Goal: Task Accomplishment & Management: Manage account settings

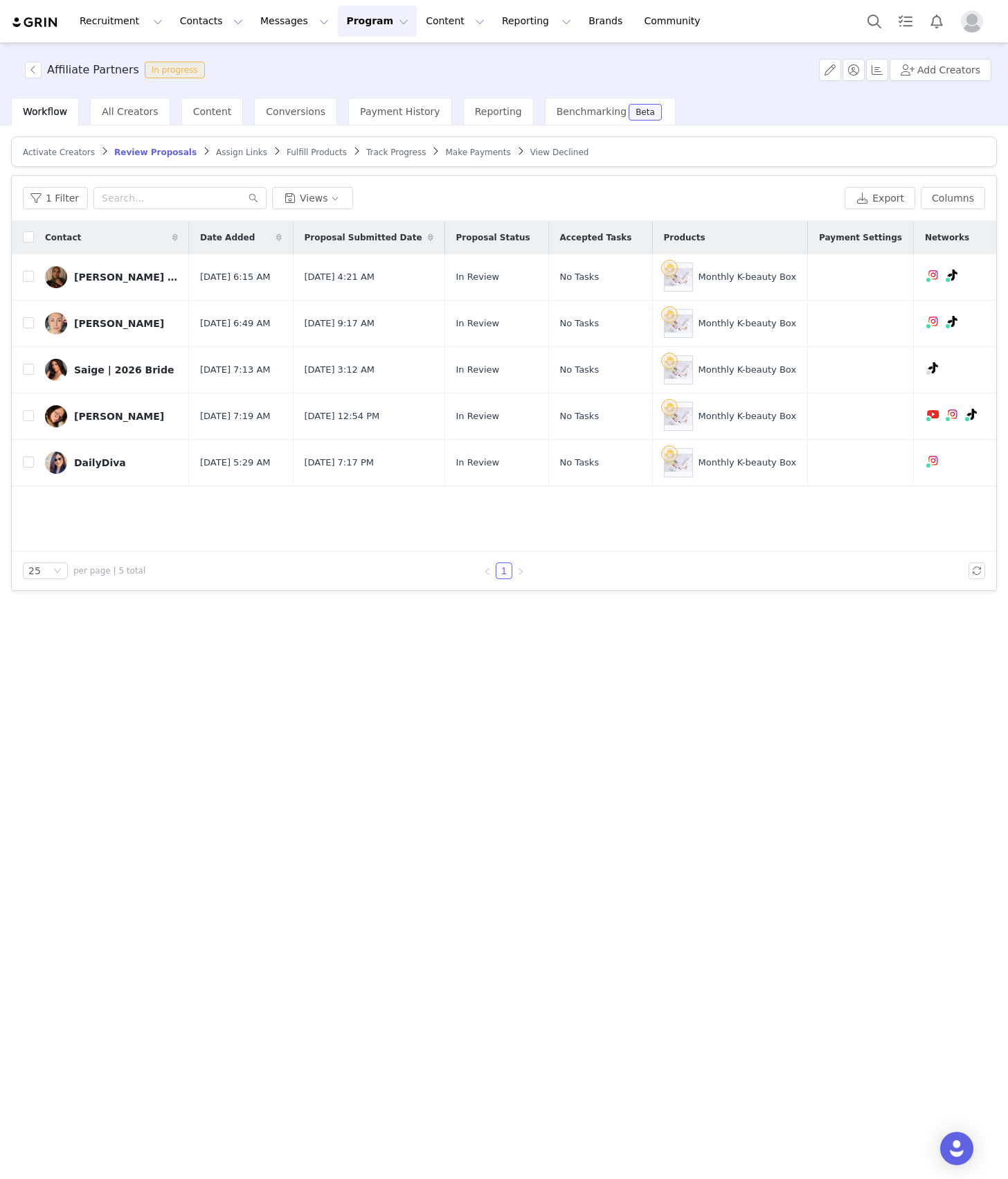
drag, startPoint x: 547, startPoint y: 788, endPoint x: 521, endPoint y: 803, distance: 30.0
click at [547, 788] on div "Activate Creators Review Proposals Assign Links Fulfill Products Track Progress…" at bounding box center [504, 651] width 1008 height 1051
click at [280, 657] on div "Activate Creators Review Proposals Assign Links Fulfill Products Track Progress…" at bounding box center [504, 651] width 1008 height 1051
click at [219, 151] on span "Assign Links" at bounding box center [242, 153] width 52 height 10
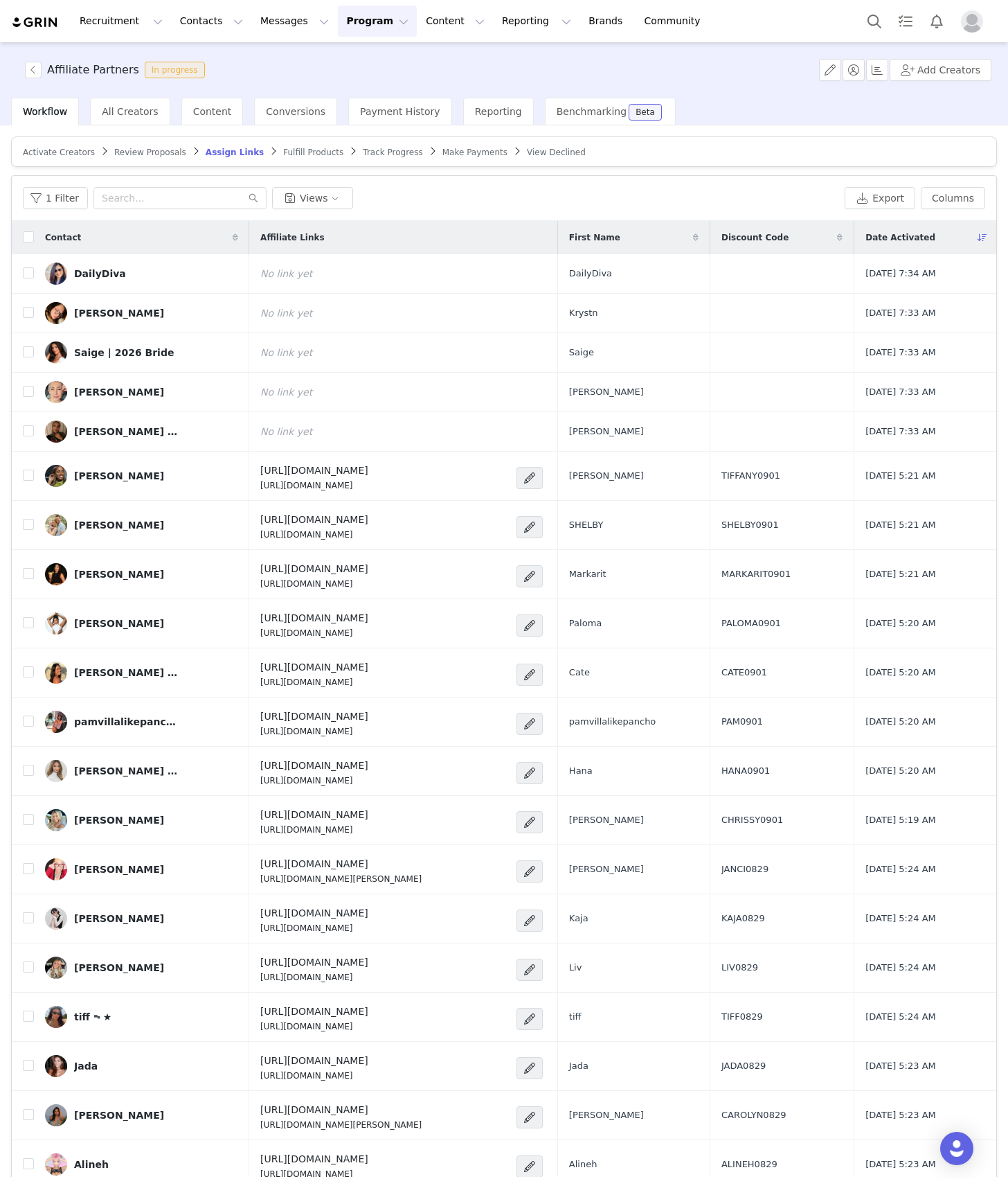
click at [159, 154] on span "Review Proposals" at bounding box center [150, 153] width 72 height 10
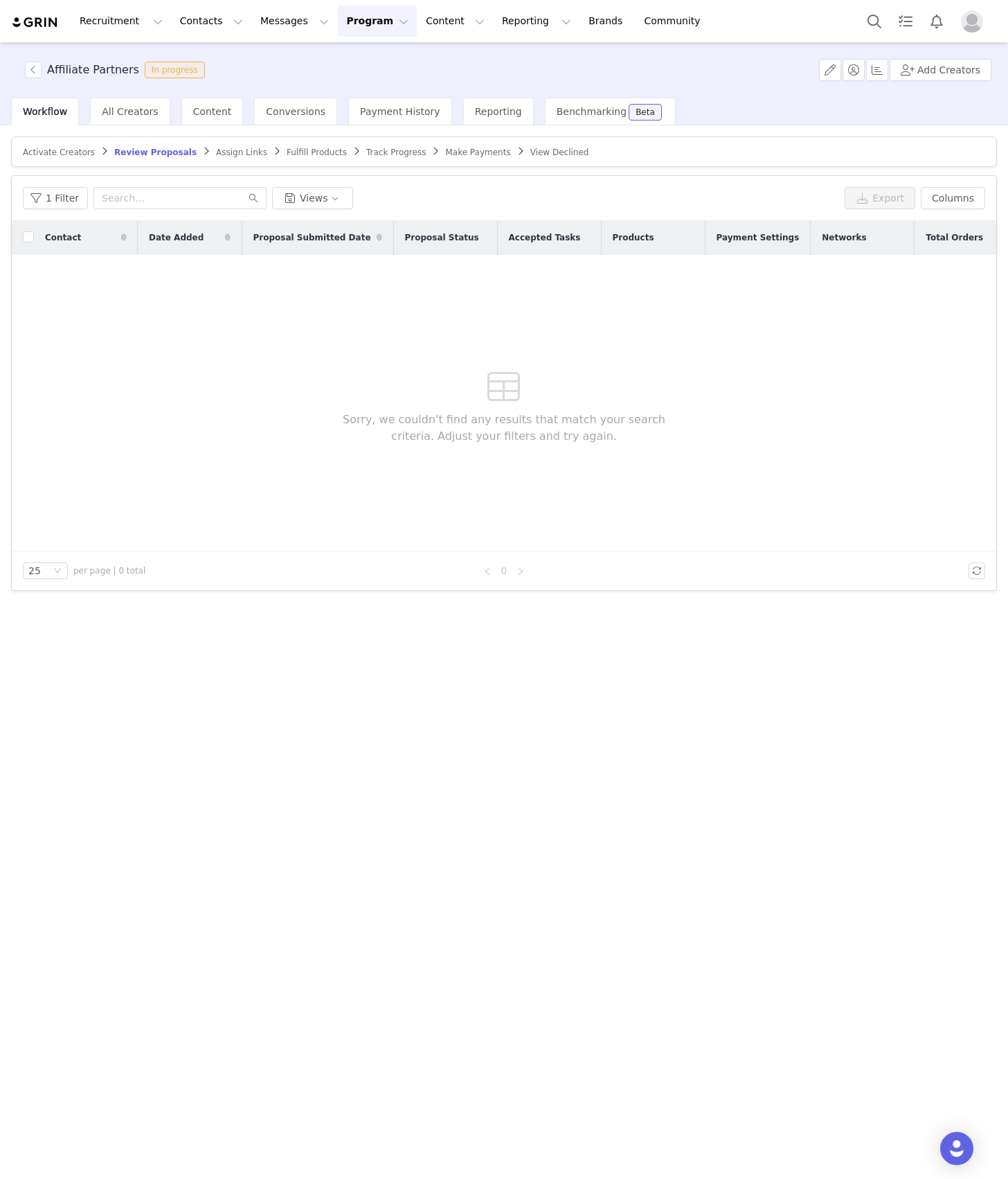
click at [216, 156] on span "Assign Links" at bounding box center [242, 153] width 52 height 10
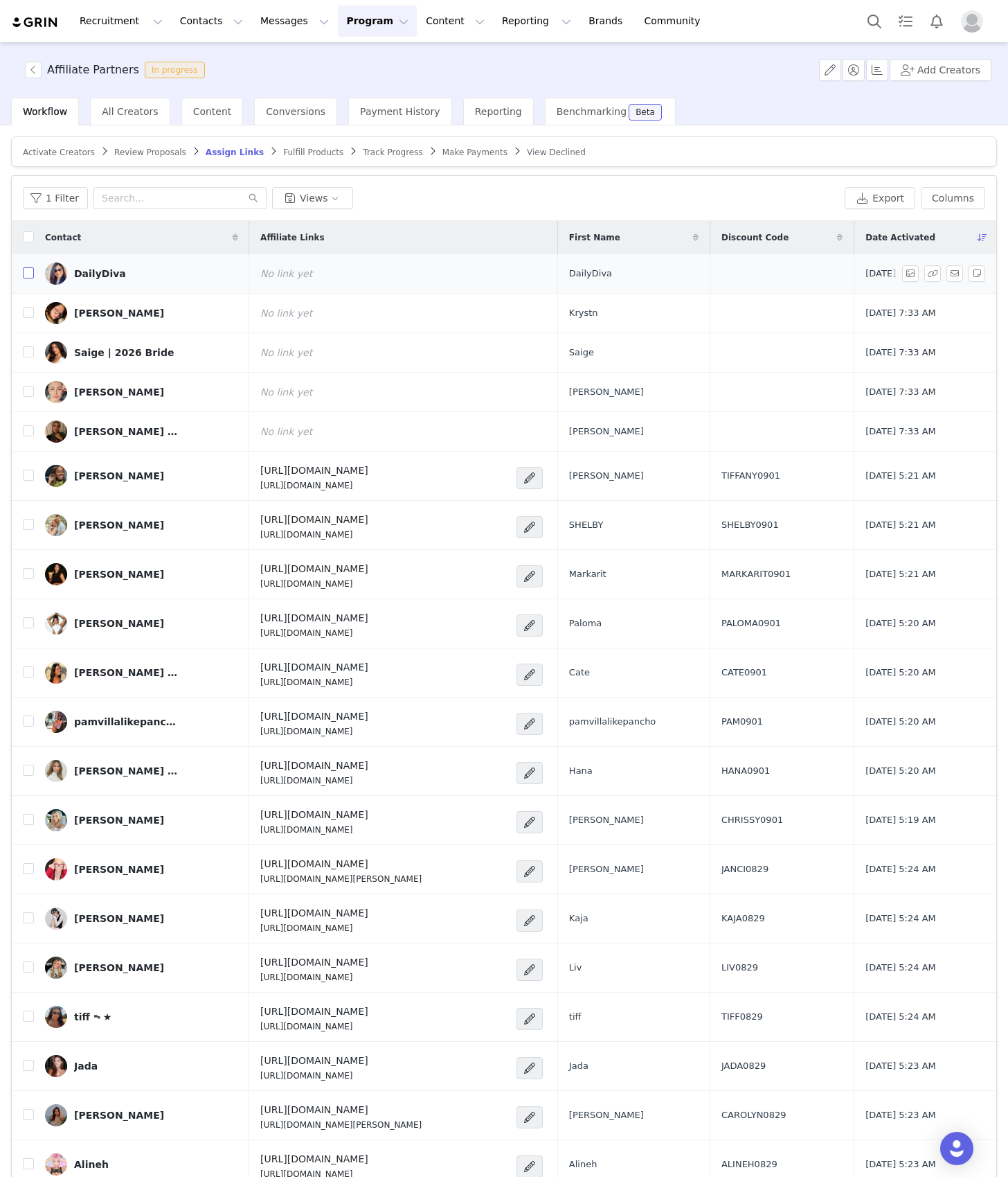
click at [33, 269] on input "checkbox" at bounding box center [28, 272] width 11 height 11
checkbox input "true"
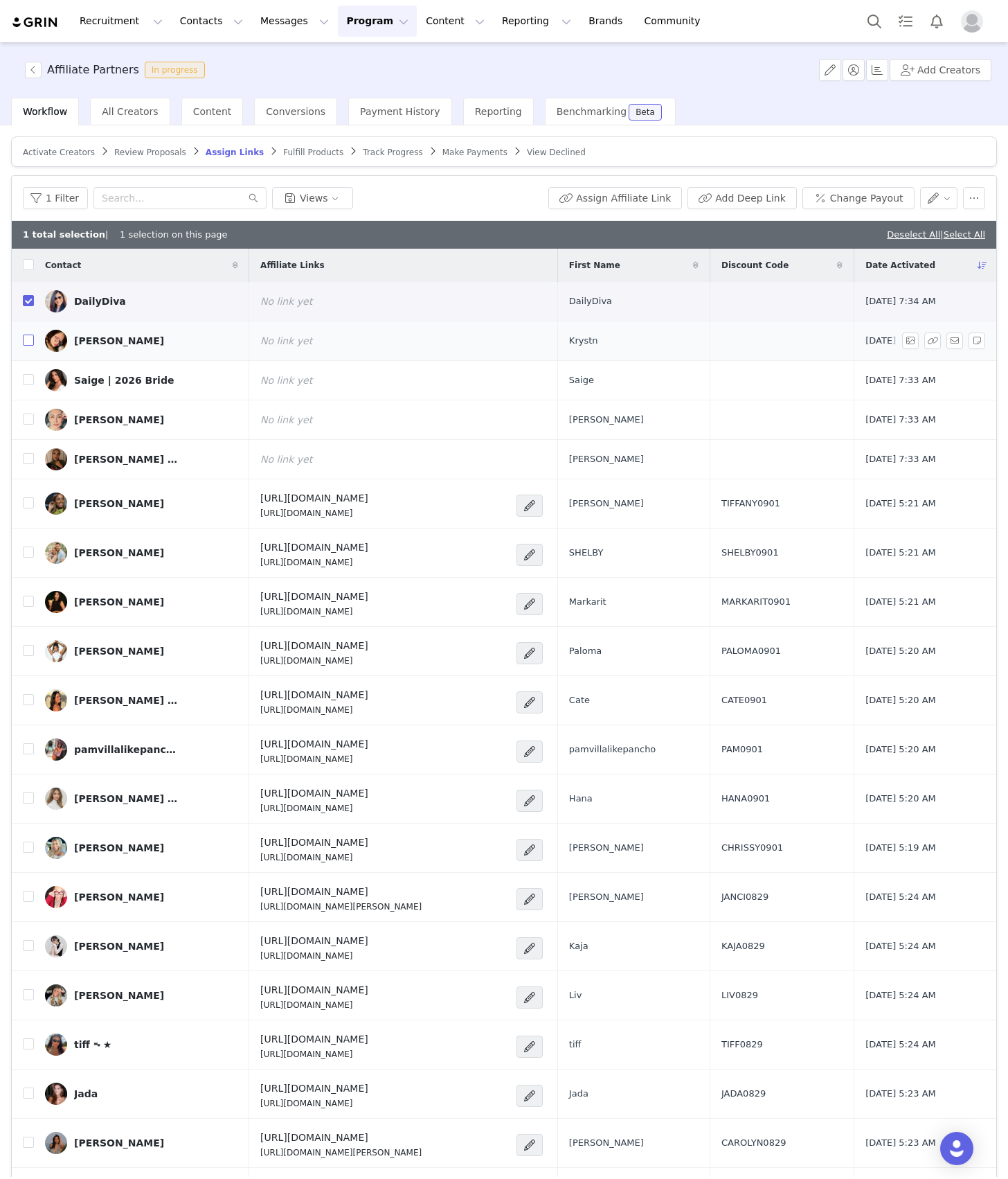
click at [29, 339] on input "checkbox" at bounding box center [28, 340] width 11 height 11
checkbox input "true"
click at [31, 378] on input "checkbox" at bounding box center [28, 379] width 11 height 11
checkbox input "true"
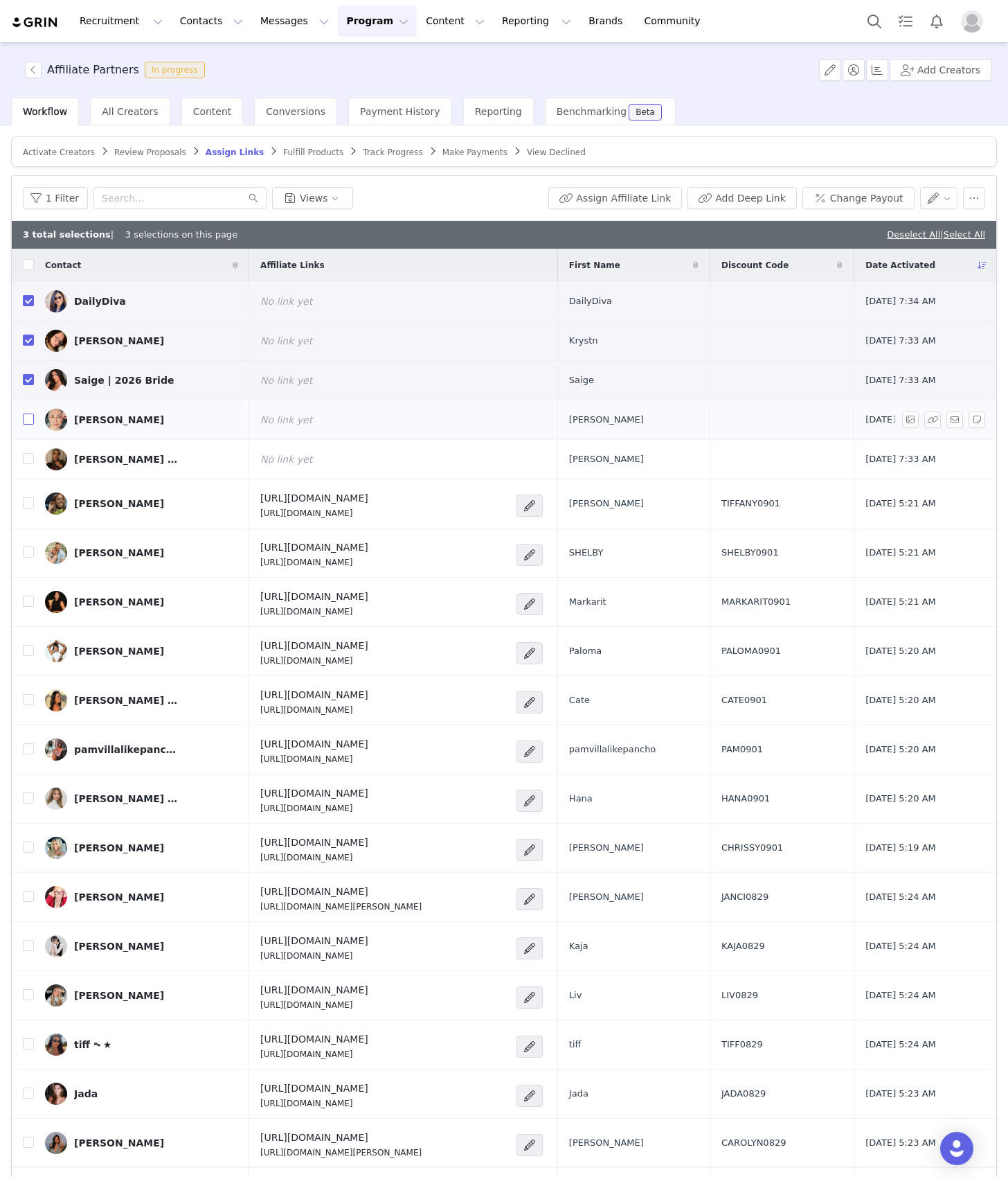
click at [24, 425] on input "checkbox" at bounding box center [28, 419] width 11 height 11
checkbox input "true"
click at [27, 456] on input "checkbox" at bounding box center [28, 458] width 11 height 11
checkbox input "true"
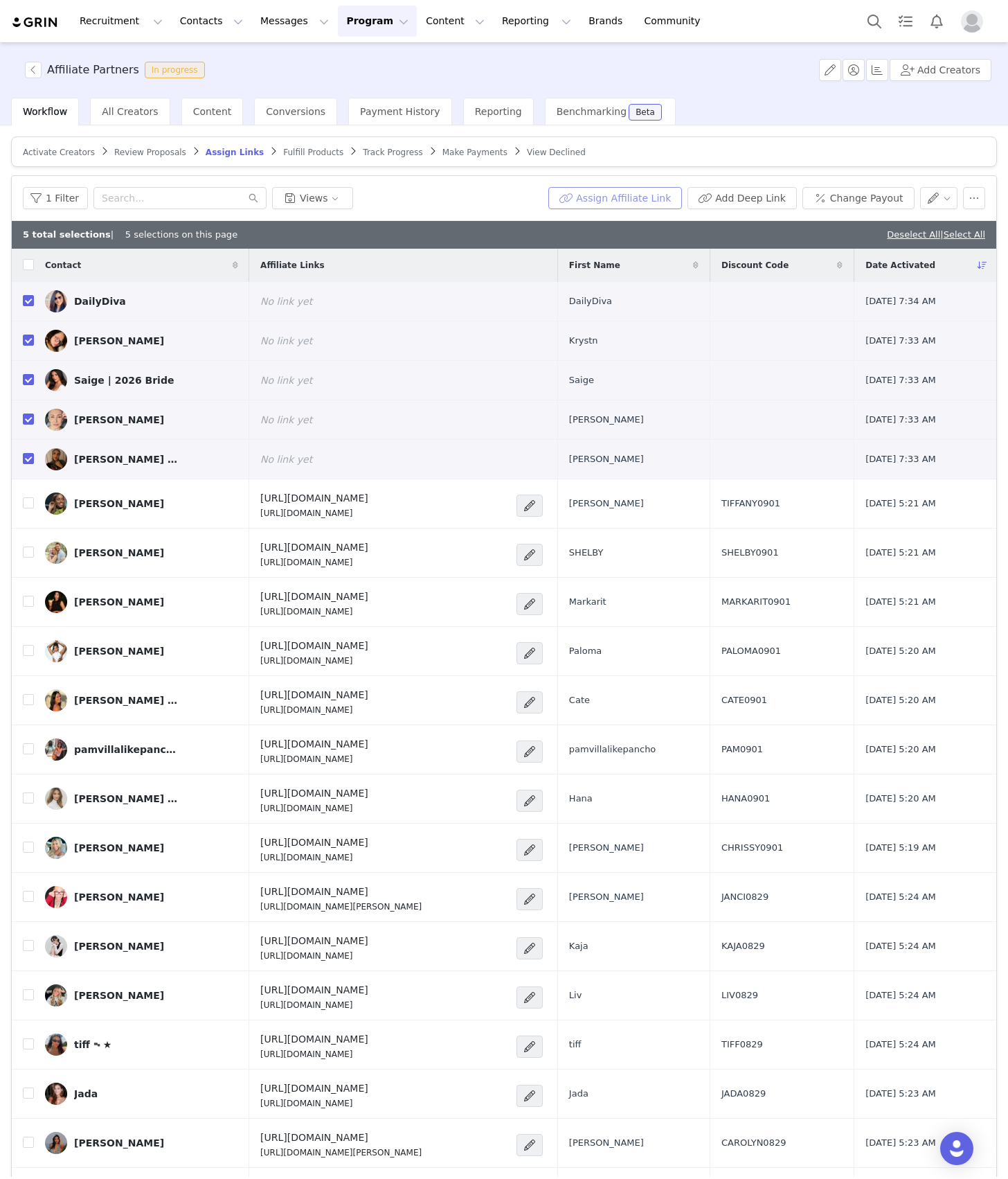
click at [582, 191] on button "Assign Affiliate Link" at bounding box center [615, 198] width 134 height 22
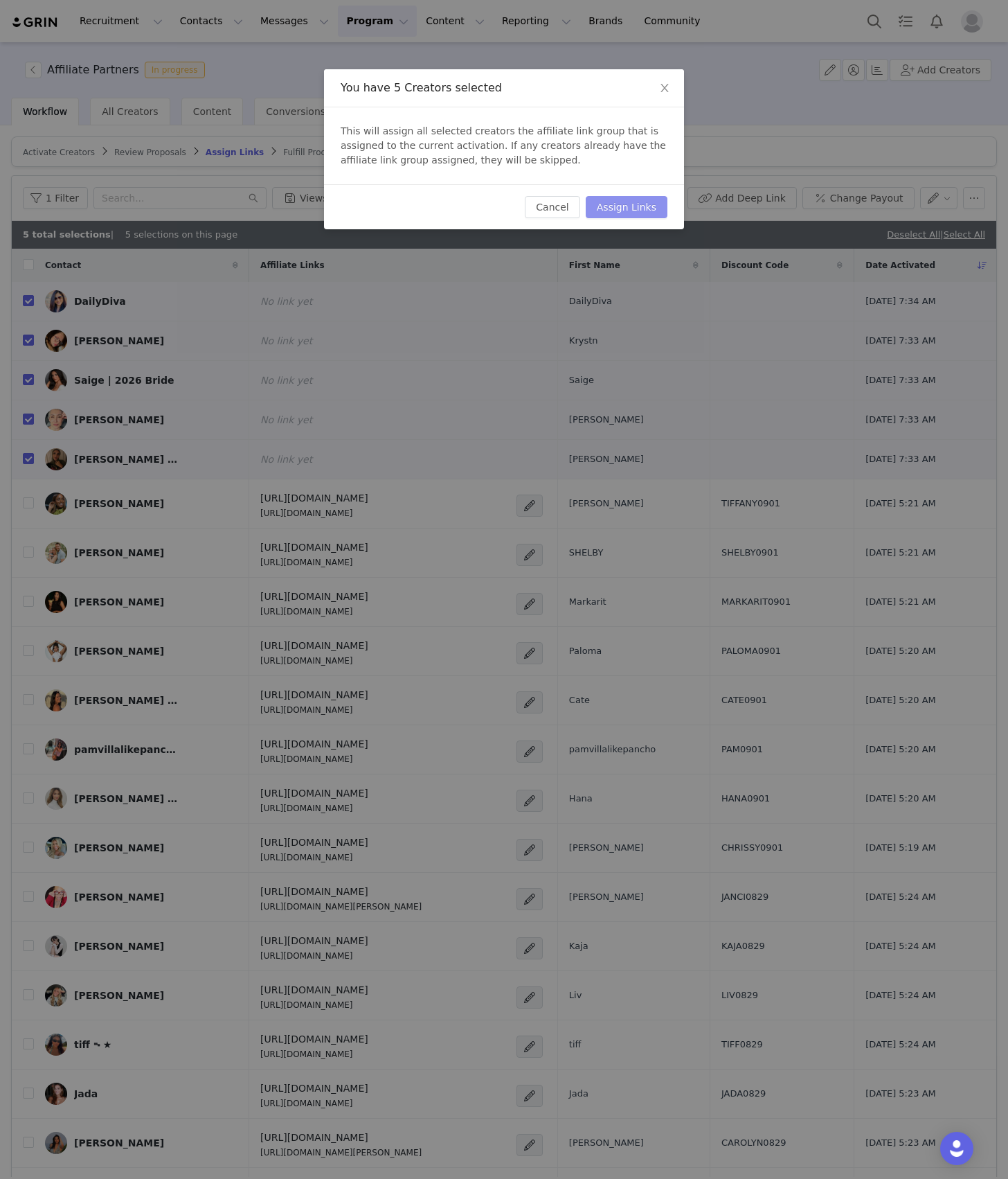
click at [625, 217] on button "Assign Links" at bounding box center [627, 207] width 82 height 22
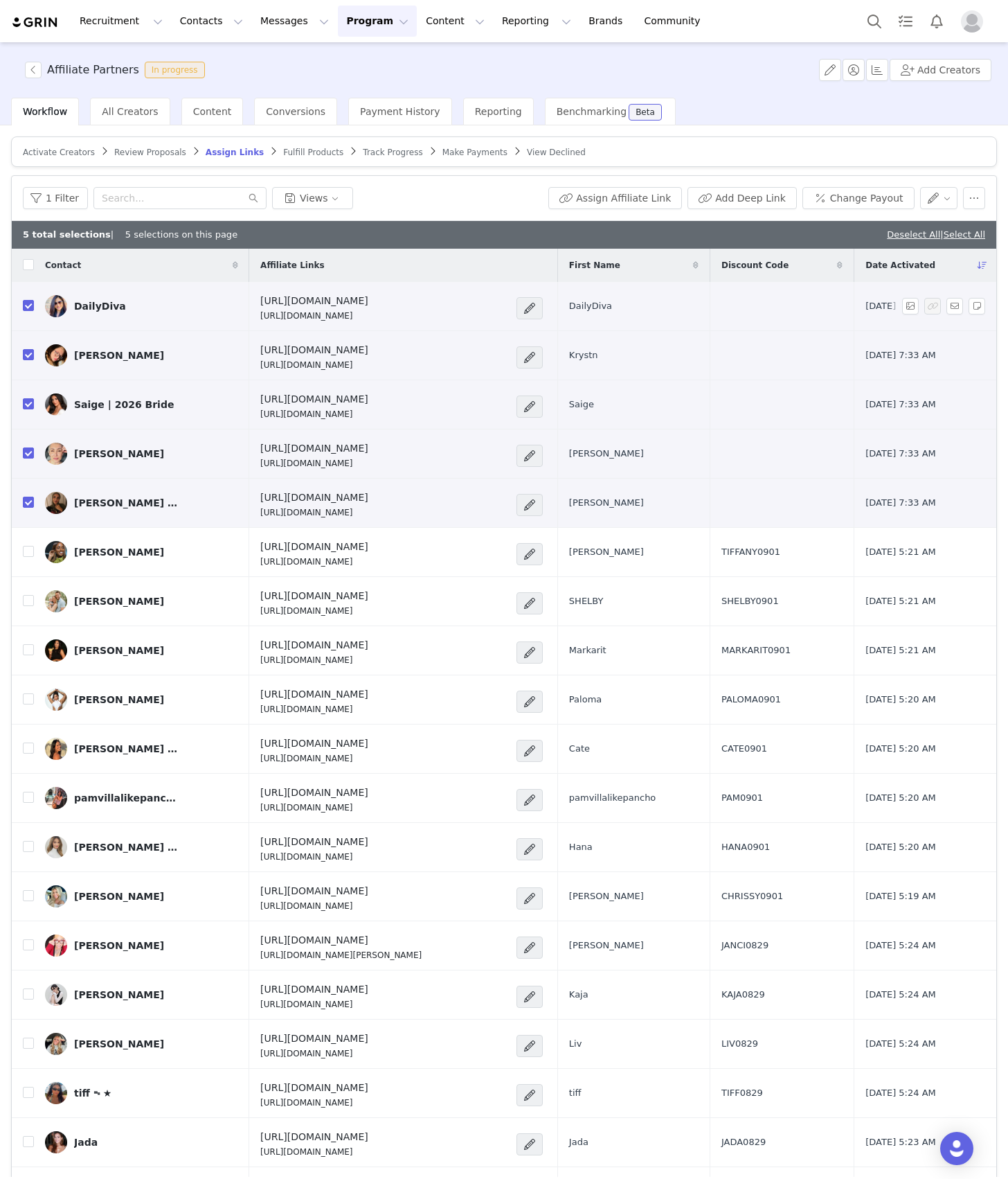
click at [570, 302] on span "DailyDiva" at bounding box center [591, 306] width 43 height 14
copy span "DailyDiva"
click at [570, 355] on span "Krystn" at bounding box center [584, 355] width 29 height 14
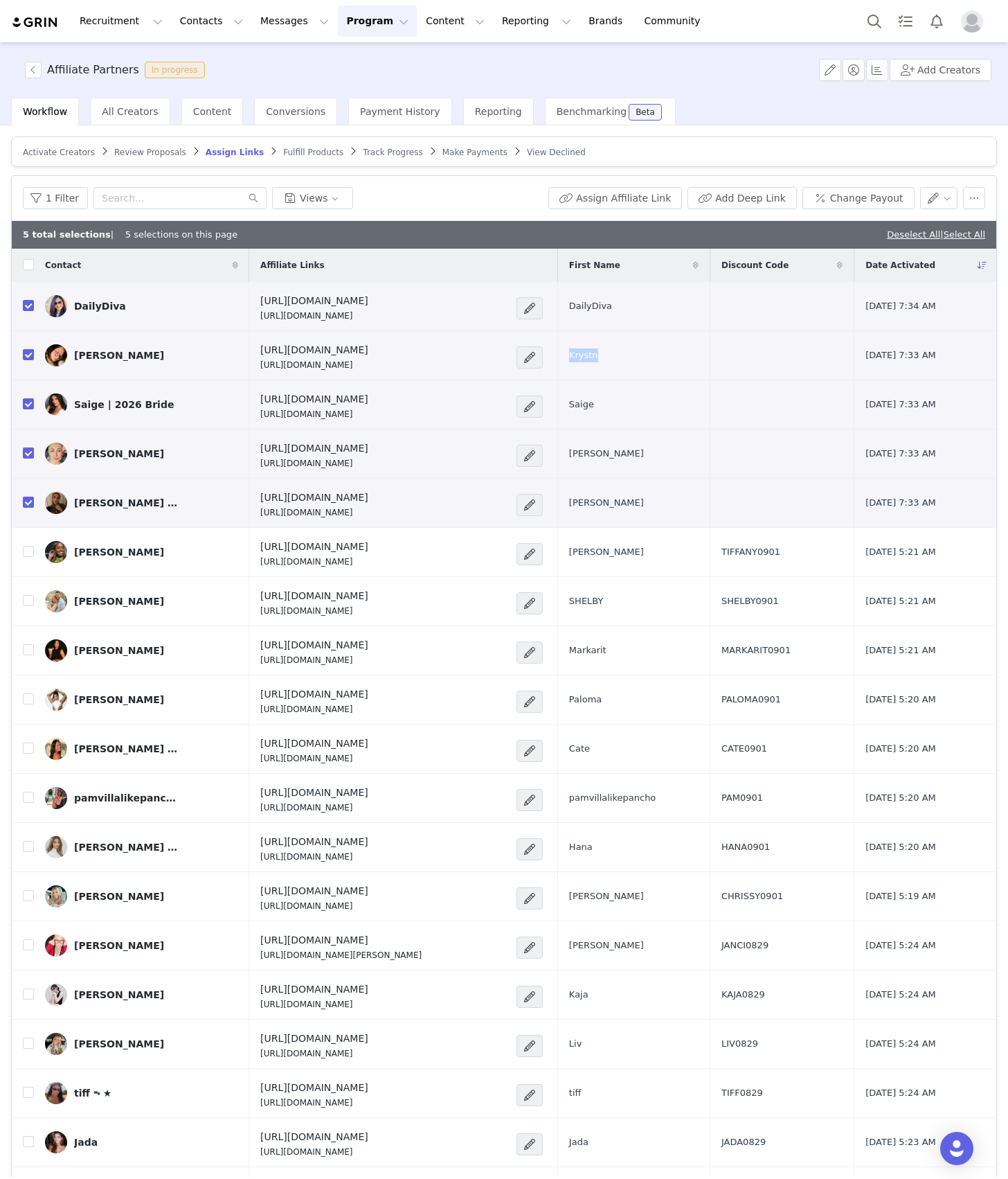
copy span "Krystn"
click at [570, 405] on span "Saige" at bounding box center [582, 404] width 25 height 14
copy span "Saige"
click at [570, 455] on span "[PERSON_NAME]" at bounding box center [607, 454] width 75 height 14
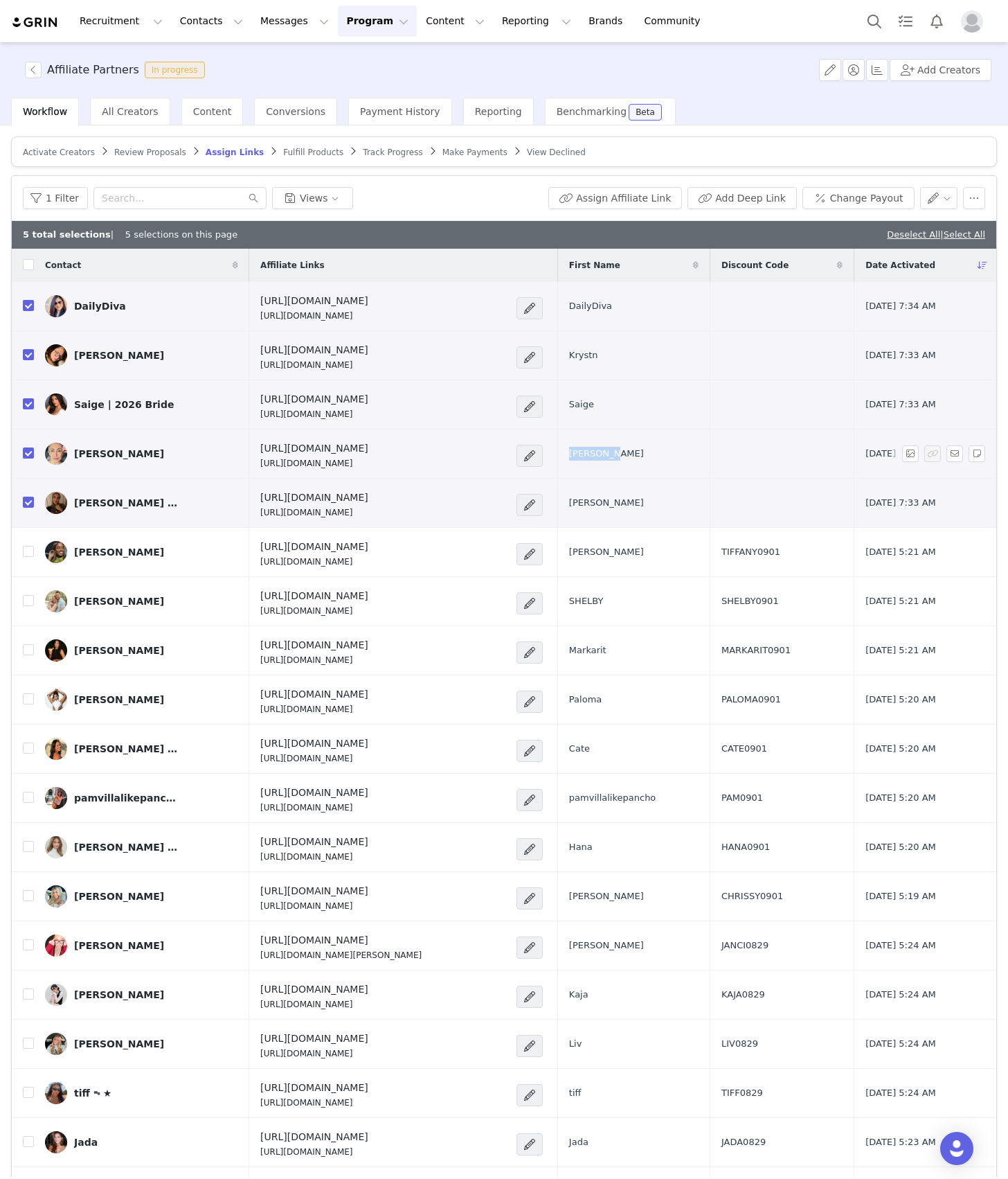
click at [570, 455] on span "[PERSON_NAME]" at bounding box center [607, 454] width 75 height 14
copy span "[PERSON_NAME]"
click at [570, 502] on span "[PERSON_NAME]" at bounding box center [607, 502] width 75 height 14
copy span "[PERSON_NAME]"
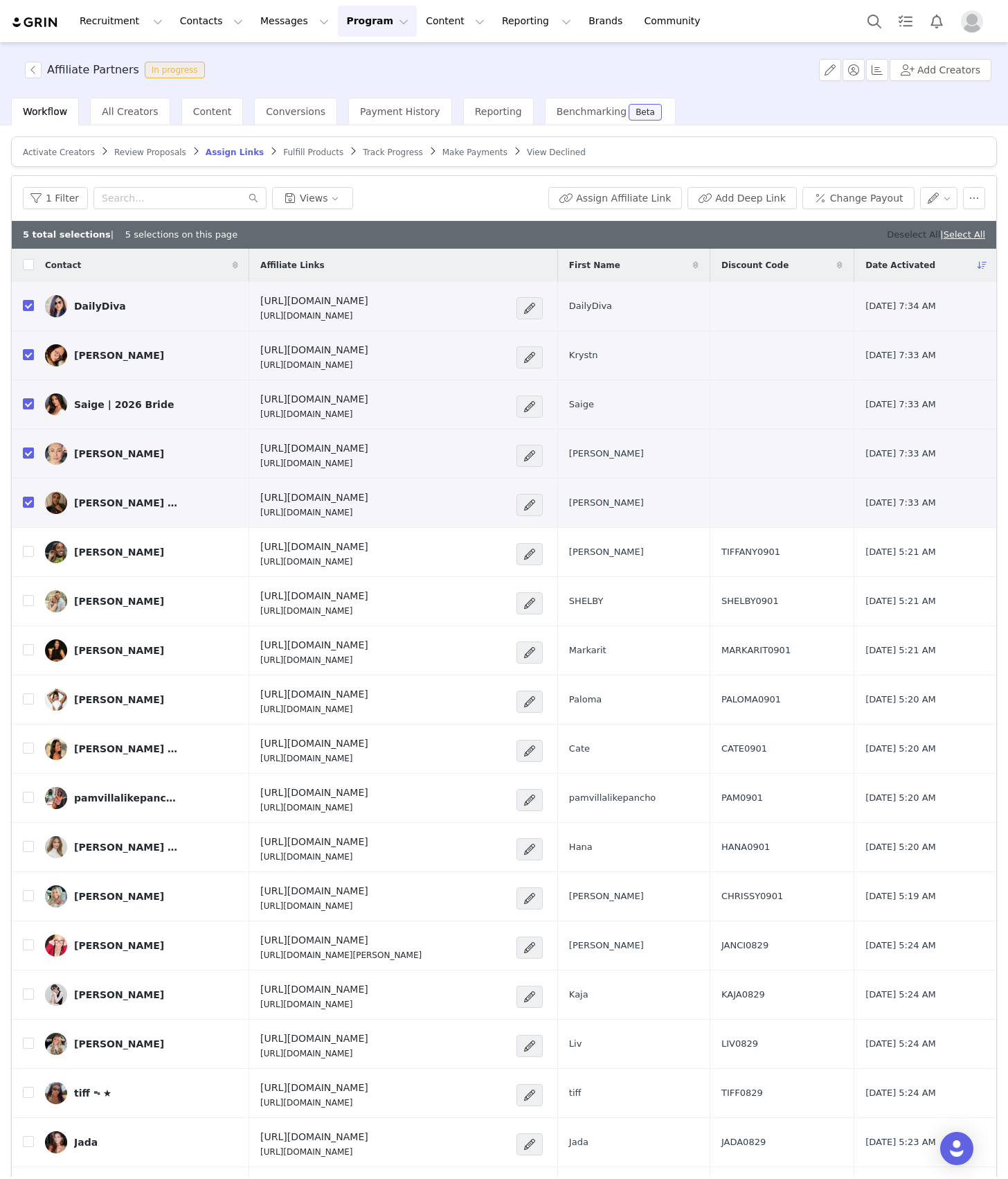
click at [893, 231] on link "Deselect All" at bounding box center [913, 234] width 53 height 11
checkbox input "false"
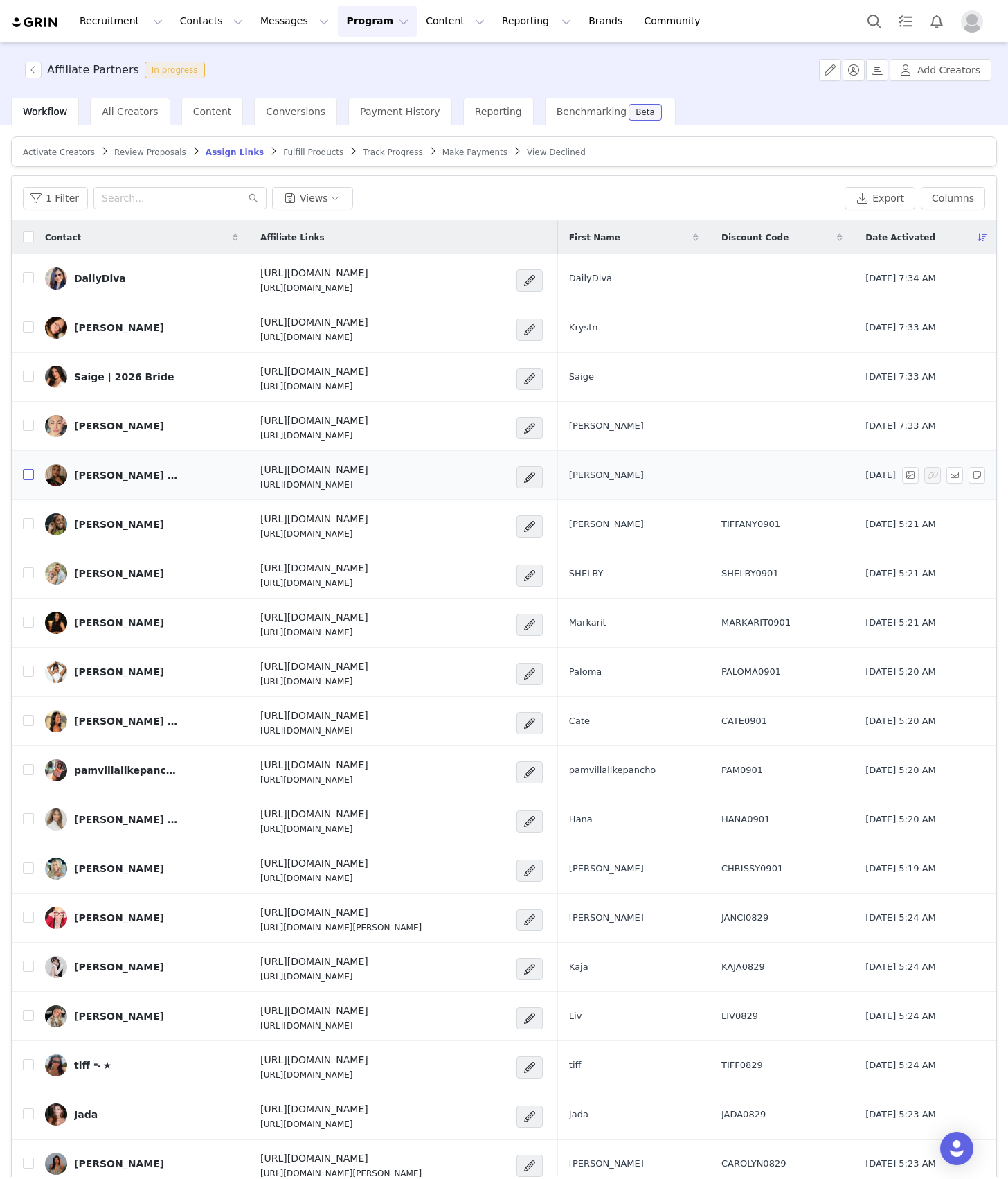
click at [31, 477] on input "checkbox" at bounding box center [28, 474] width 11 height 11
checkbox input "true"
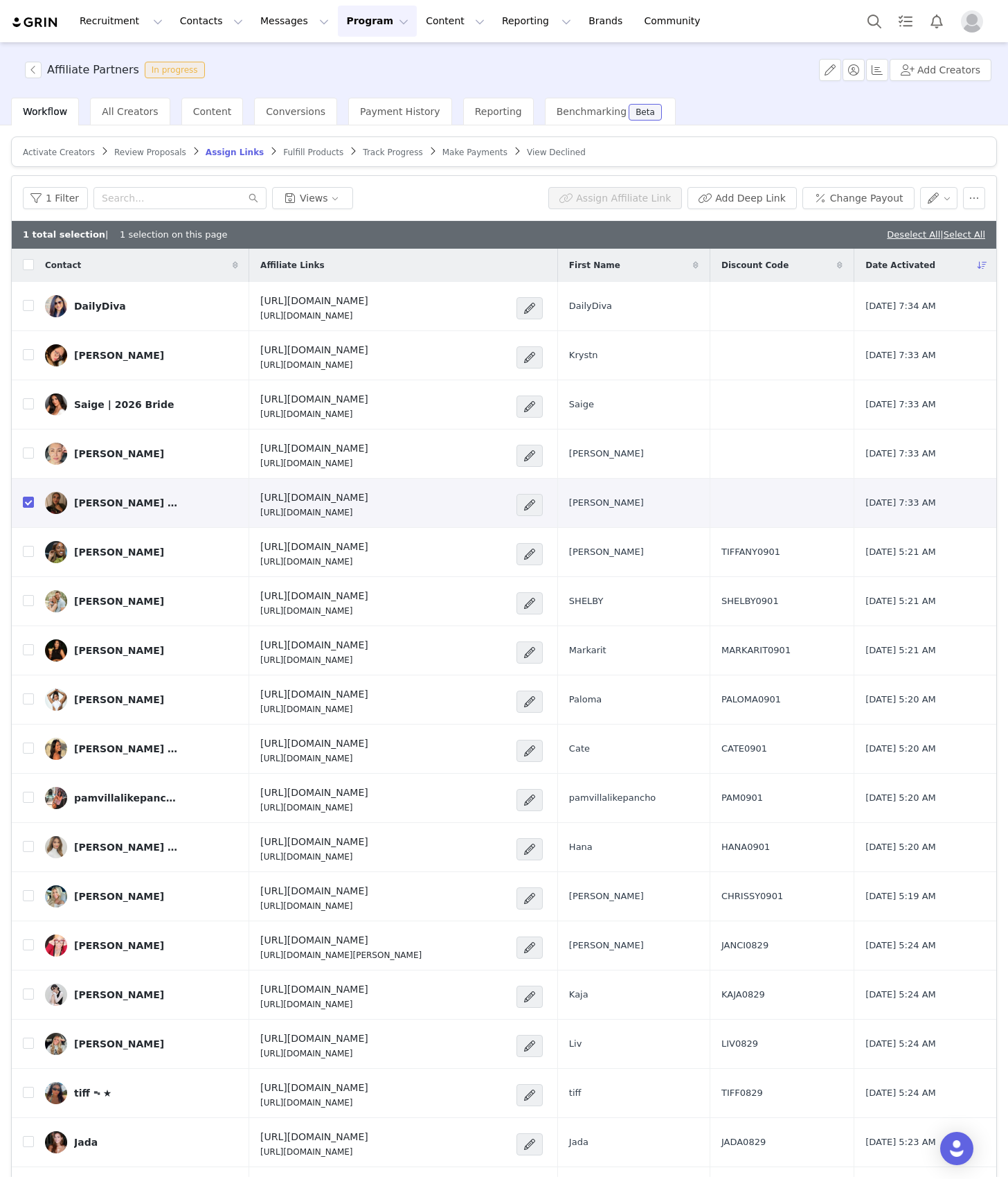
click at [944, 193] on div "Assign Affiliate Link Add Deep Link Change Payout" at bounding box center [767, 198] width 437 height 22
click at [934, 193] on button "button" at bounding box center [939, 198] width 38 height 22
drag, startPoint x: 899, startPoint y: 273, endPoint x: 895, endPoint y: 283, distance: 10.8
click at [898, 273] on span "Set Custom Property" at bounding box center [888, 269] width 100 height 15
click at [911, 260] on div "Custom Property Manage Choose Custom Property" at bounding box center [858, 239] width 172 height 53
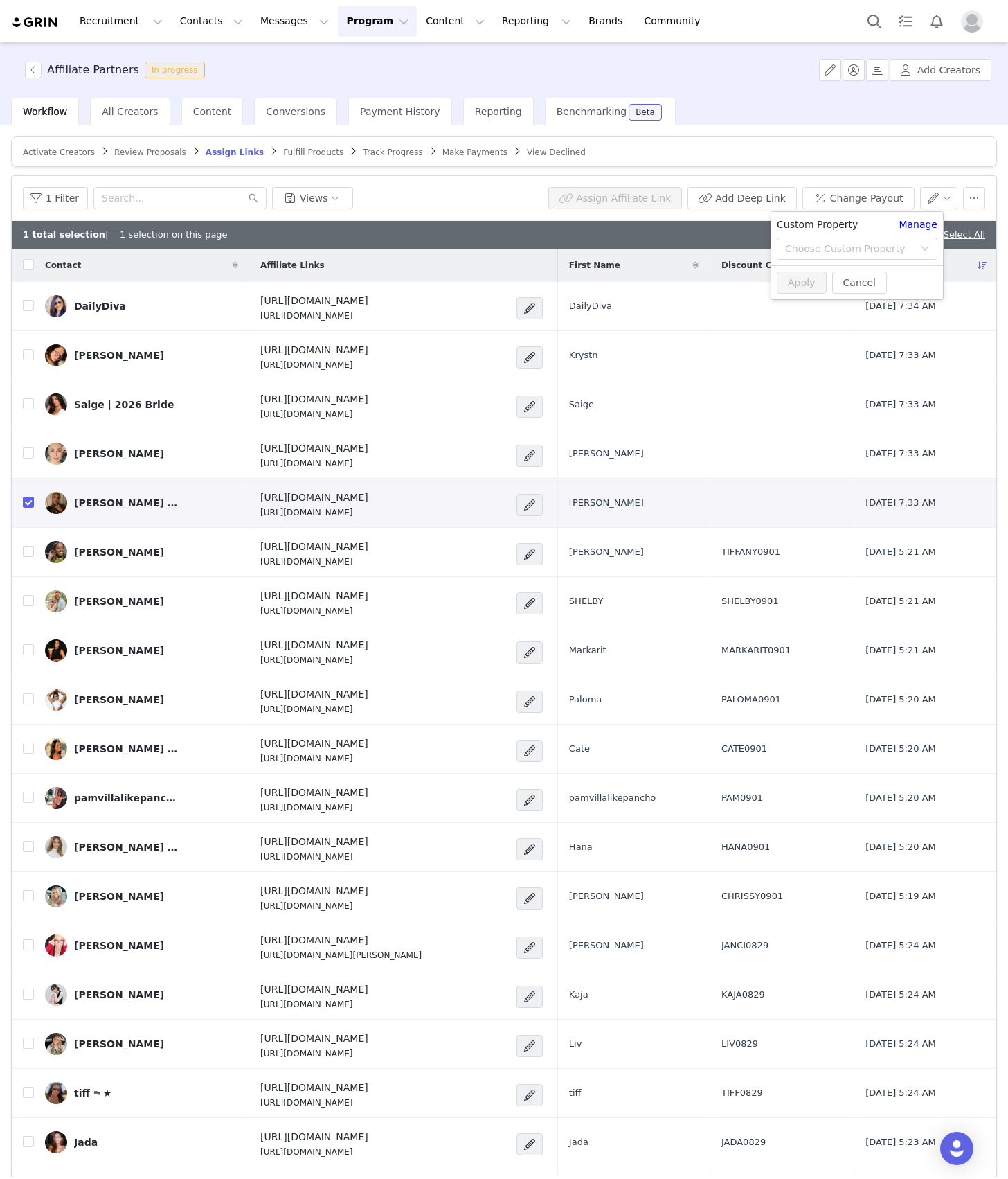
click at [910, 261] on div "Custom Property Manage Choose Custom Property" at bounding box center [858, 239] width 172 height 53
click at [911, 256] on div "Choose Custom Property" at bounding box center [850, 248] width 129 height 14
click at [860, 323] on li "Discount Code" at bounding box center [857, 320] width 160 height 22
click at [859, 270] on input "text" at bounding box center [858, 276] width 160 height 22
paste input "MENNA0902"
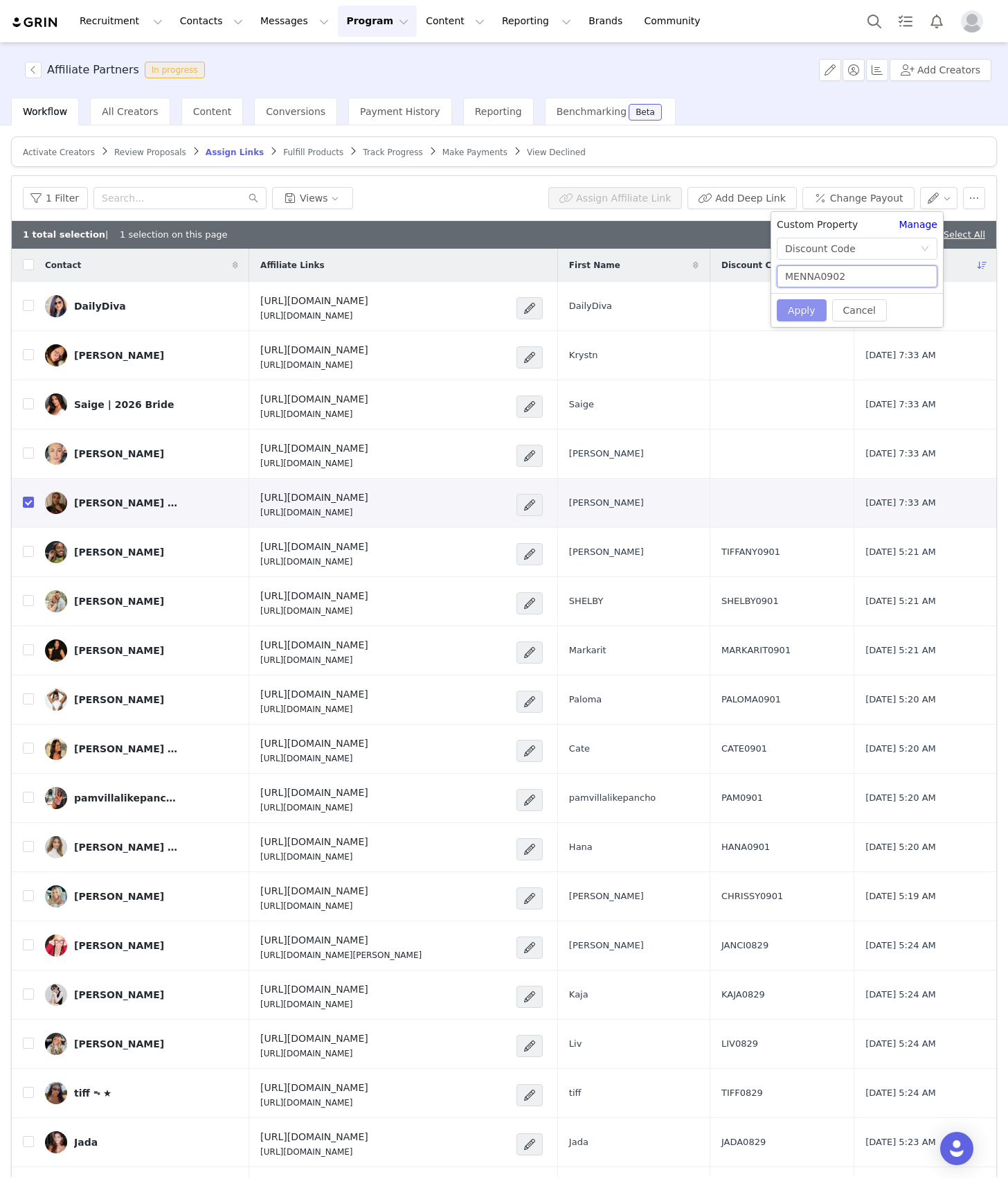
type input "MENNA0902"
click at [804, 302] on button "Apply" at bounding box center [802, 310] width 50 height 22
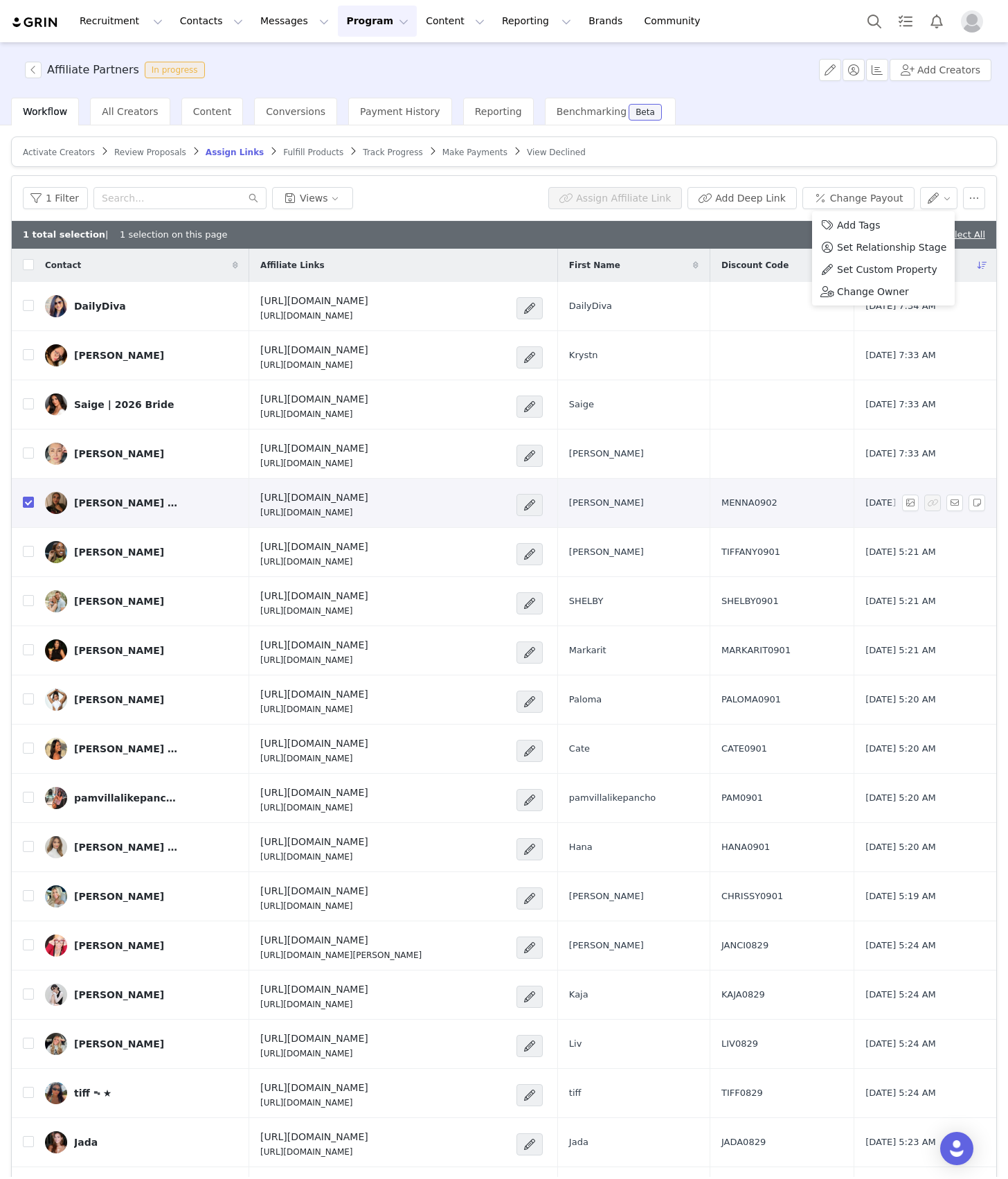
click at [26, 497] on input "checkbox" at bounding box center [28, 502] width 11 height 11
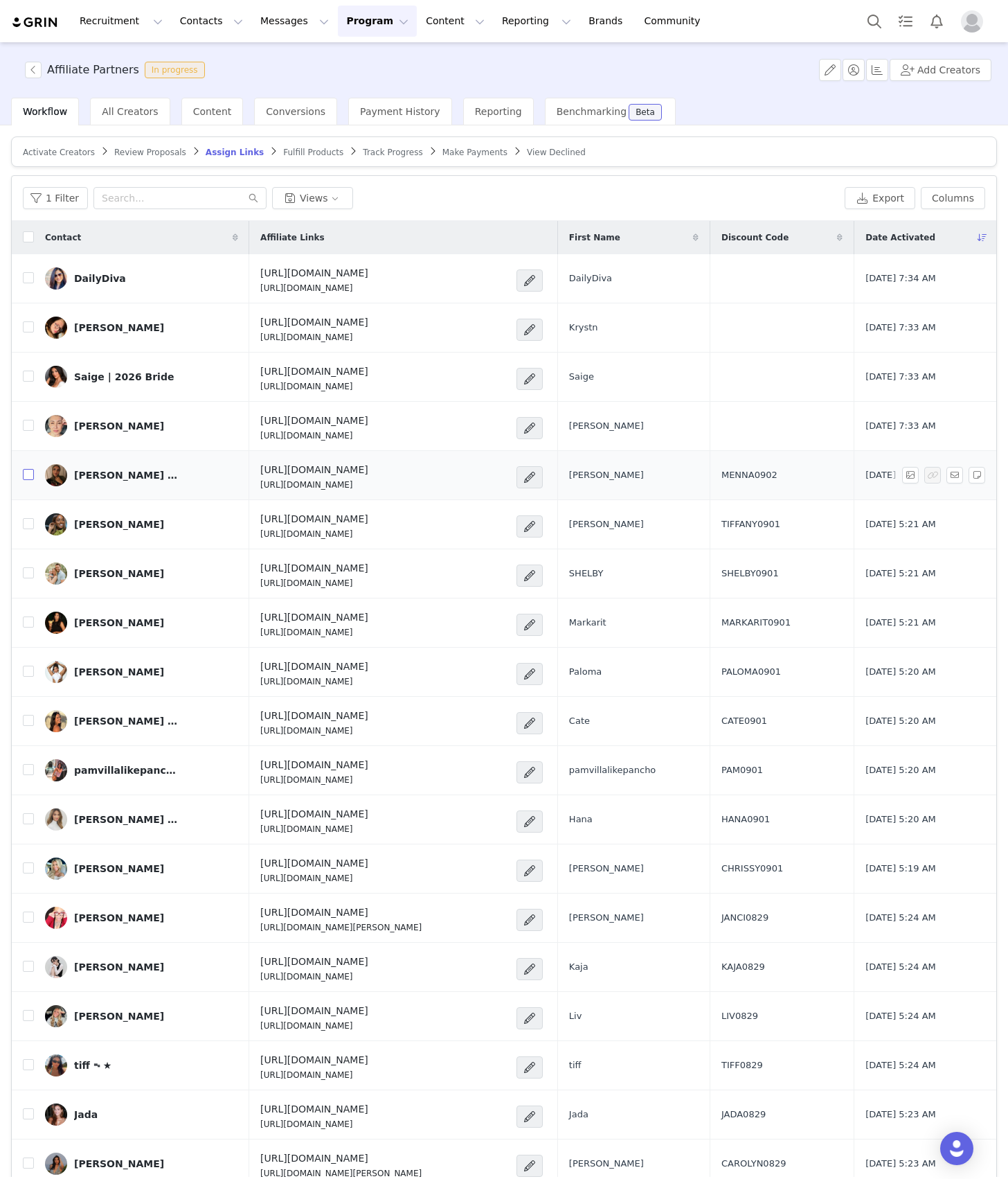
checkbox input "false"
click at [28, 428] on input "checkbox" at bounding box center [28, 425] width 11 height 11
checkbox input "true"
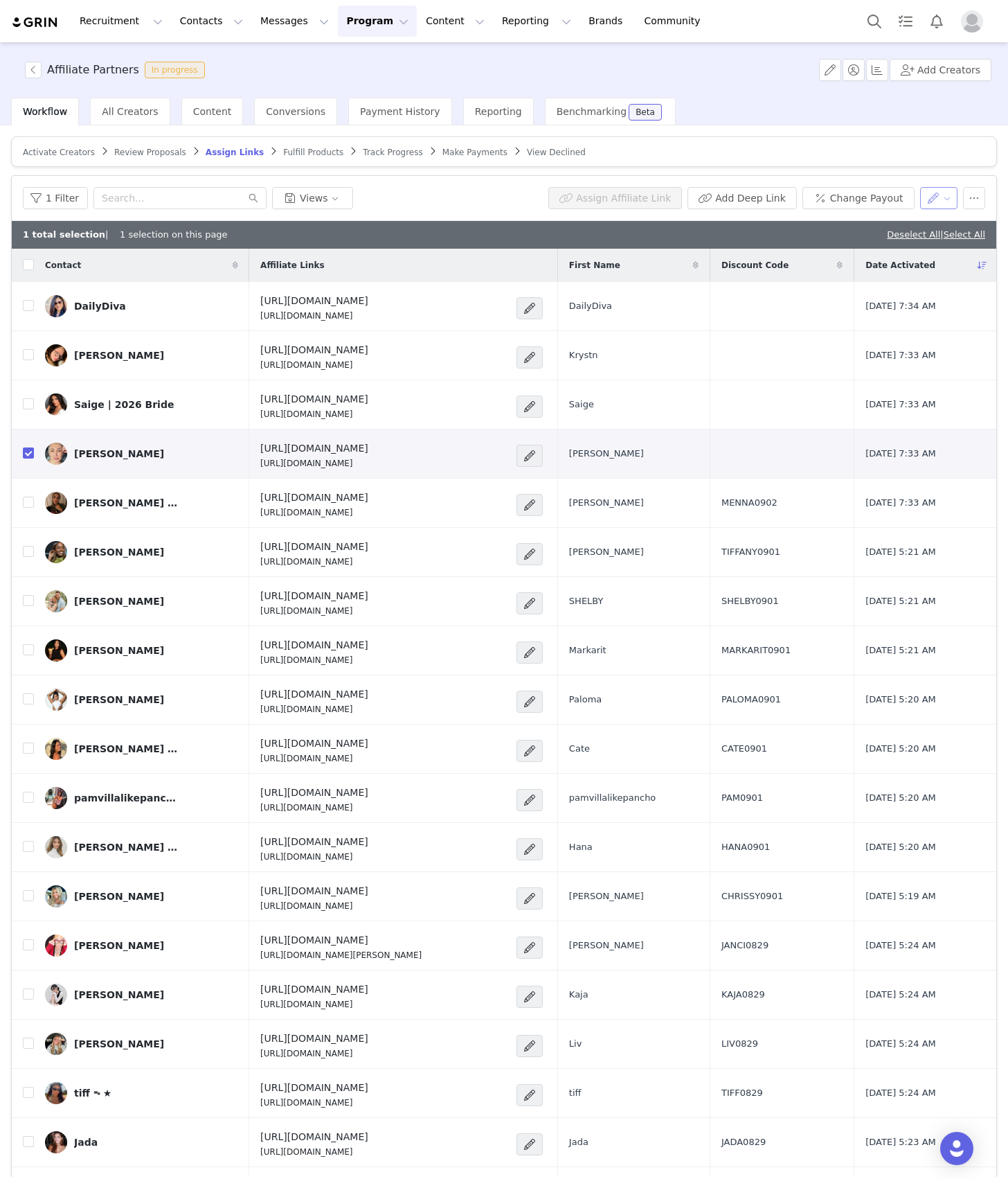
click at [923, 196] on button "button" at bounding box center [939, 198] width 38 height 22
click at [906, 277] on li "Set Custom Property" at bounding box center [883, 269] width 143 height 22
click at [794, 252] on div "Choose Custom Property" at bounding box center [850, 248] width 129 height 14
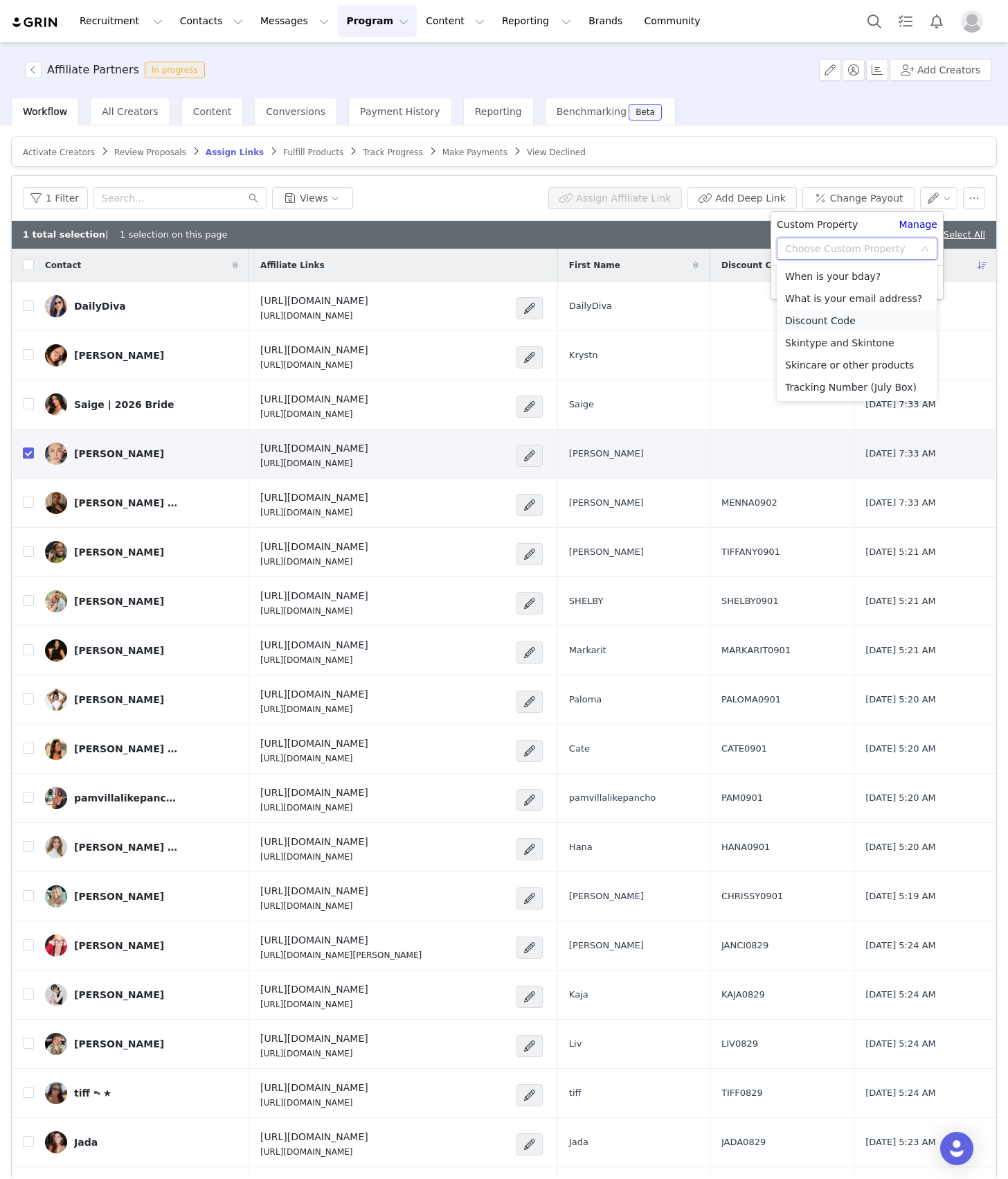
click at [792, 328] on li "Discount Code" at bounding box center [857, 320] width 160 height 22
click at [809, 281] on input "text" at bounding box center [858, 276] width 160 height 22
paste input "CHRISTINE0902"
type input "CHRISTINE0902"
click at [799, 317] on button "Apply" at bounding box center [802, 310] width 50 height 22
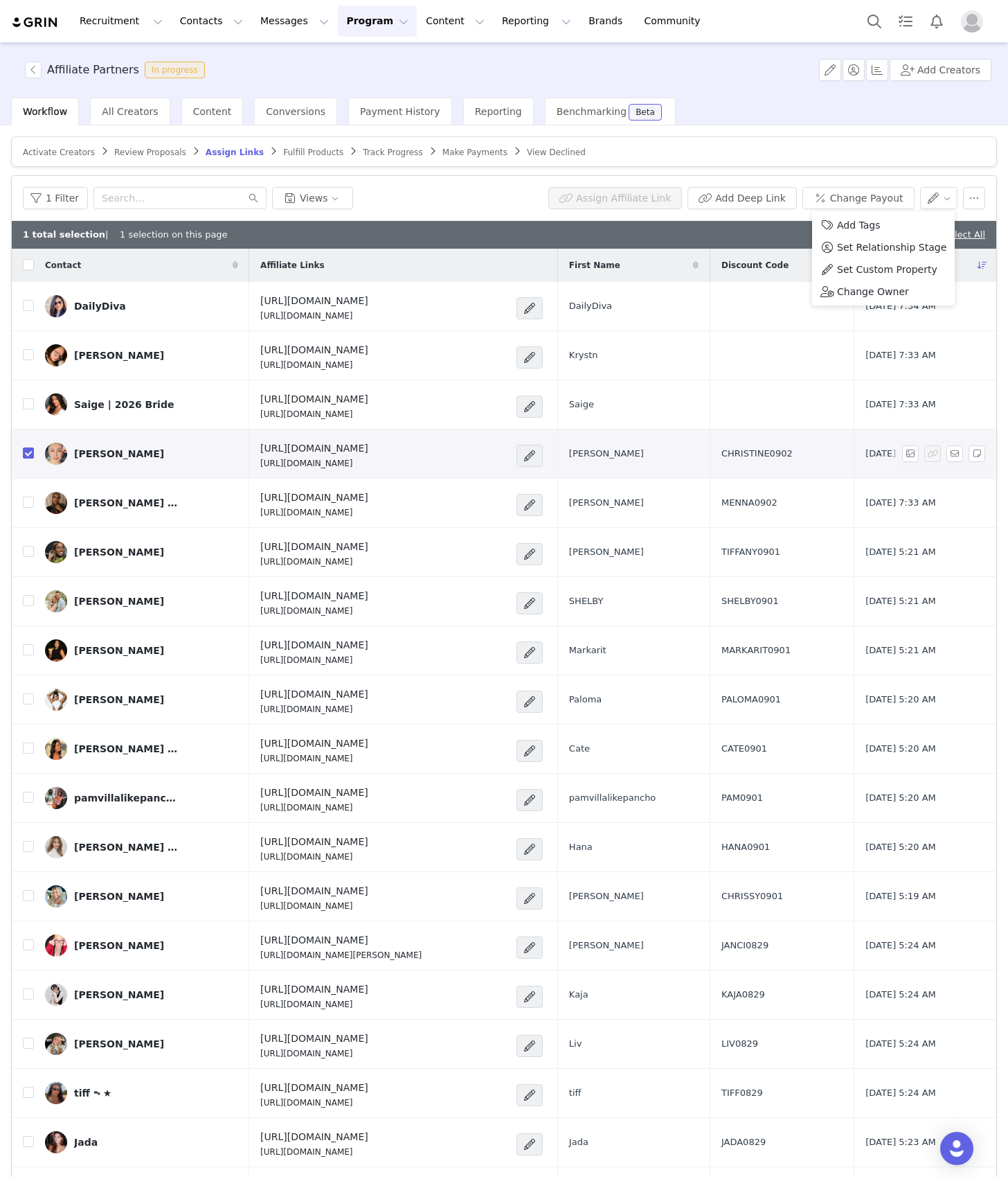
drag, startPoint x: 32, startPoint y: 454, endPoint x: 32, endPoint y: 438, distance: 16.0
click at [32, 453] on input "checkbox" at bounding box center [28, 452] width 11 height 11
checkbox input "false"
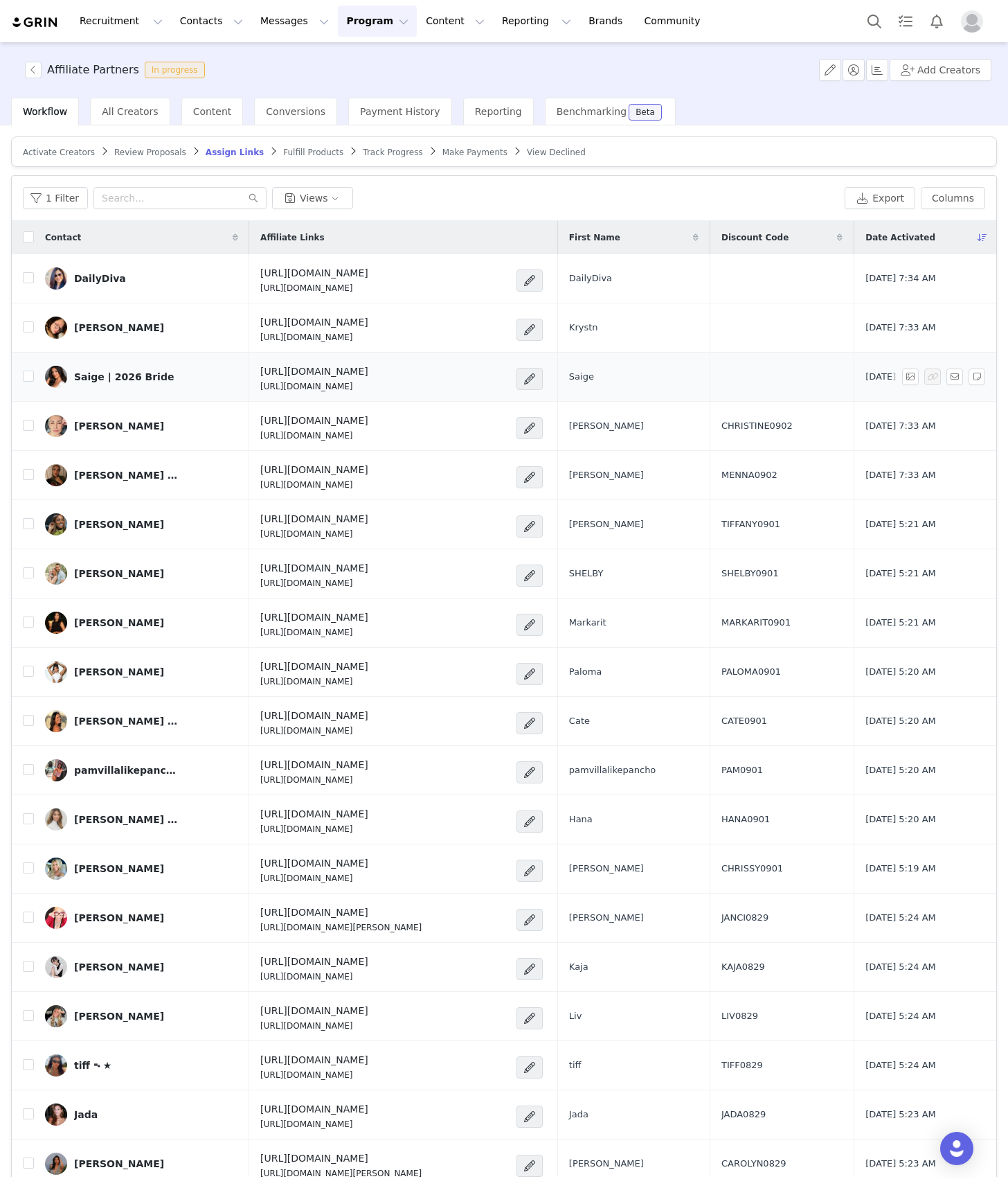
click at [34, 378] on td "Saige | 2026 Bride" at bounding box center [141, 377] width 216 height 49
click at [26, 377] on input "checkbox" at bounding box center [28, 376] width 11 height 11
checkbox input "true"
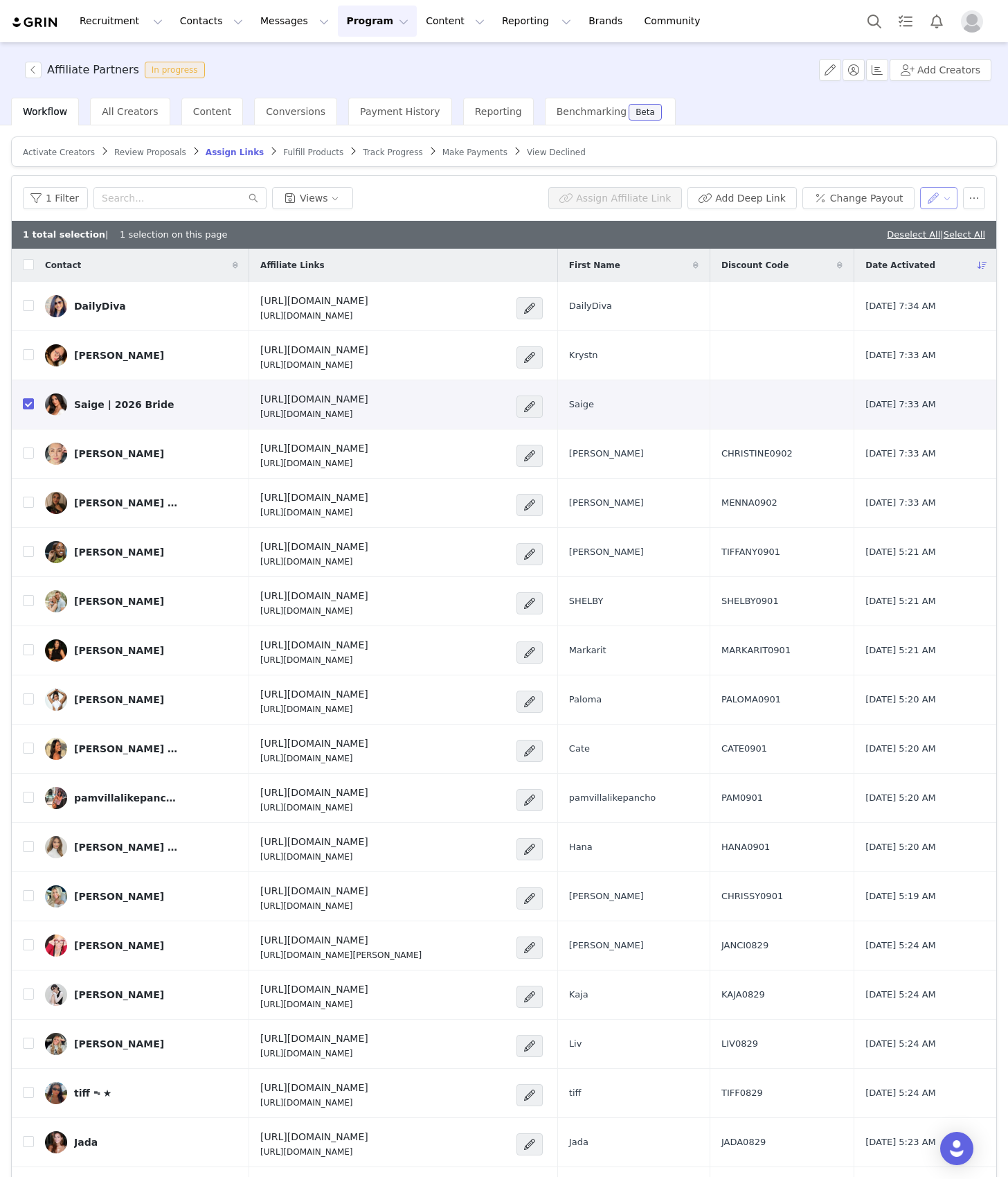
click at [921, 198] on button "button" at bounding box center [939, 198] width 38 height 22
click at [911, 276] on span "Set Custom Property" at bounding box center [888, 269] width 100 height 15
click at [821, 245] on div "Choose Custom Property" at bounding box center [850, 248] width 129 height 14
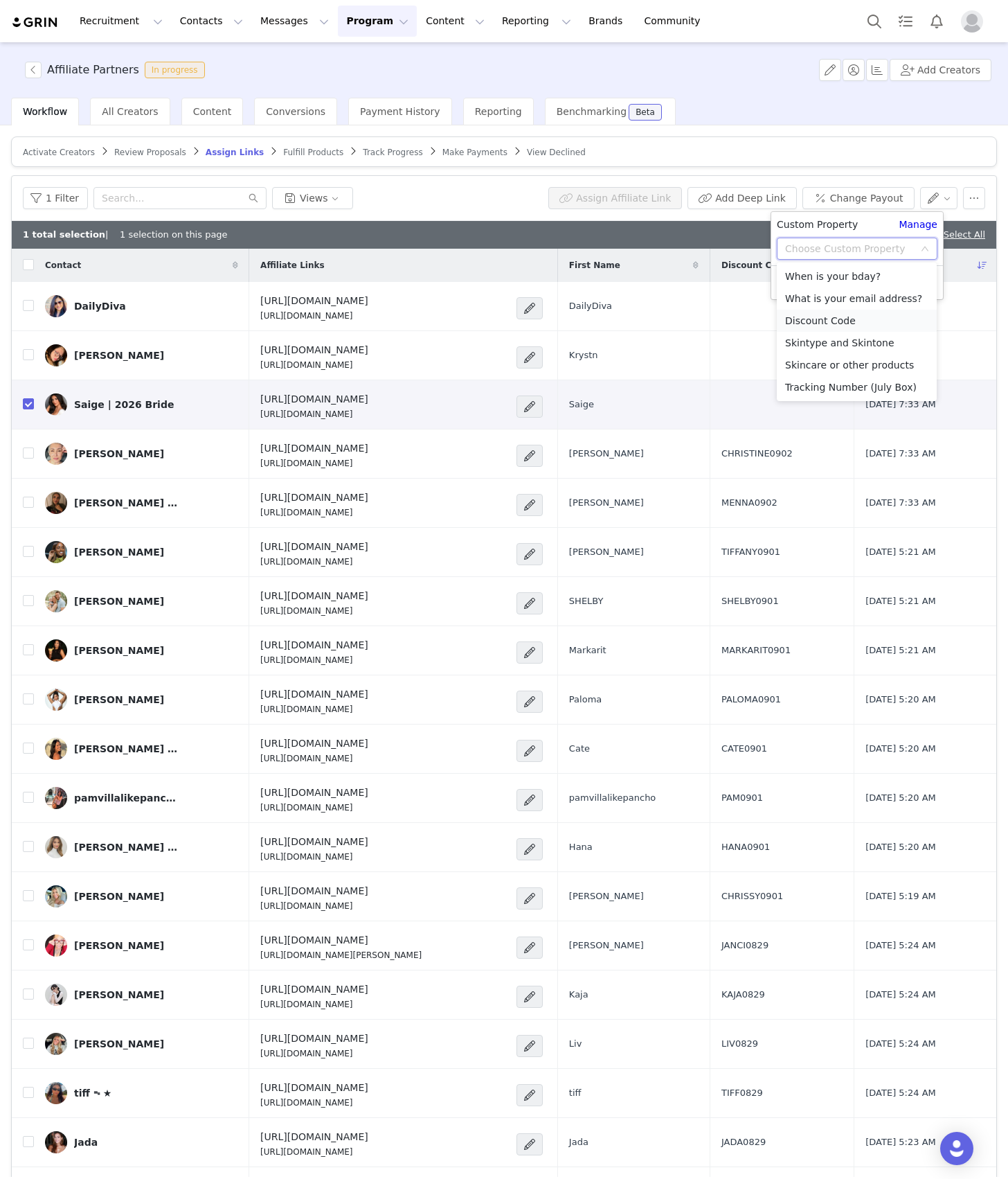
click at [822, 320] on li "Discount Code" at bounding box center [857, 320] width 160 height 22
click at [821, 280] on input "text" at bounding box center [858, 276] width 160 height 22
paste input "SAIGE0902"
type input "SAIGE0902"
click at [815, 315] on button "Apply" at bounding box center [802, 310] width 50 height 22
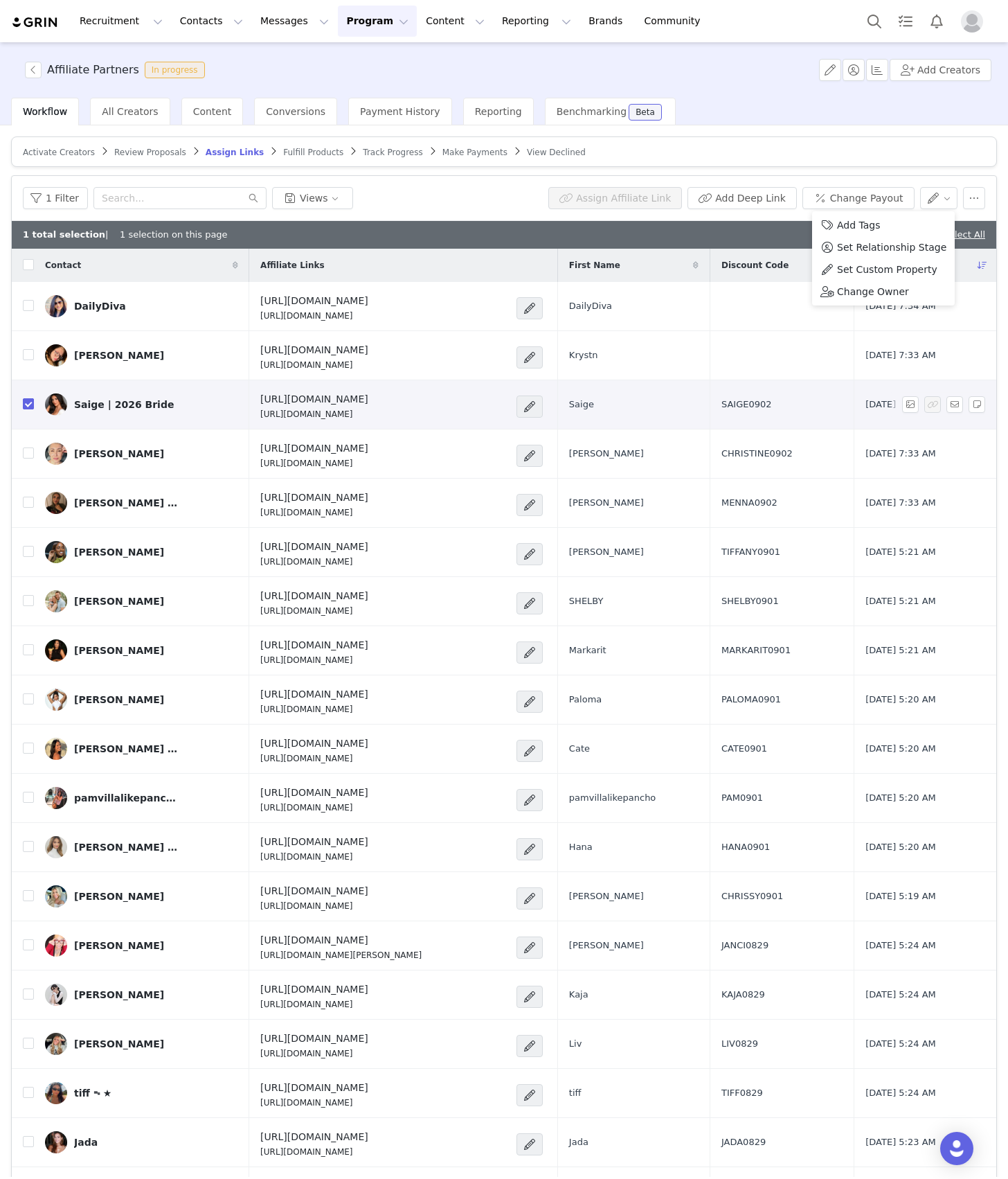
click at [29, 405] on input "checkbox" at bounding box center [28, 404] width 11 height 11
checkbox input "false"
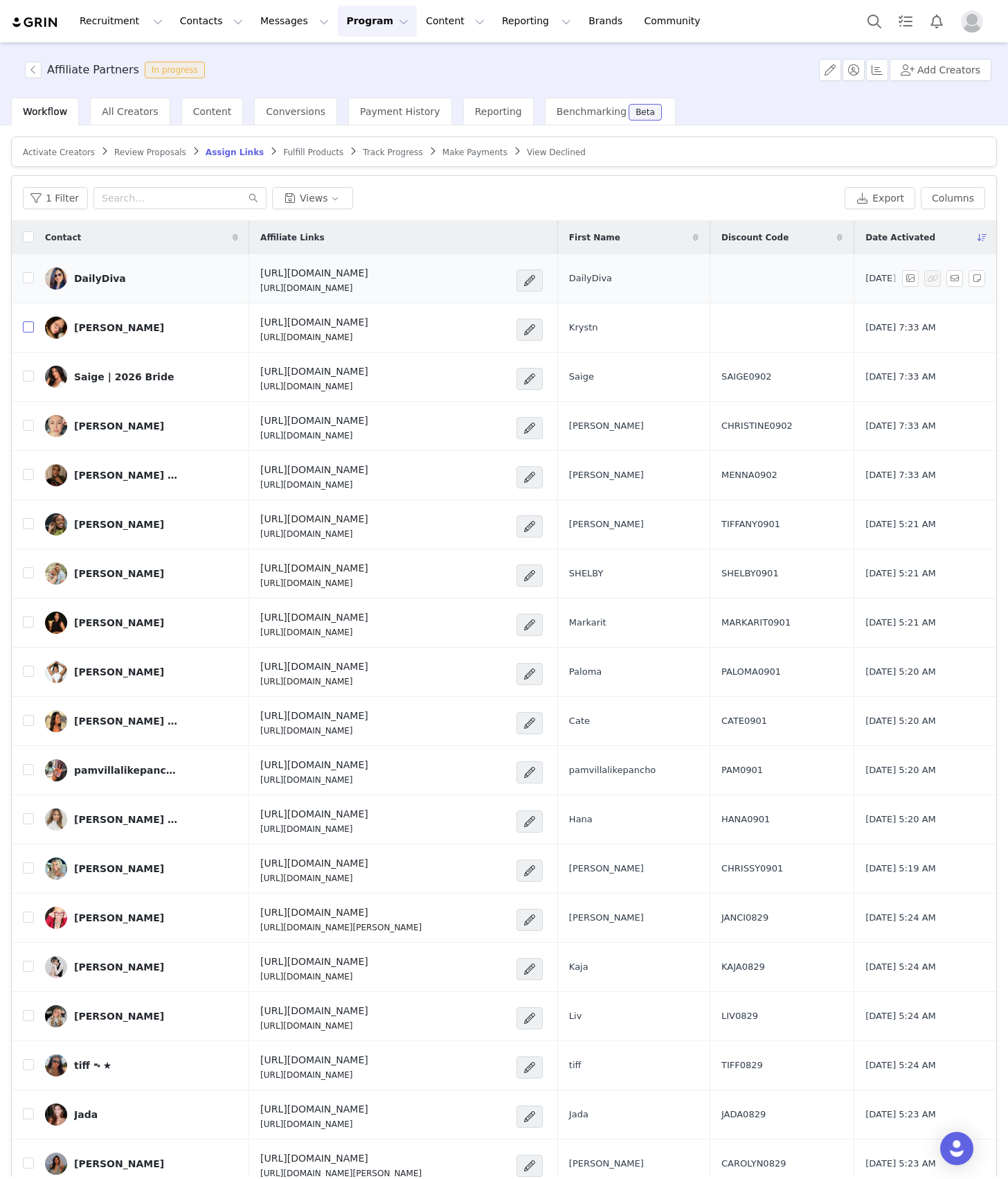
click at [27, 324] on input "checkbox" at bounding box center [28, 327] width 11 height 11
checkbox input "true"
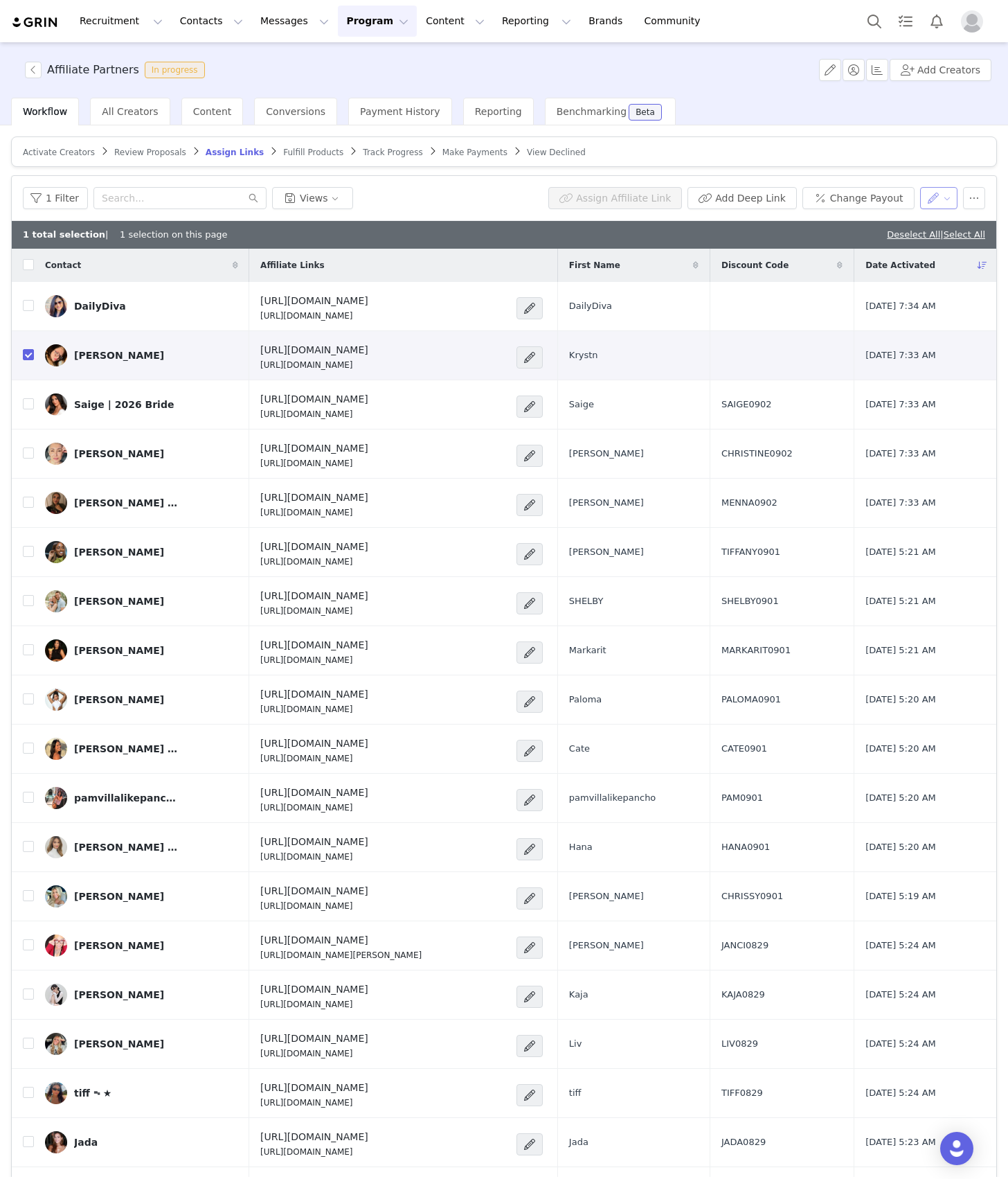
click at [921, 196] on button "button" at bounding box center [939, 198] width 38 height 22
click at [893, 257] on li "Set Relationship Stage" at bounding box center [883, 247] width 143 height 22
click at [921, 199] on button "button" at bounding box center [939, 198] width 38 height 22
click at [931, 194] on button "button" at bounding box center [939, 198] width 38 height 22
click at [901, 269] on span "Set Custom Property" at bounding box center [888, 269] width 100 height 15
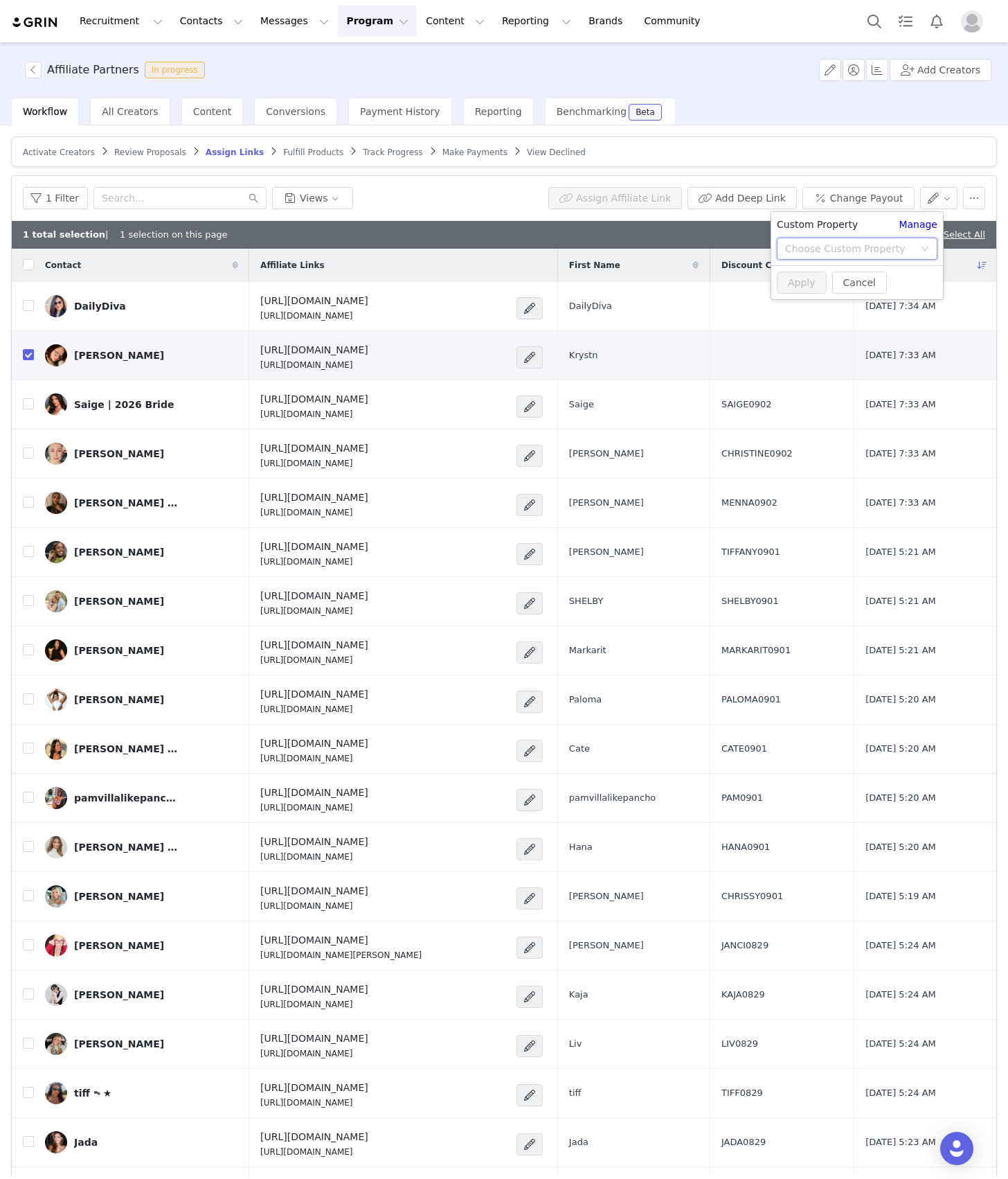
click at [812, 259] on div "Choose Custom Property" at bounding box center [853, 249] width 135 height 21
click at [802, 322] on li "Discount Code" at bounding box center [857, 320] width 160 height 22
click at [815, 269] on input "text" at bounding box center [858, 276] width 160 height 22
paste input "KRYSTN0902"
type input "KRYSTN0902"
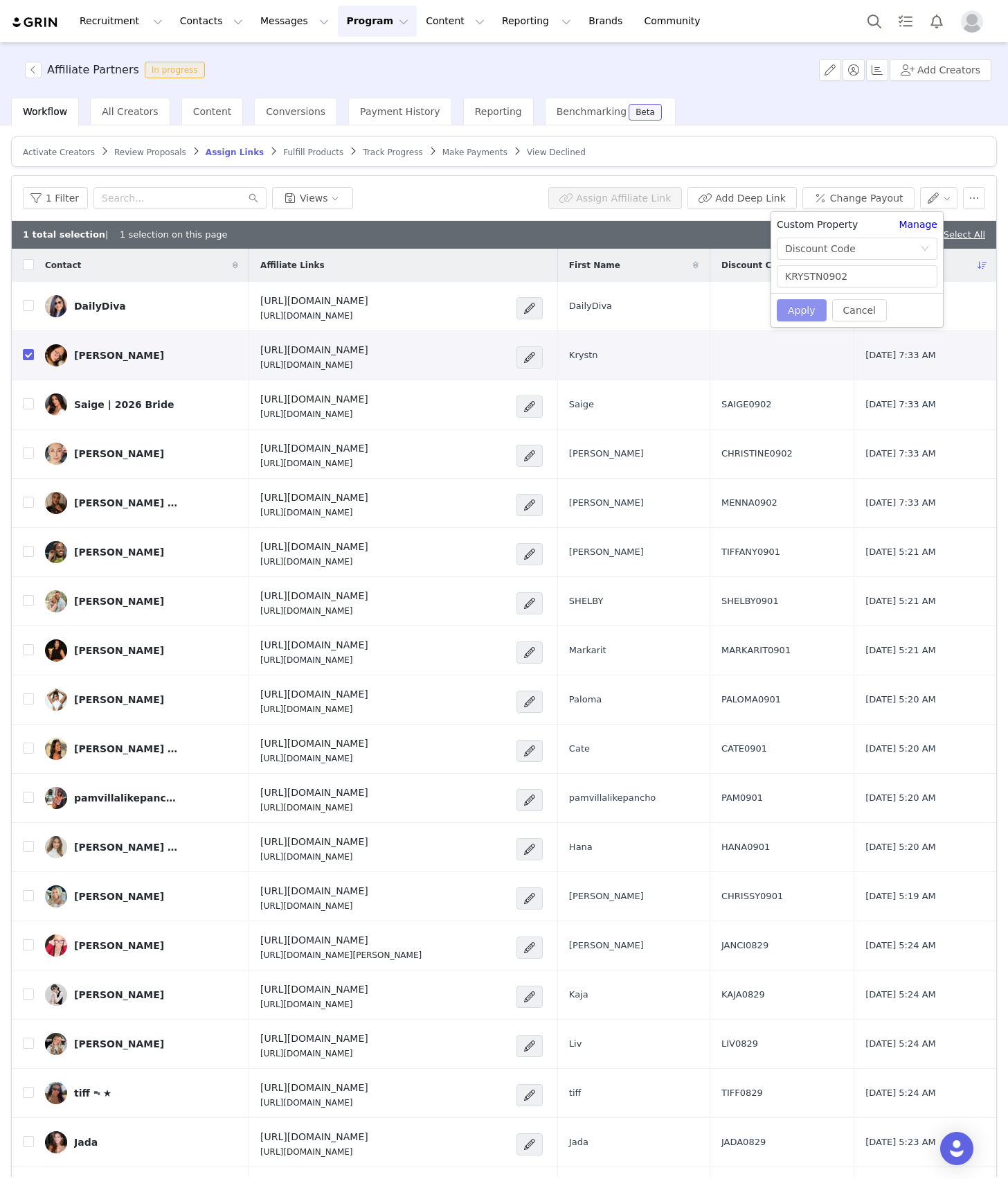
click at [803, 310] on button "Apply" at bounding box center [802, 310] width 50 height 22
click at [871, 264] on span "Set Custom Property" at bounding box center [888, 269] width 100 height 15
click at [860, 312] on button "Cancel" at bounding box center [860, 310] width 54 height 22
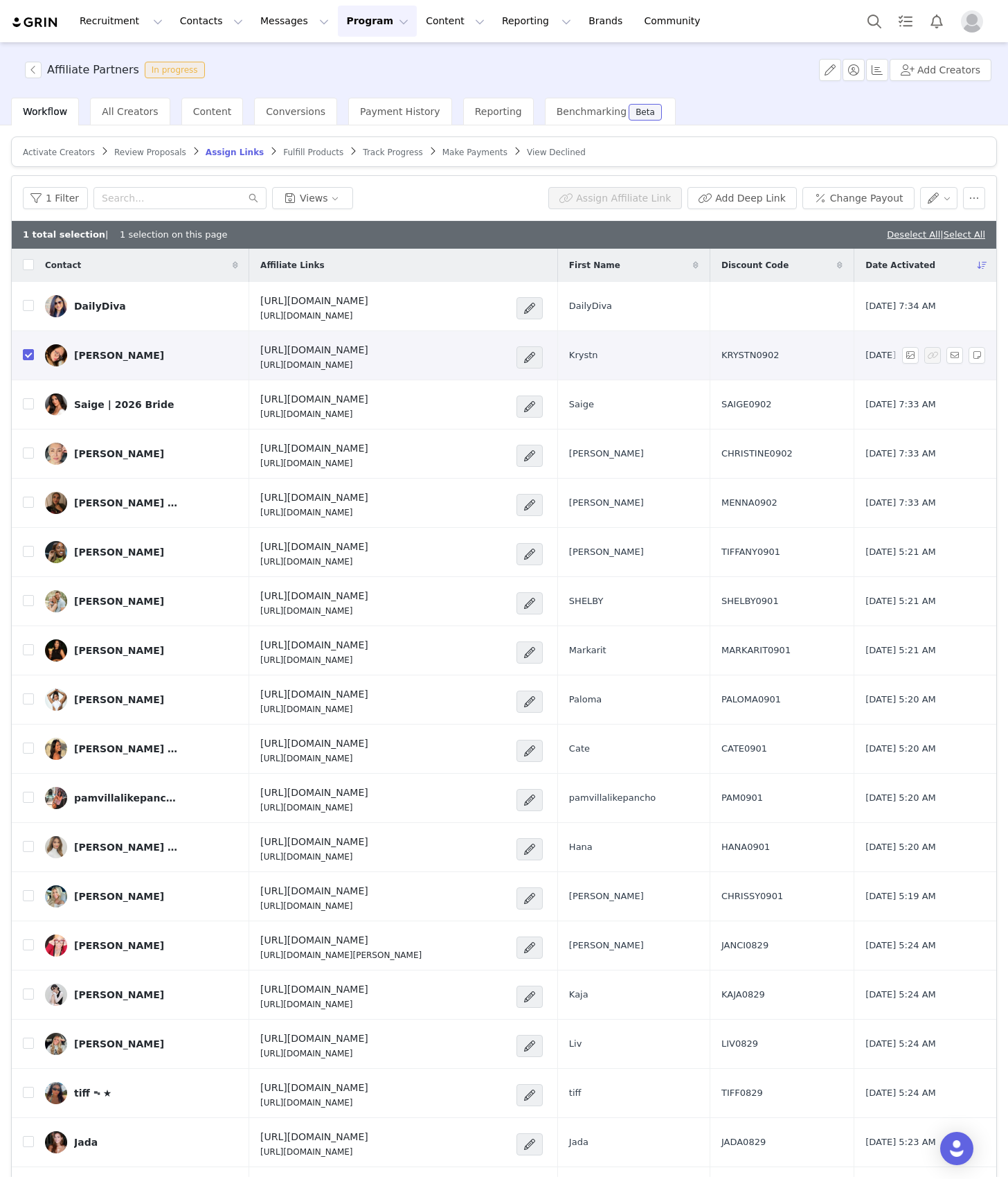
click at [22, 353] on td at bounding box center [22, 355] width 22 height 49
click at [25, 355] on input "checkbox" at bounding box center [28, 354] width 11 height 11
checkbox input "false"
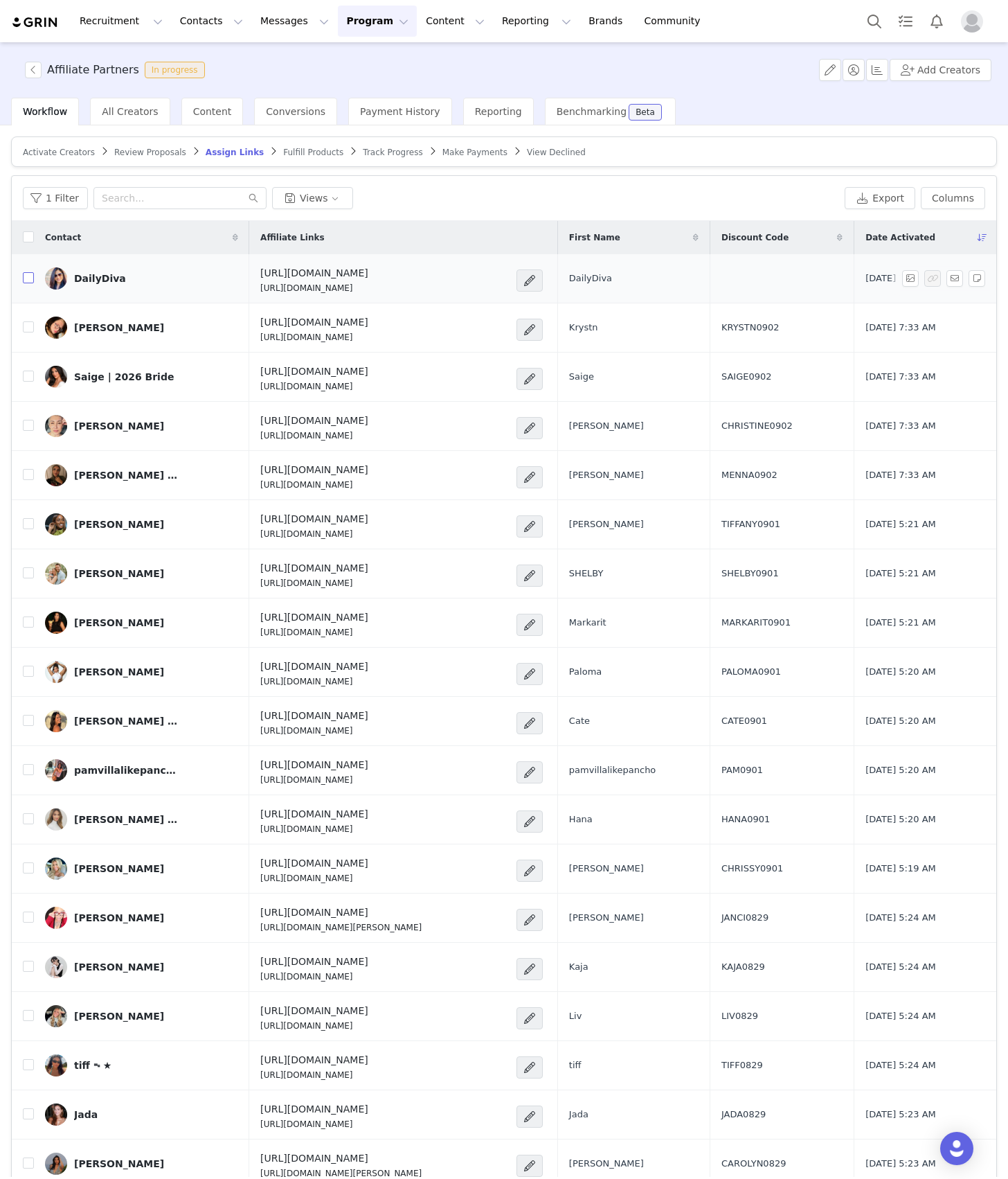
click at [29, 281] on input "checkbox" at bounding box center [28, 277] width 11 height 11
checkbox input "true"
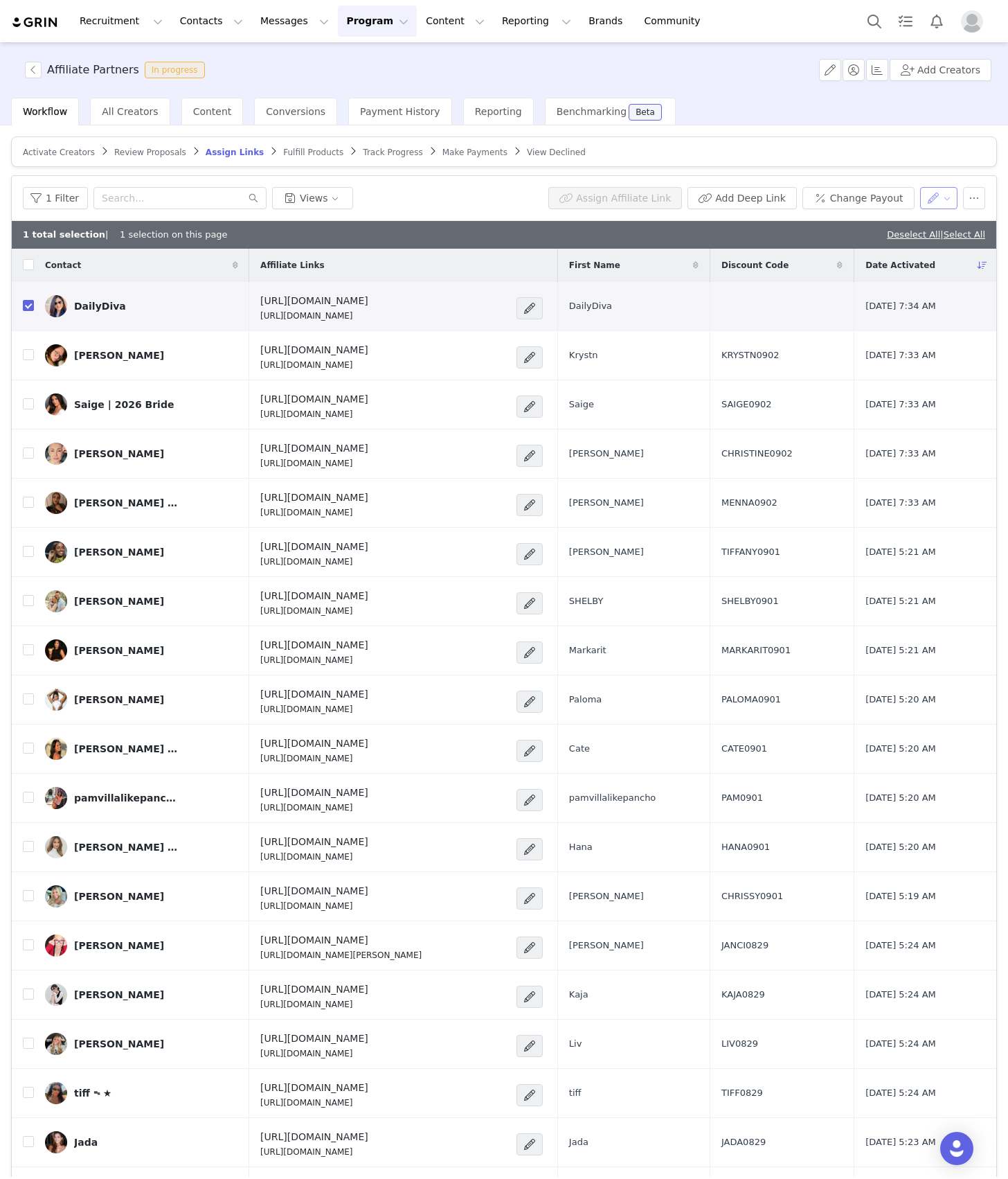
click at [926, 198] on button "button" at bounding box center [939, 198] width 38 height 22
click at [901, 263] on span "Set Custom Property" at bounding box center [888, 269] width 100 height 15
click at [812, 254] on div "Choose Custom Property" at bounding box center [850, 248] width 129 height 14
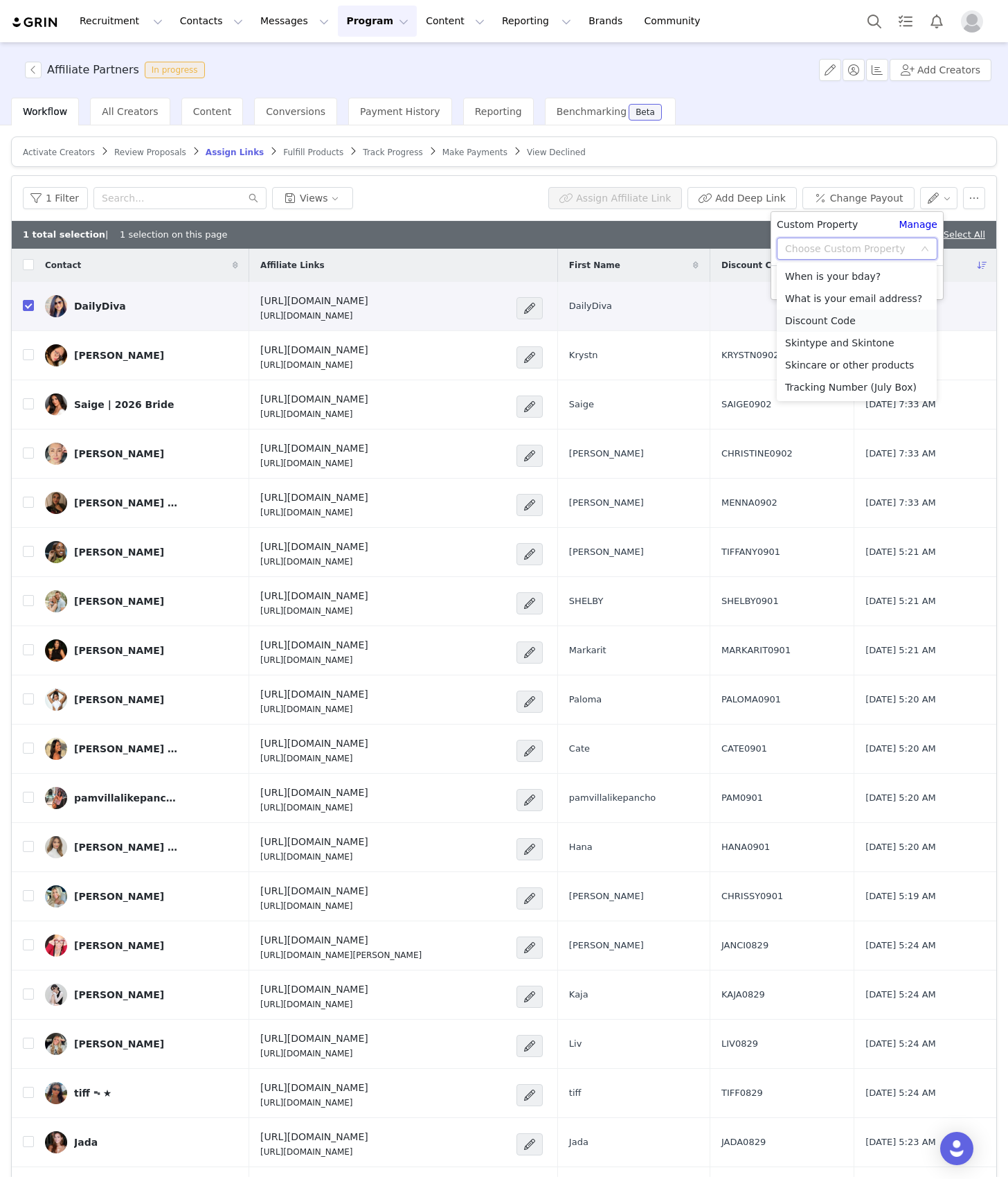
click at [805, 317] on li "Discount Code" at bounding box center [857, 320] width 160 height 22
click at [812, 279] on input "text" at bounding box center [858, 276] width 160 height 22
paste input "DAILYDIVA0902"
type input "DAILYDIVA0902"
click at [806, 311] on button "Apply" at bounding box center [802, 310] width 50 height 22
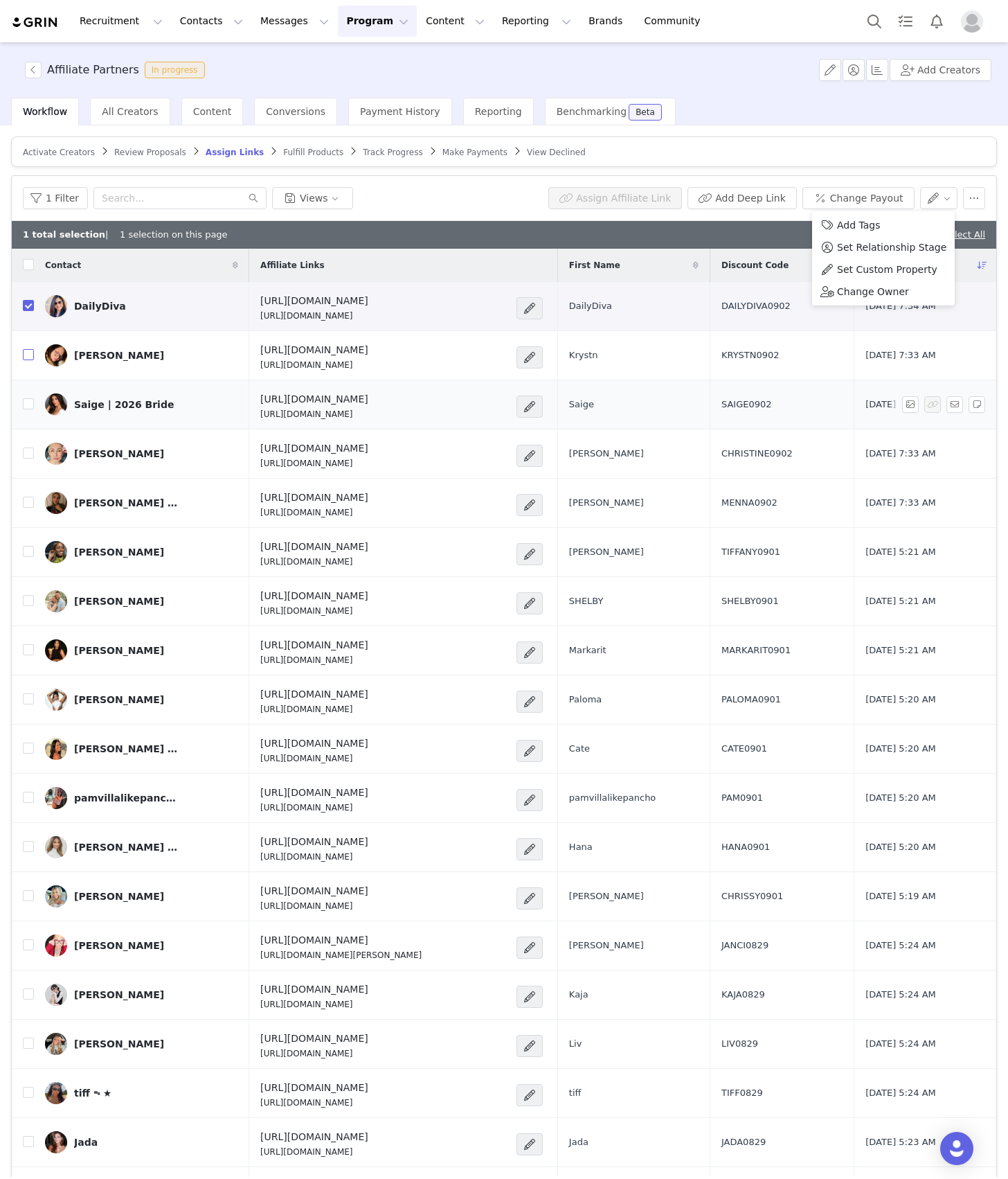
drag, startPoint x: 23, startPoint y: 361, endPoint x: 24, endPoint y: 383, distance: 22.0
click at [23, 361] on input "checkbox" at bounding box center [28, 354] width 11 height 11
checkbox input "true"
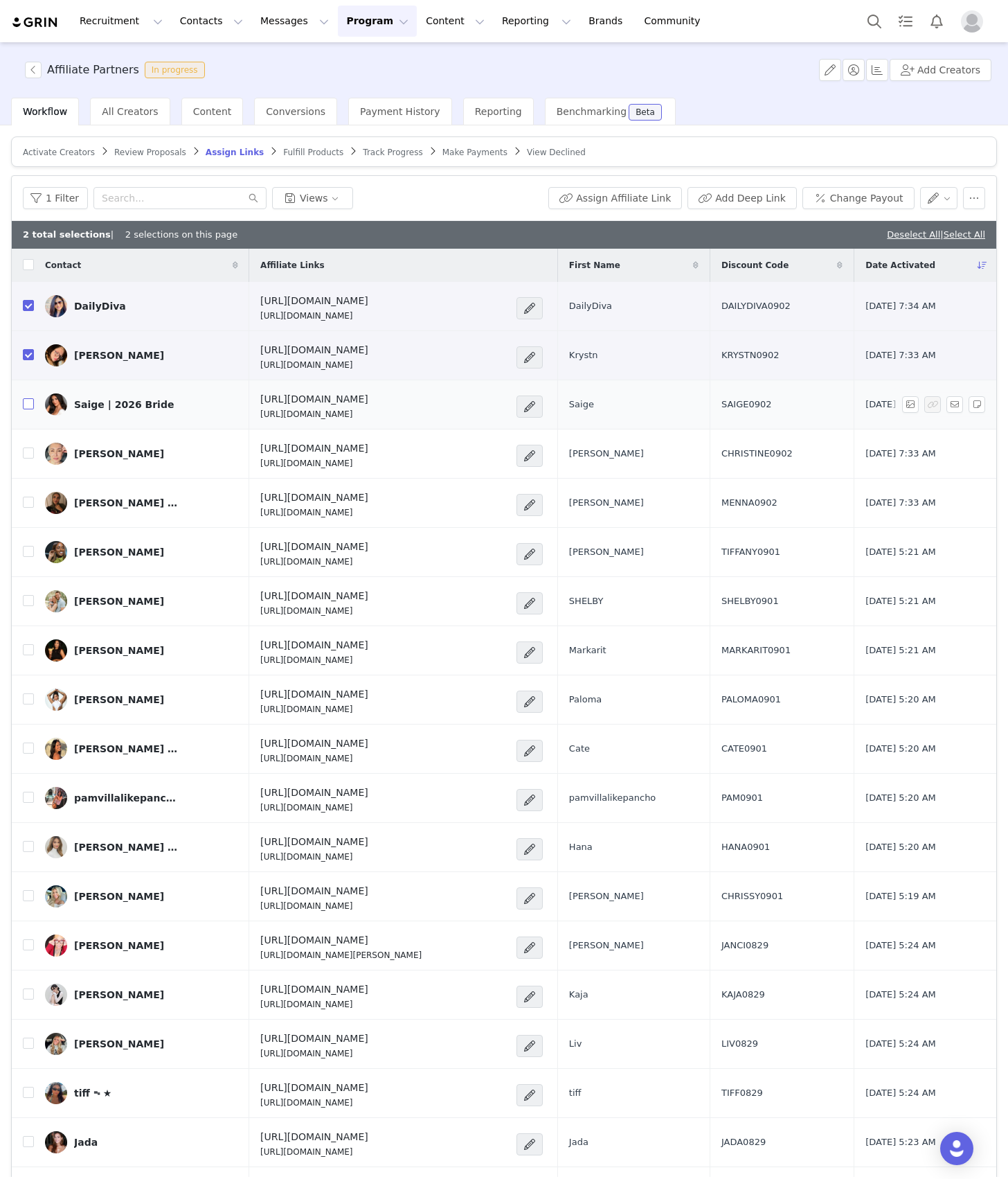
click at [27, 407] on input "checkbox" at bounding box center [28, 404] width 11 height 11
checkbox input "true"
click at [28, 455] on input "checkbox" at bounding box center [28, 452] width 11 height 11
checkbox input "true"
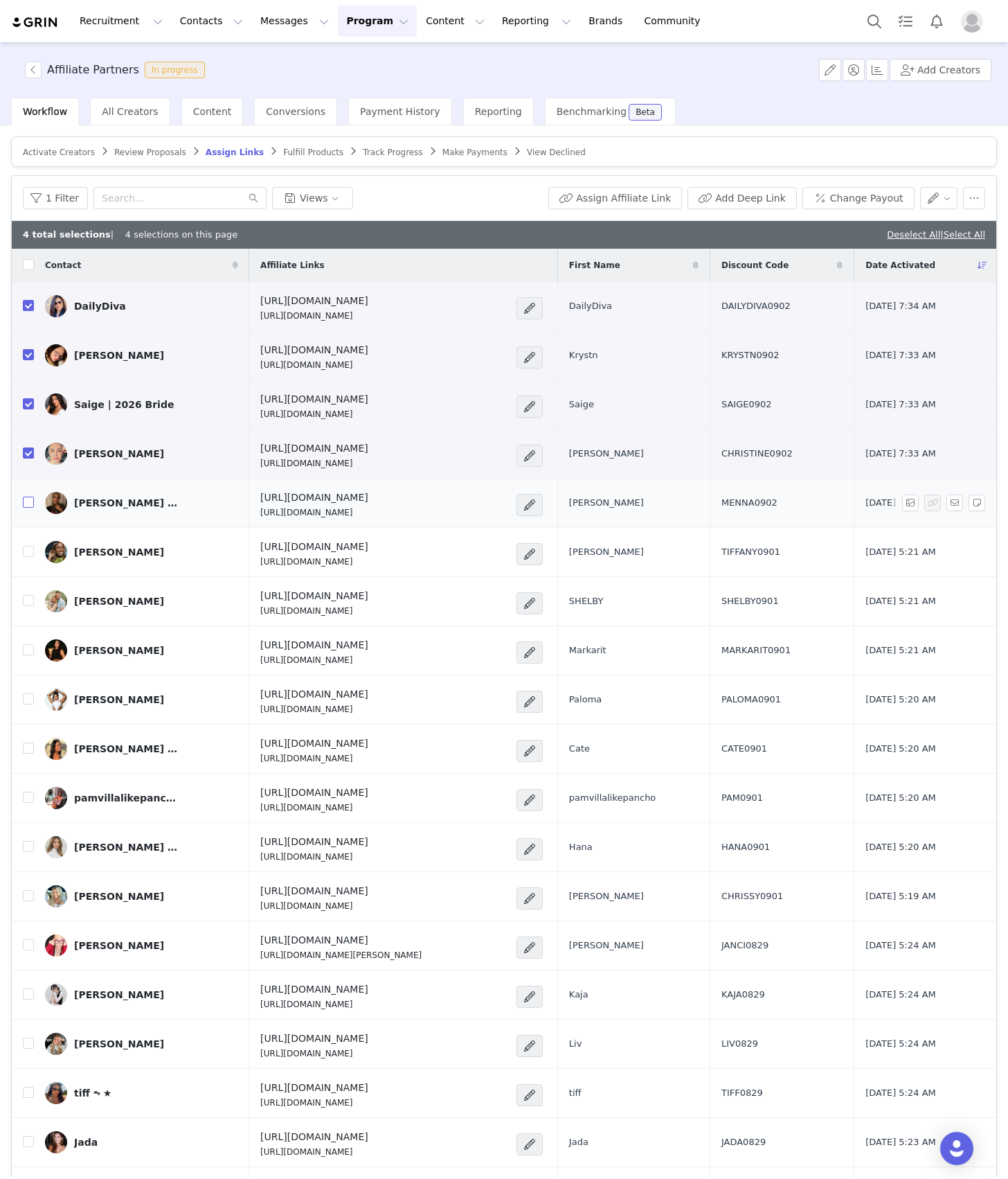
click at [29, 500] on input "checkbox" at bounding box center [28, 502] width 11 height 11
checkbox input "true"
click at [966, 204] on button "button" at bounding box center [974, 198] width 22 height 22
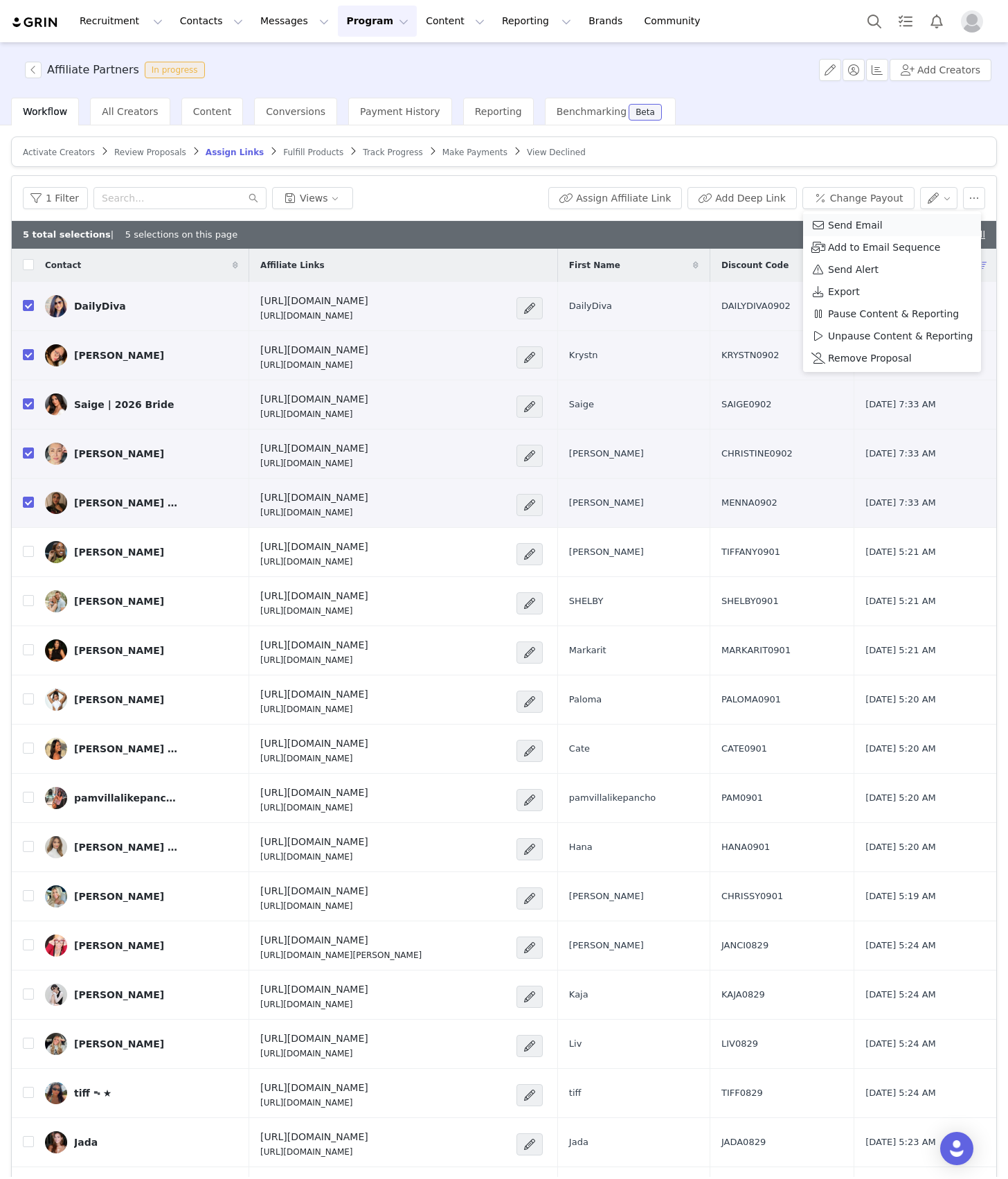
click at [867, 220] on span "Send Email" at bounding box center [855, 225] width 54 height 15
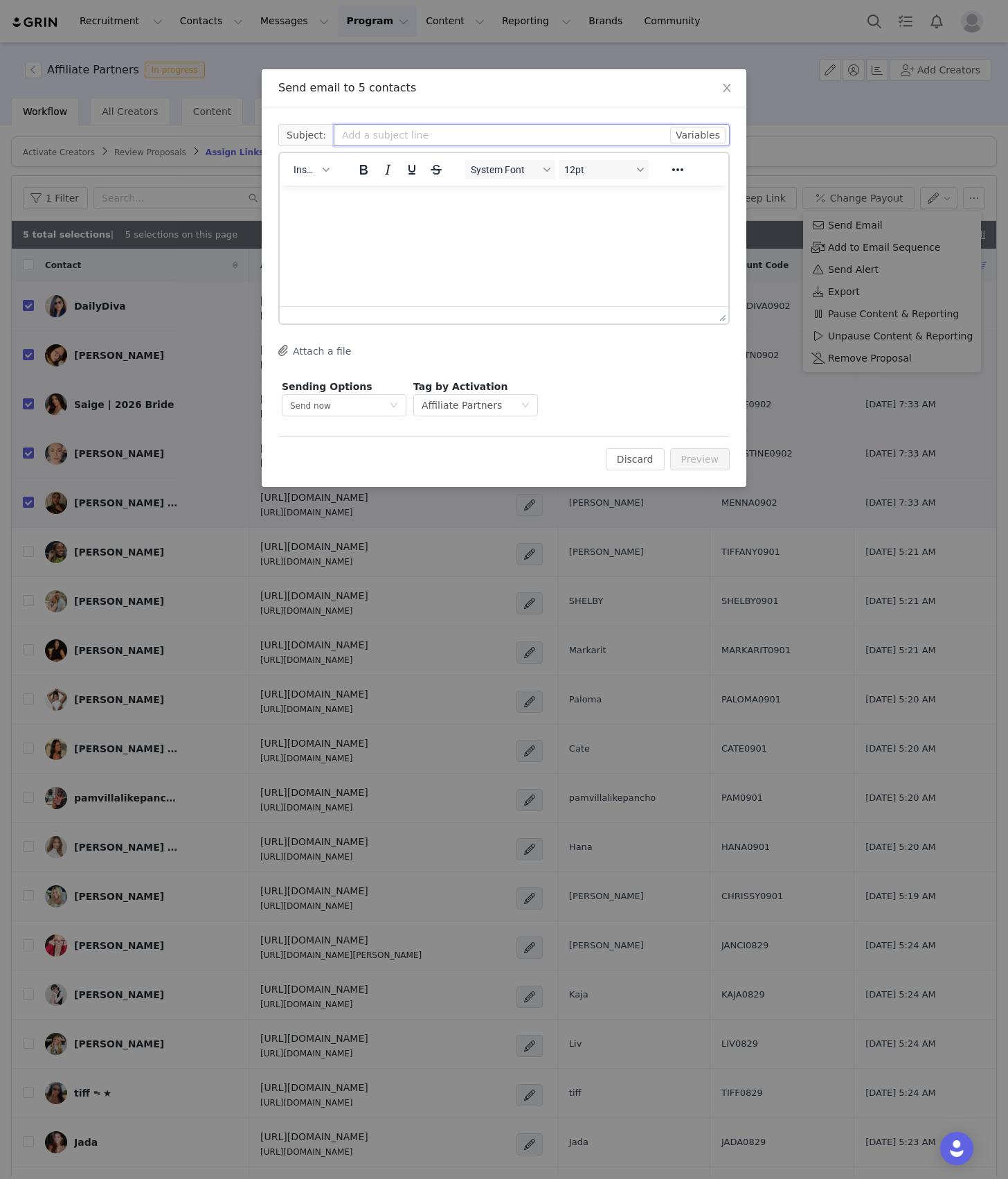
click at [445, 132] on input "text" at bounding box center [532, 135] width 396 height 22
paste input "Welcome to the Seoul Beauty Club 🌸"
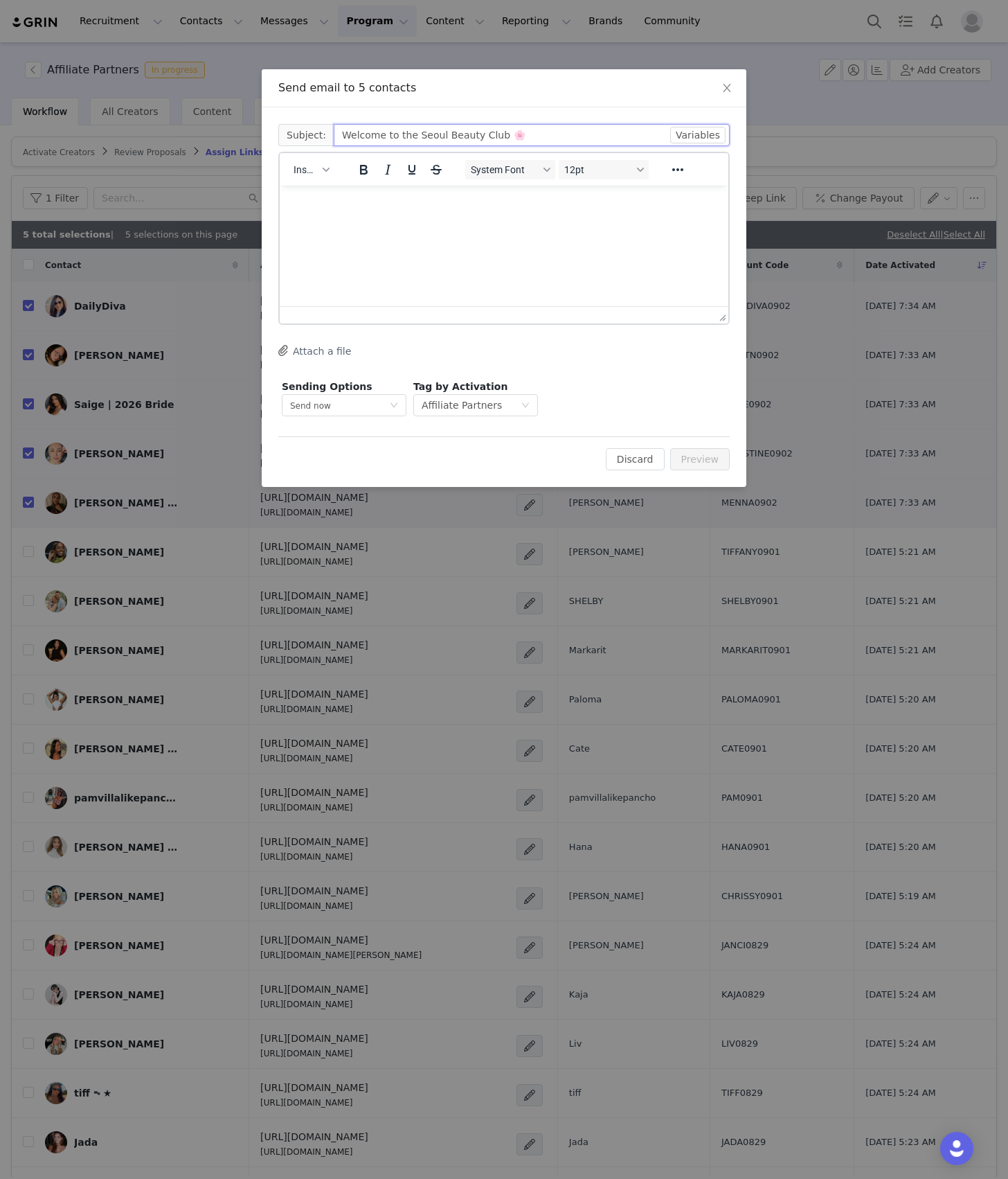
type input "Welcome to the Seoul Beauty Club 🌸"
click at [414, 223] on html at bounding box center [504, 204] width 448 height 37
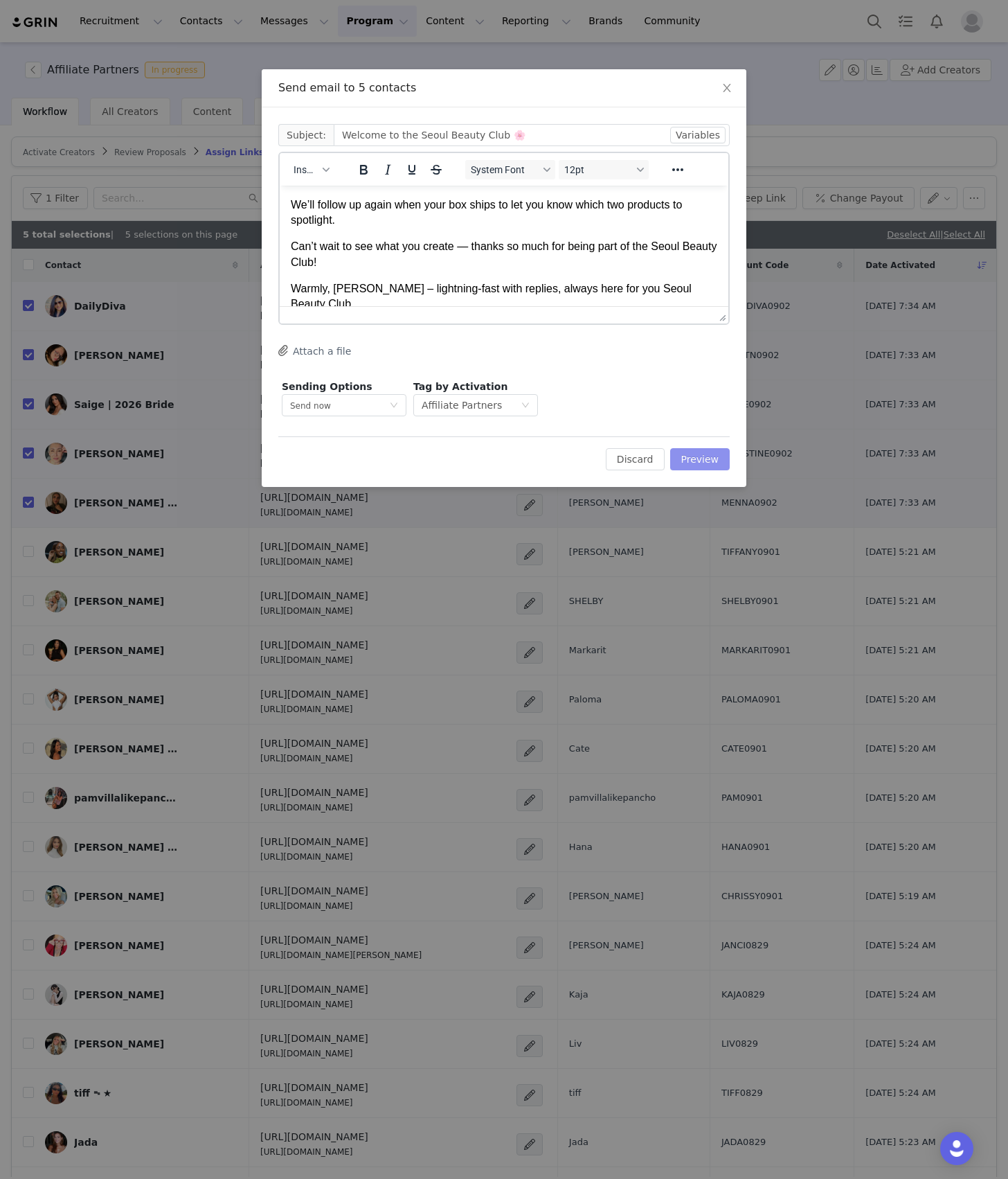
click at [701, 458] on button "Preview" at bounding box center [701, 459] width 60 height 22
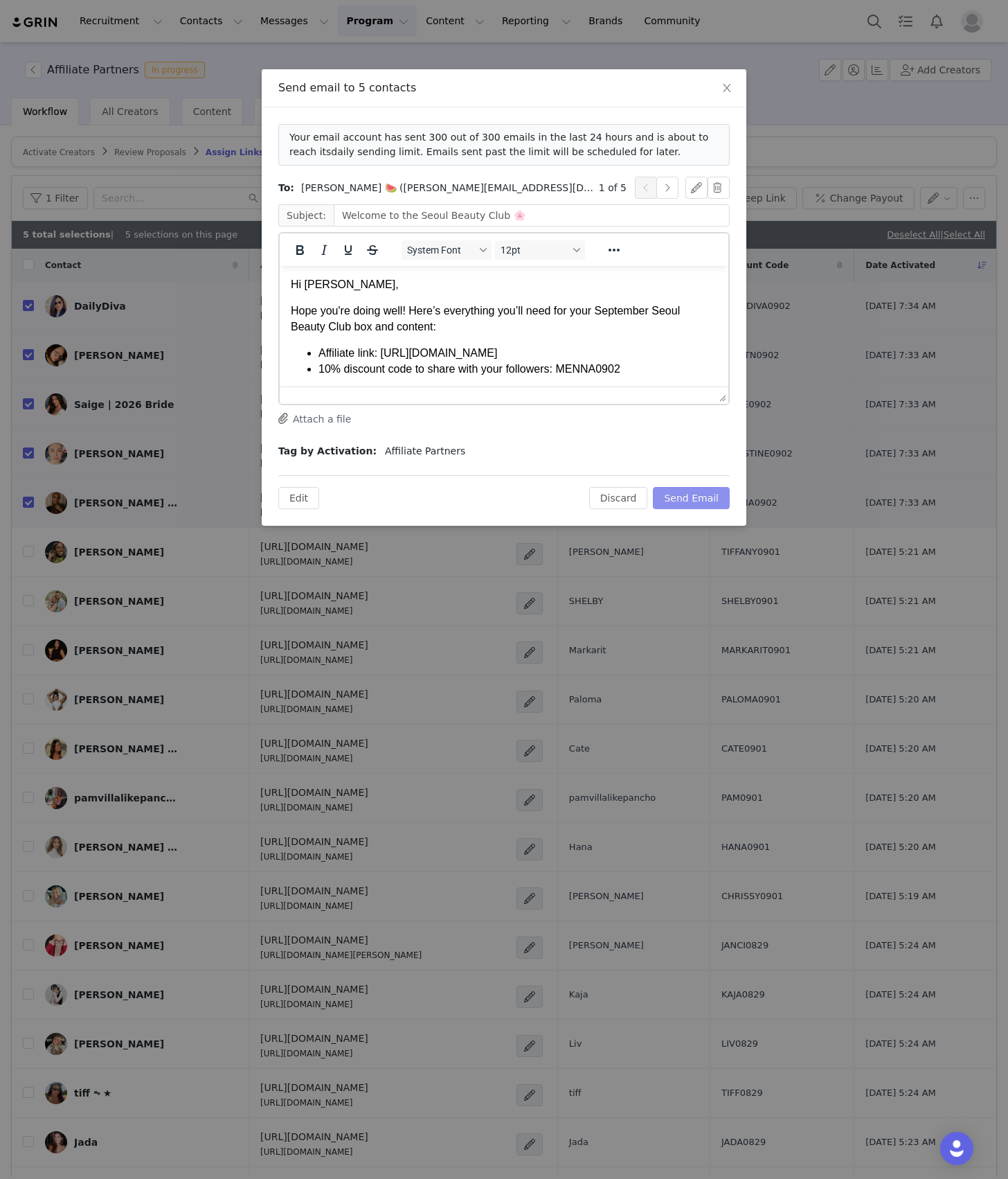
scroll to position [0, 0]
click at [672, 189] on button "button" at bounding box center [667, 188] width 22 height 22
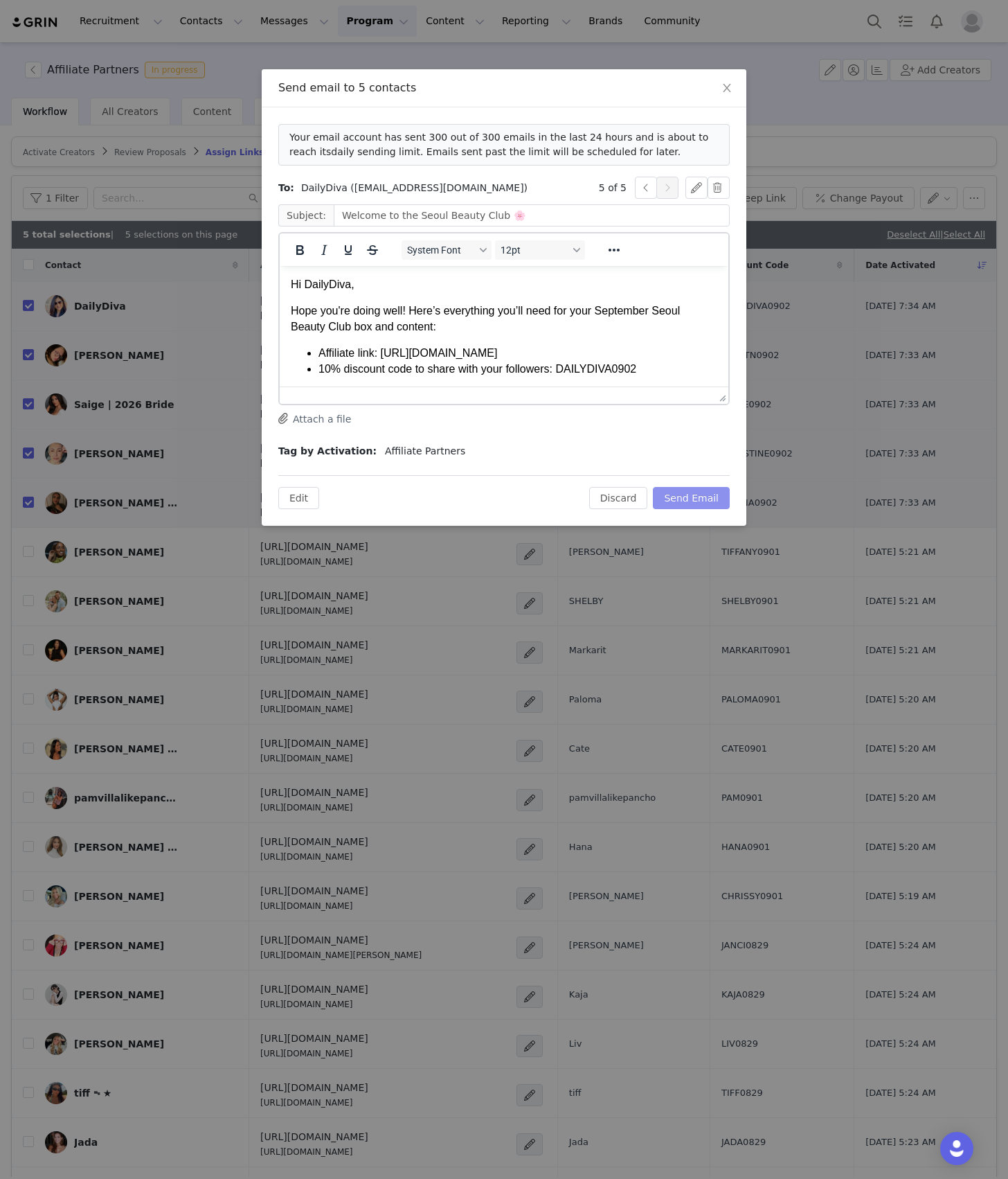
click at [696, 492] on button "Send Email" at bounding box center [691, 498] width 77 height 22
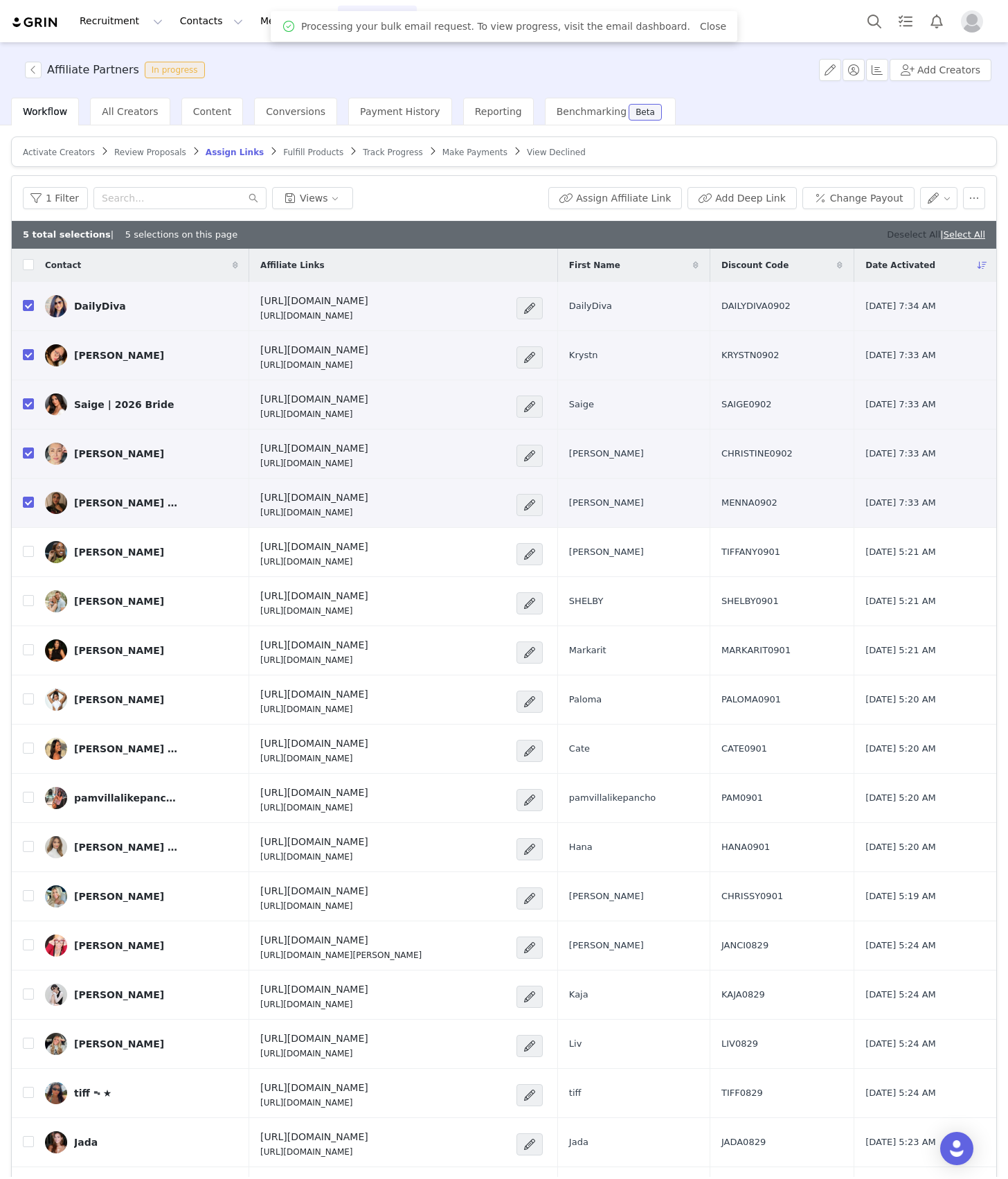
click at [887, 234] on link "Deselect All" at bounding box center [913, 234] width 53 height 11
checkbox input "false"
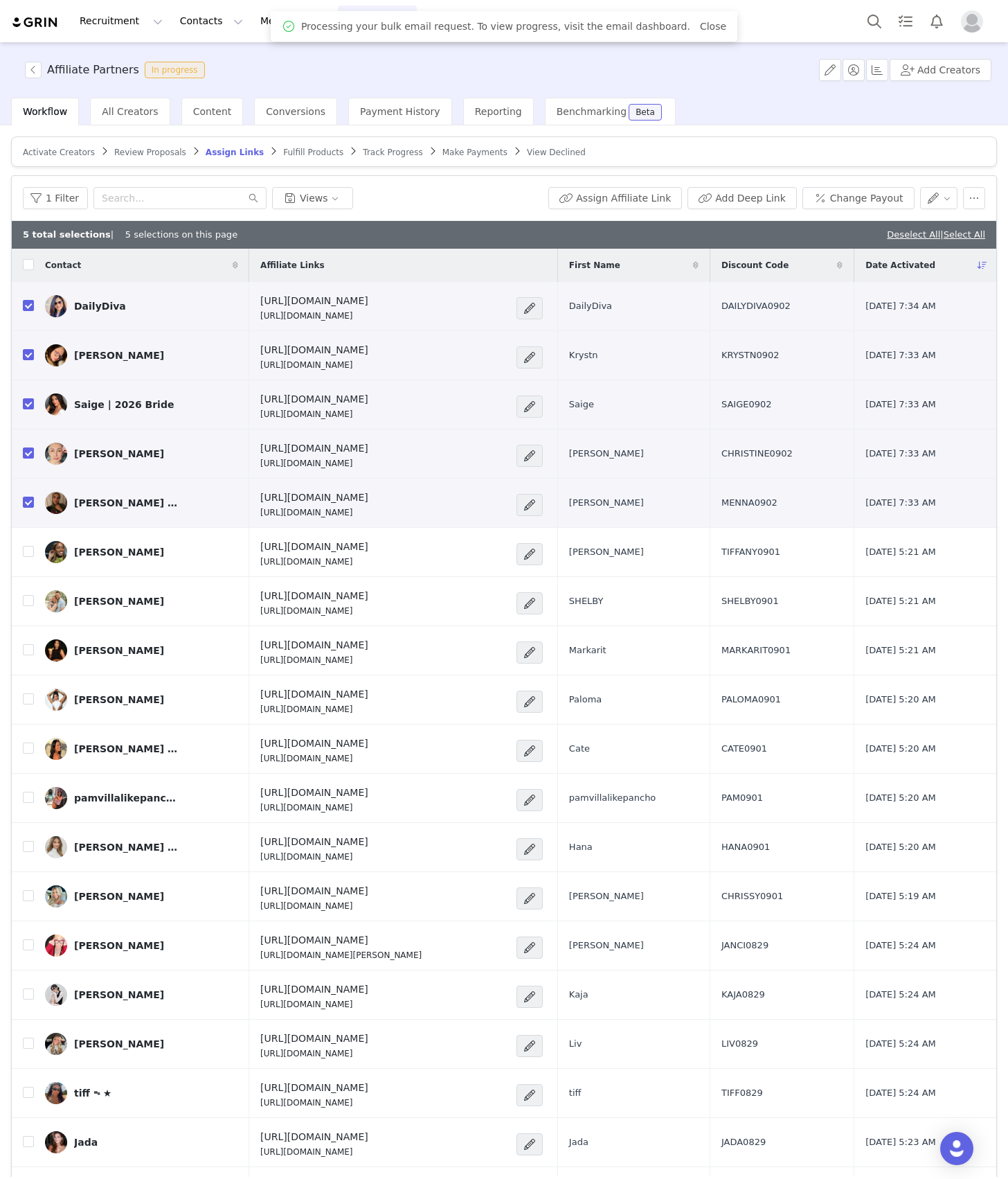
checkbox input "false"
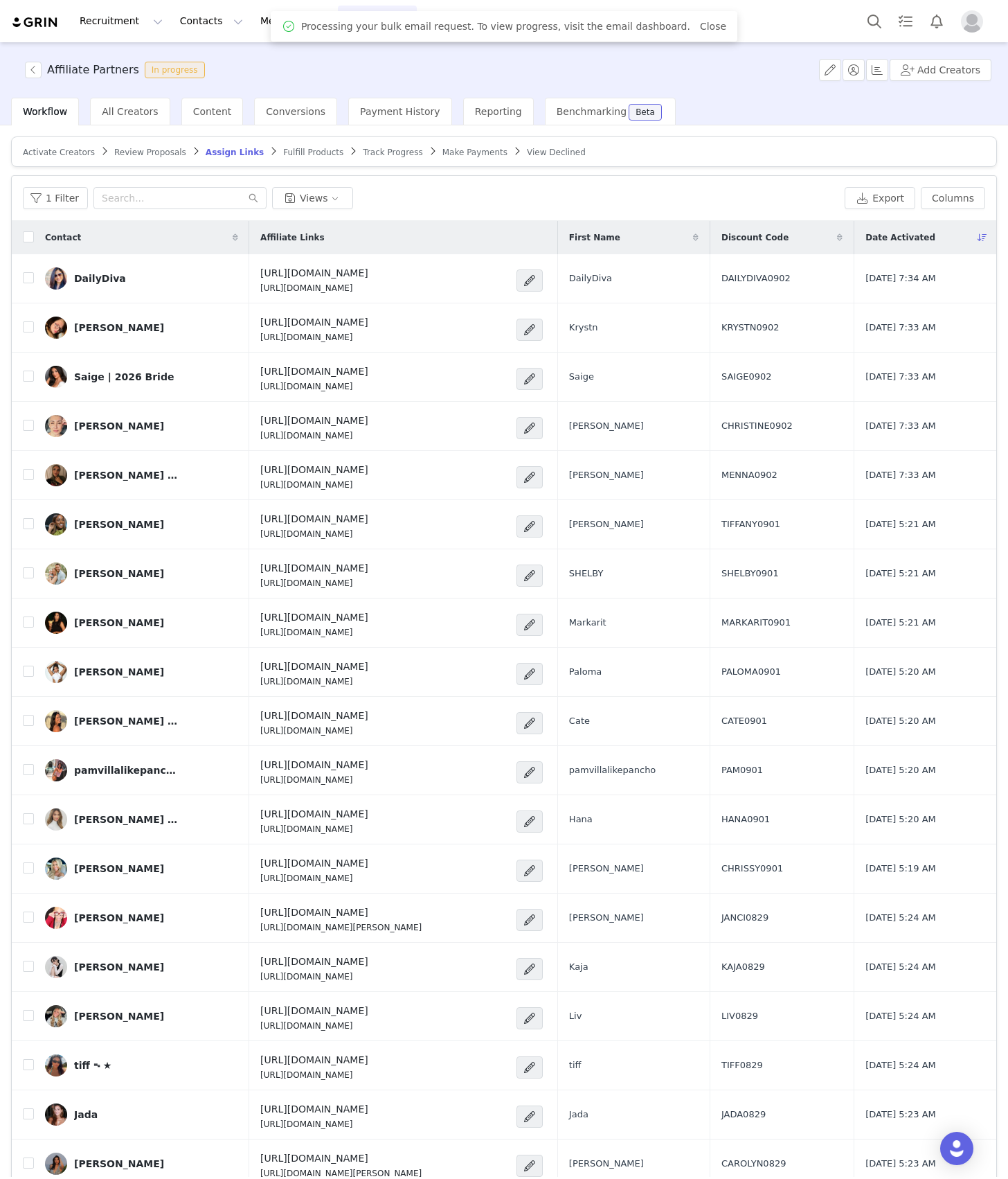
click at [283, 150] on span "Fulfill Products" at bounding box center [313, 153] width 60 height 10
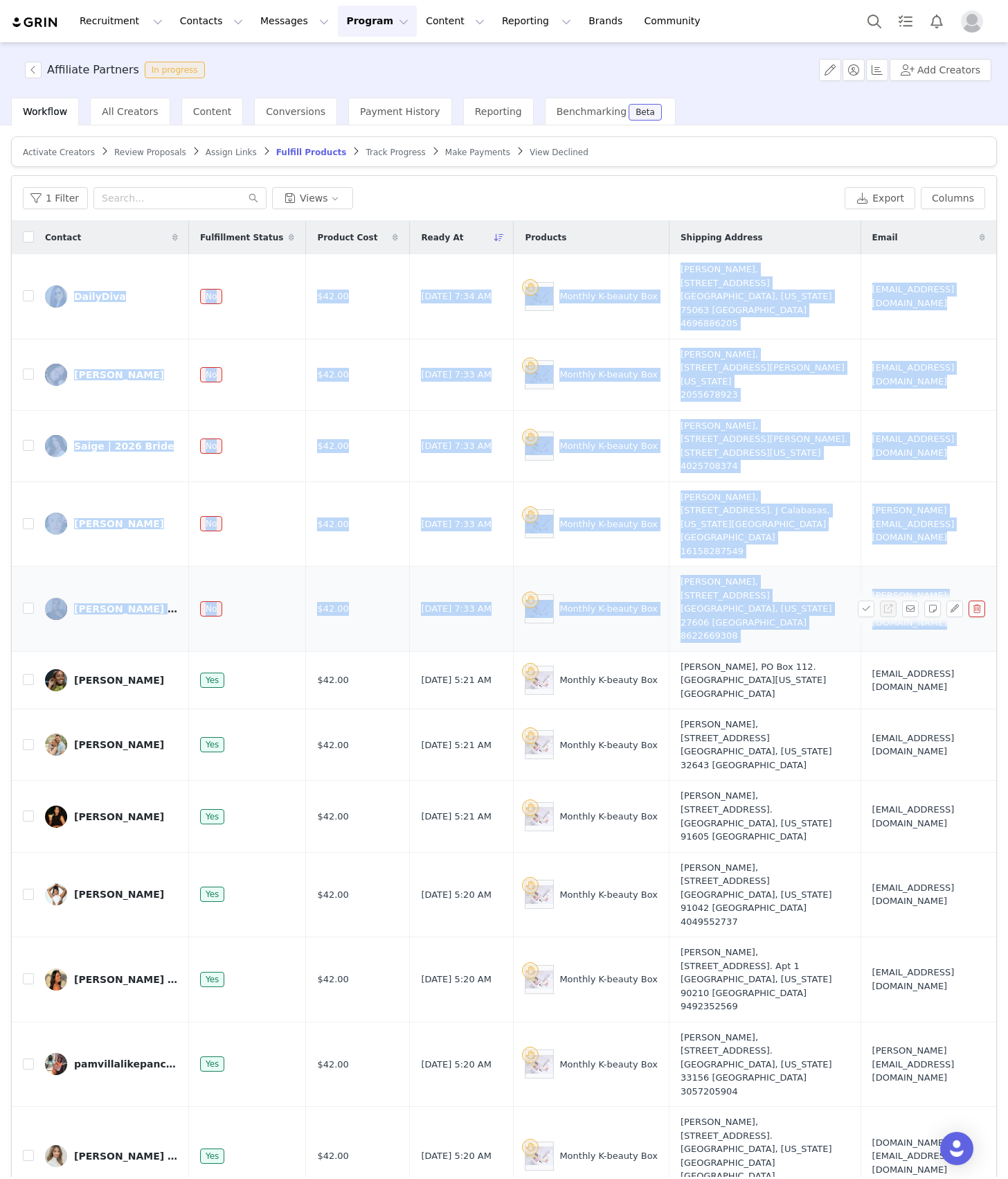
drag, startPoint x: 42, startPoint y: 267, endPoint x: 956, endPoint y: 615, distance: 978.0
click at [956, 615] on tbody "DailyDiva No $42.00 [DATE] 7:34 AM Monthly K-beauty Box [PERSON_NAME], [STREET_…" at bounding box center [504, 1195] width 985 height 1881
copy tbody "DailyDiva No $42.00 [DATE] 7:34 AM Monthly K-beauty Box [PERSON_NAME], [STREET_…"
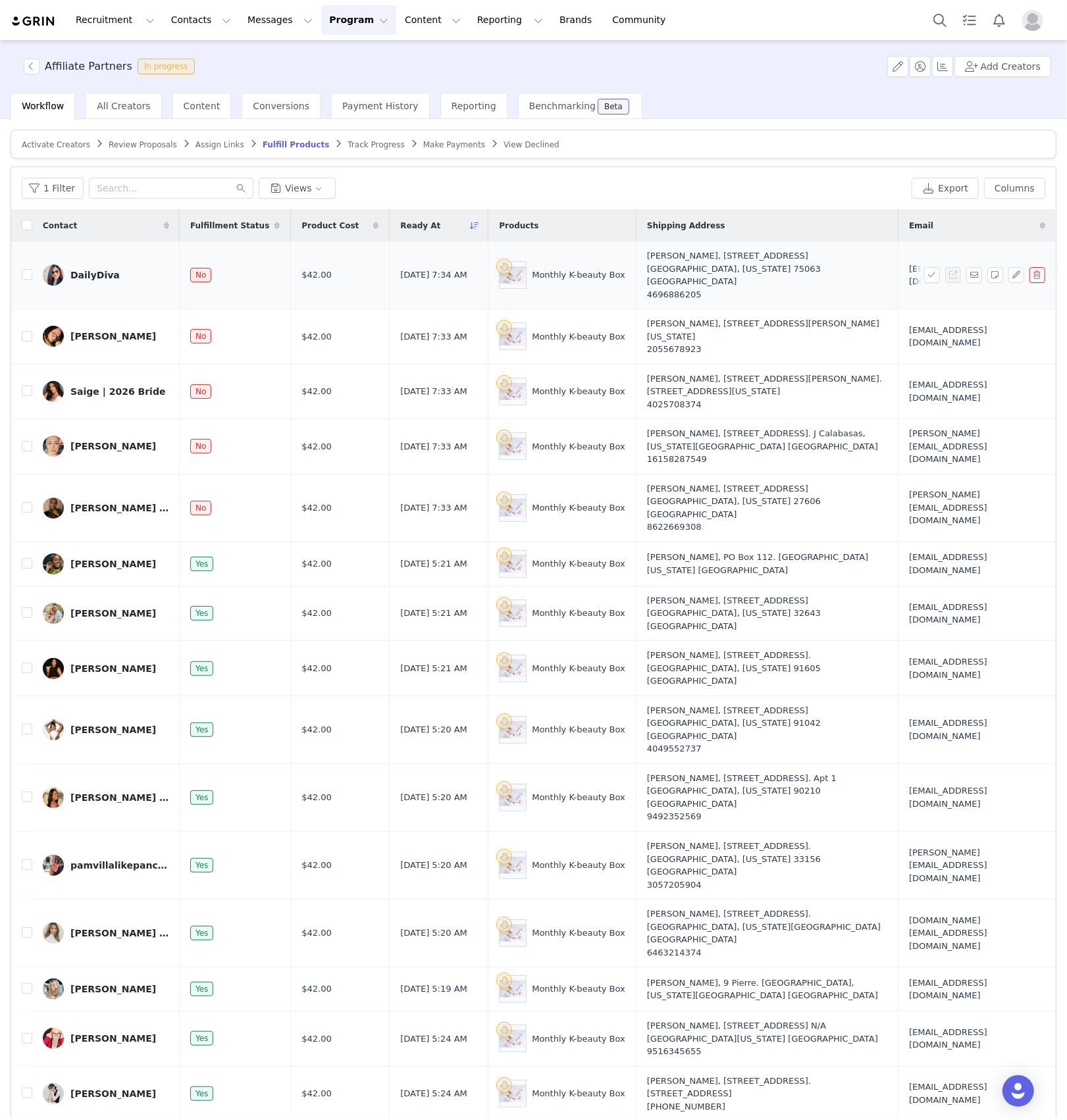
drag, startPoint x: 535, startPoint y: 187, endPoint x: 365, endPoint y: 246, distance: 179.9
click at [535, 186] on div "1 Filter Views" at bounding box center [464, 188] width 885 height 21
click at [27, 269] on input "checkbox" at bounding box center [27, 274] width 10 height 10
checkbox input "true"
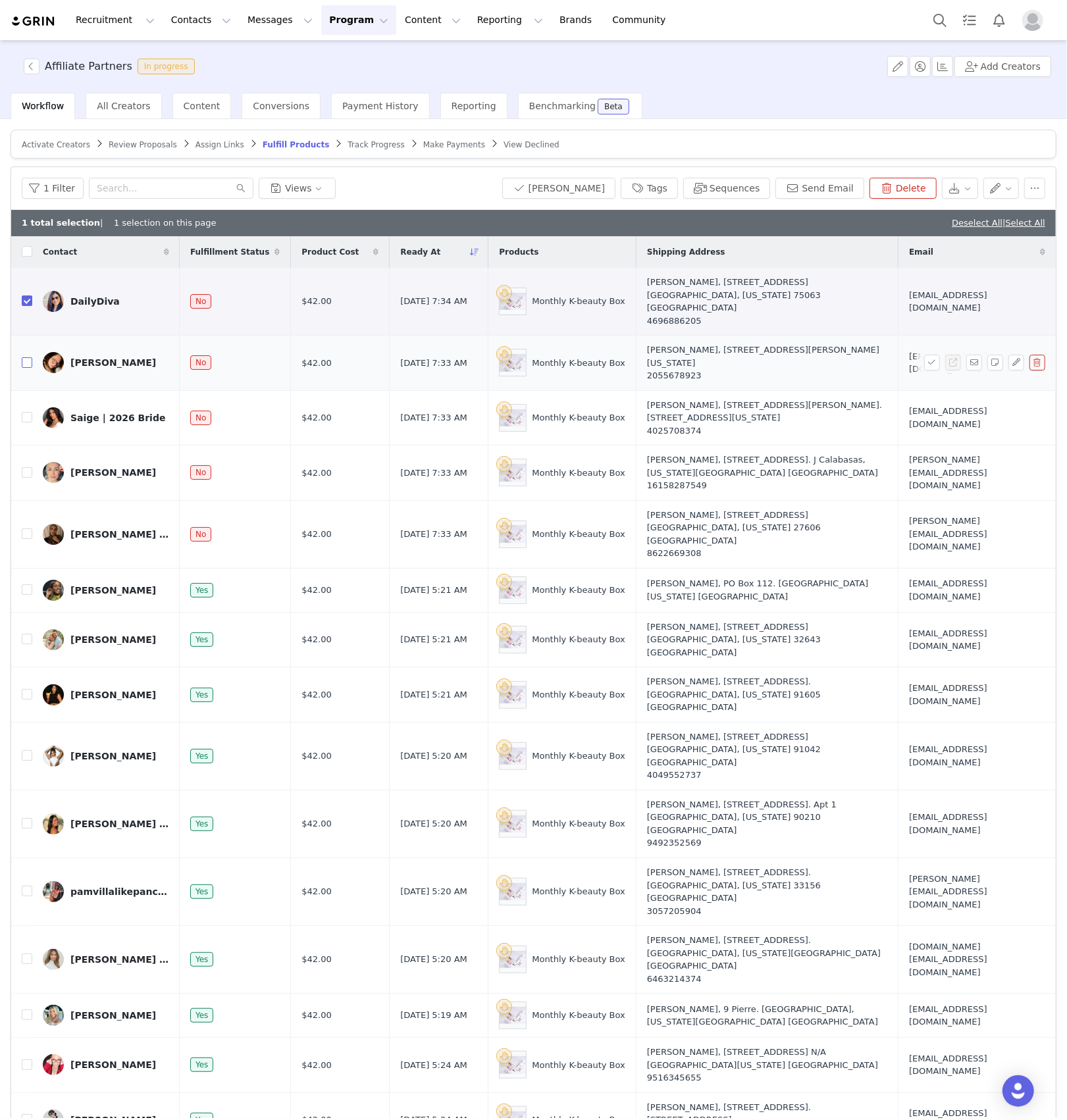
click at [29, 357] on input "checkbox" at bounding box center [27, 362] width 10 height 10
checkbox input "true"
click at [24, 412] on input "checkbox" at bounding box center [27, 417] width 10 height 10
checkbox input "true"
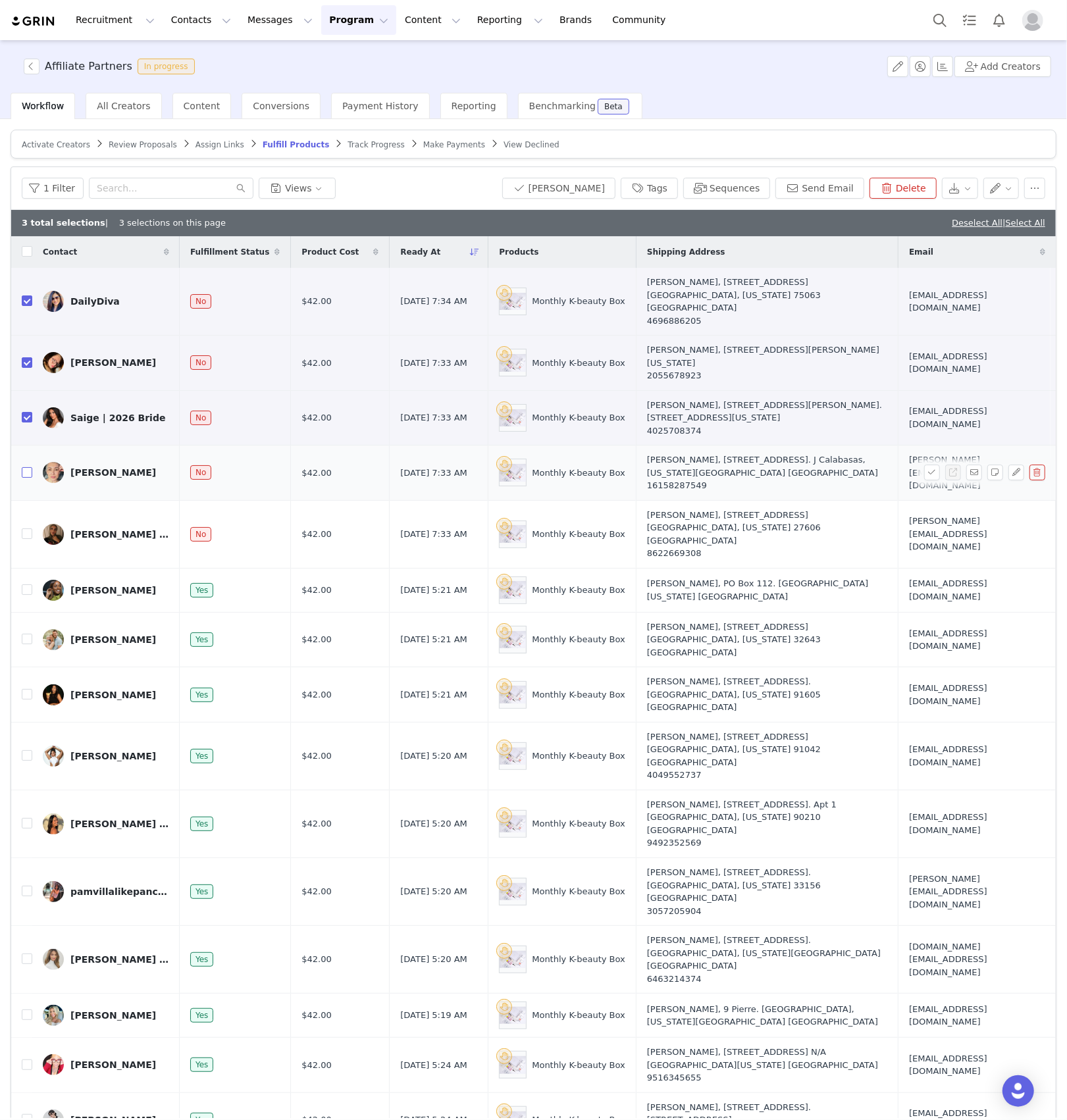
click at [24, 467] on input "checkbox" at bounding box center [27, 472] width 10 height 10
checkbox input "true"
click at [25, 528] on input "checkbox" at bounding box center [27, 533] width 10 height 10
checkbox input "true"
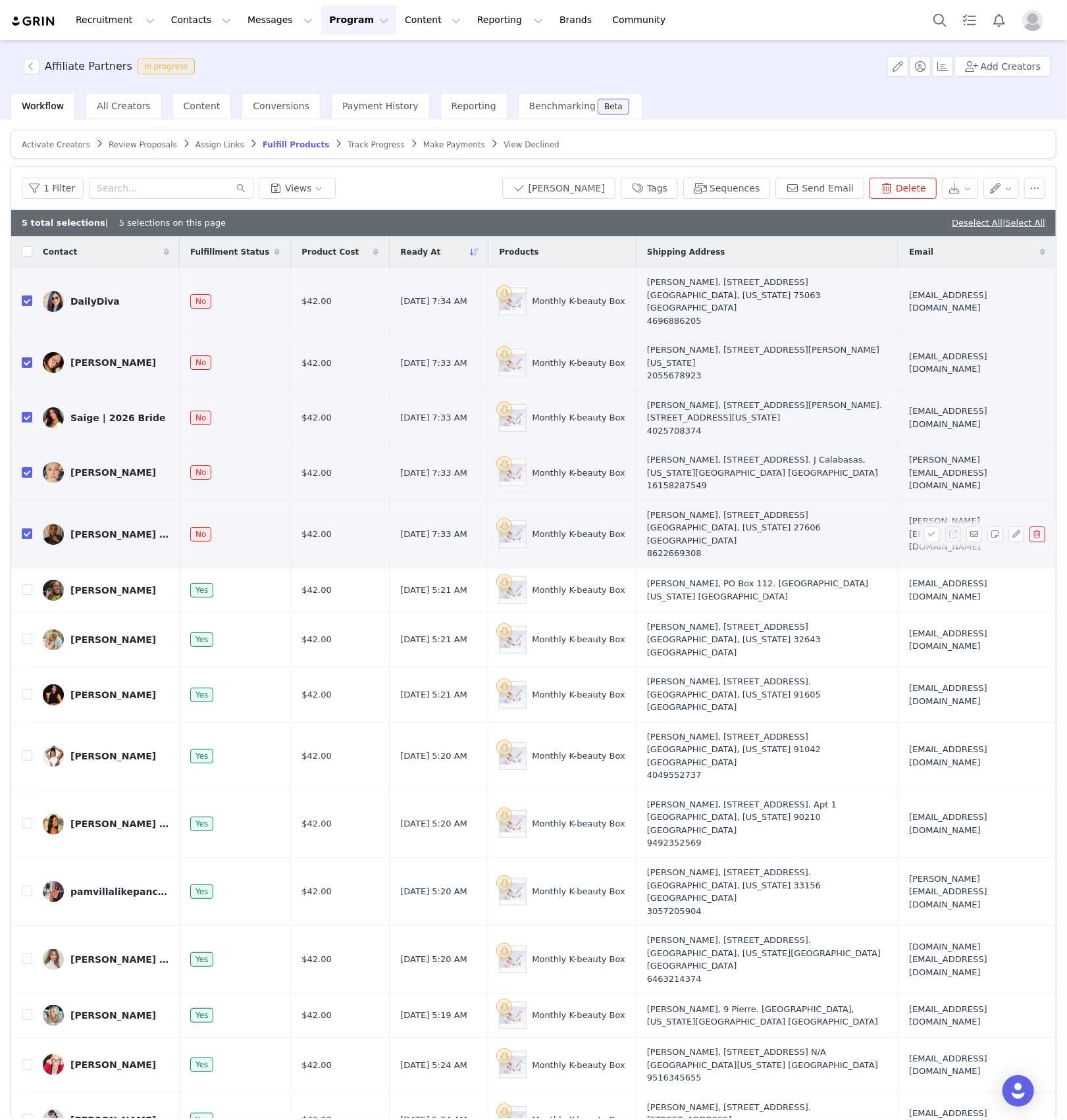
click at [83, 529] on div "[PERSON_NAME] 🍉" at bounding box center [119, 534] width 99 height 10
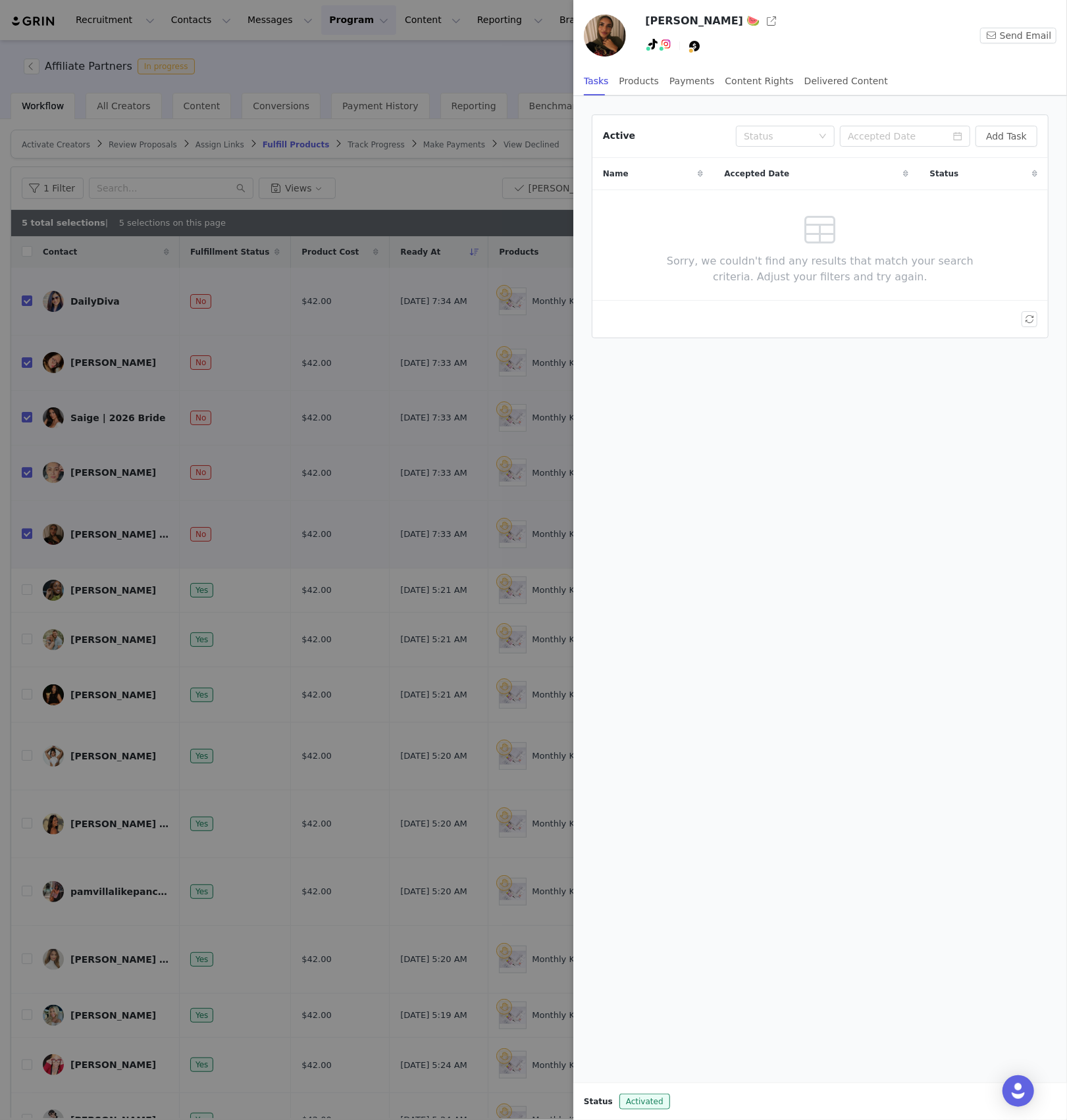
click at [95, 301] on div at bounding box center [533, 560] width 1067 height 1120
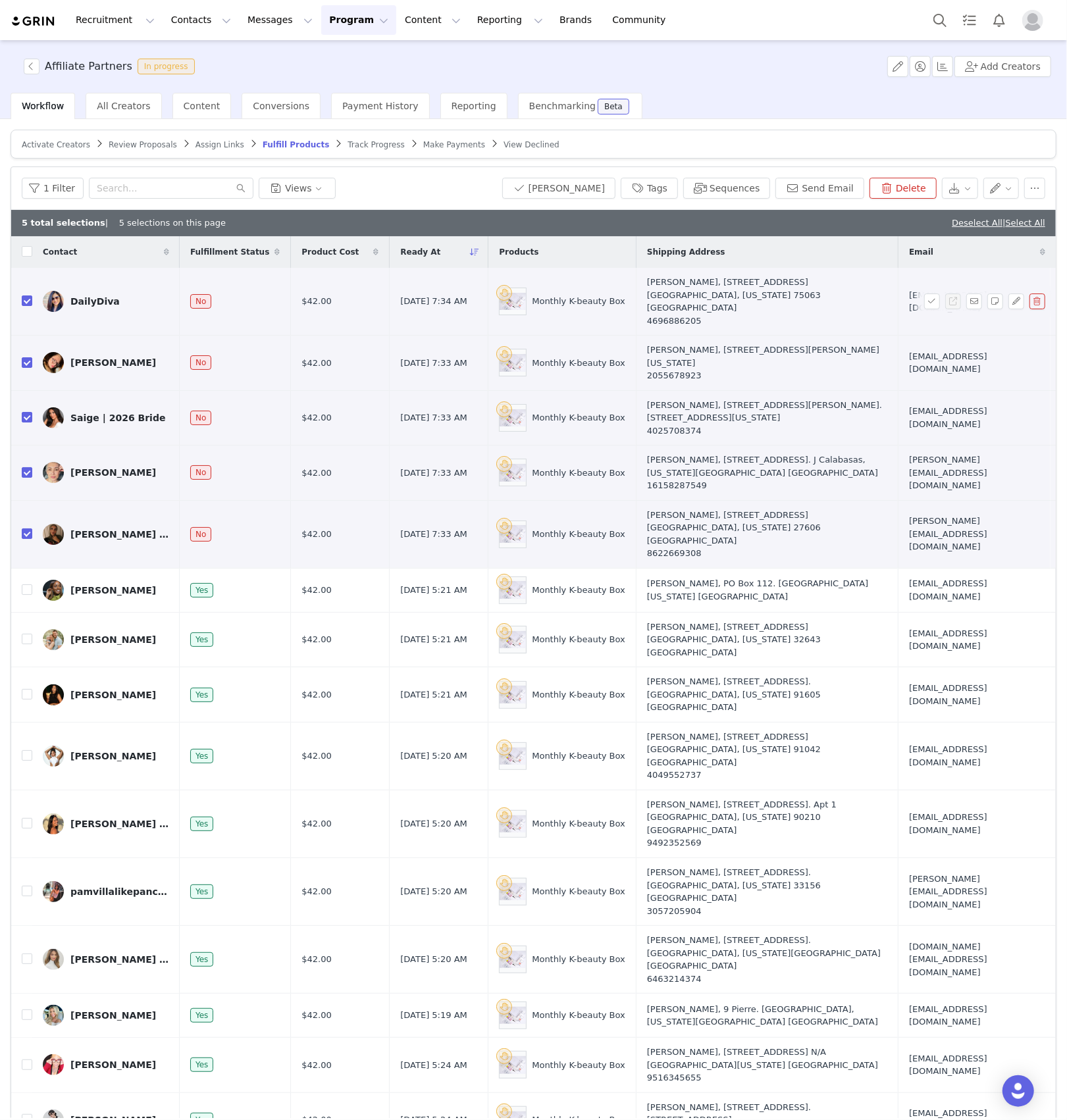
click at [93, 296] on div "DailyDiva" at bounding box center [95, 301] width 50 height 10
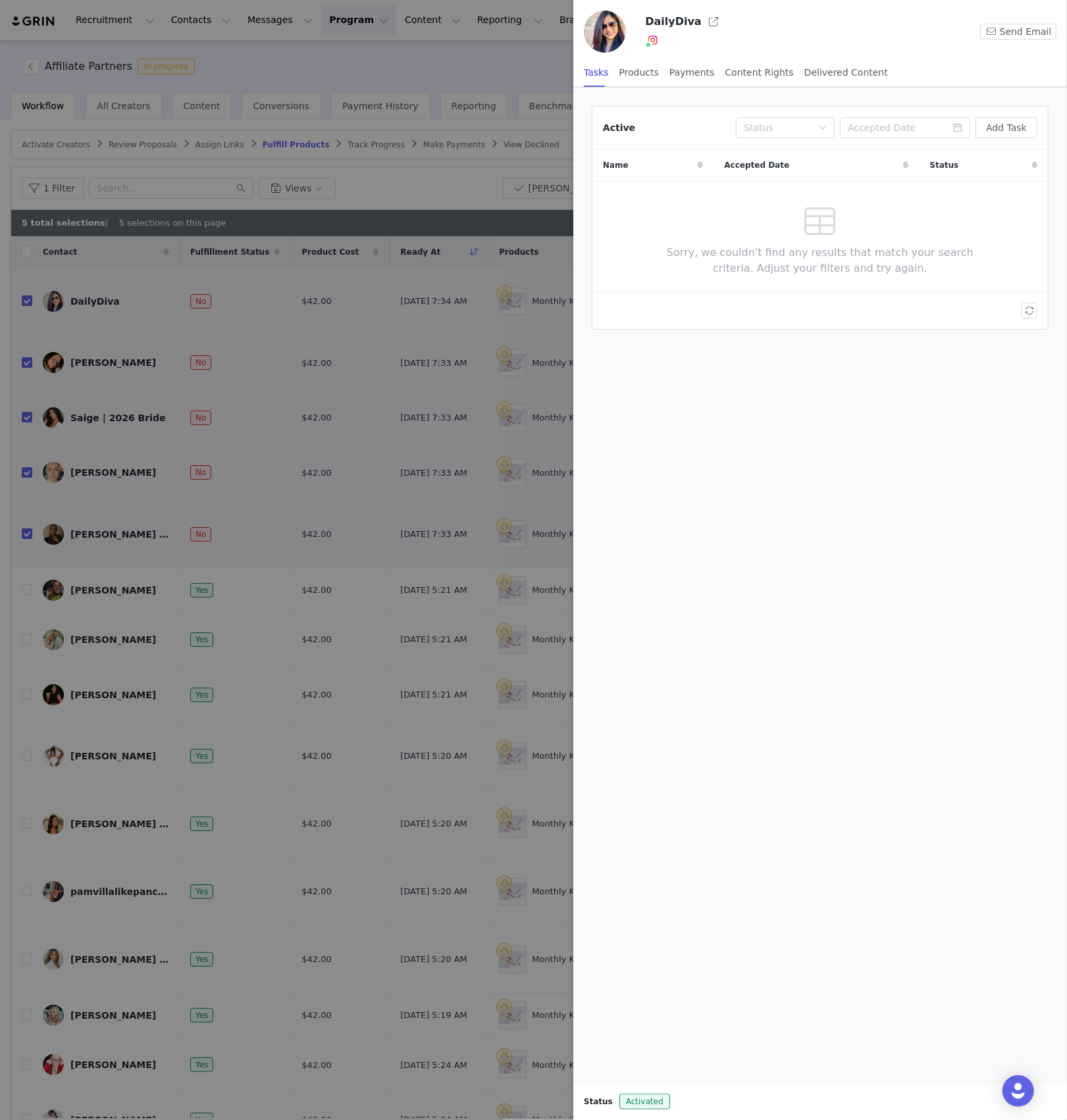
click at [76, 342] on div at bounding box center [533, 560] width 1067 height 1120
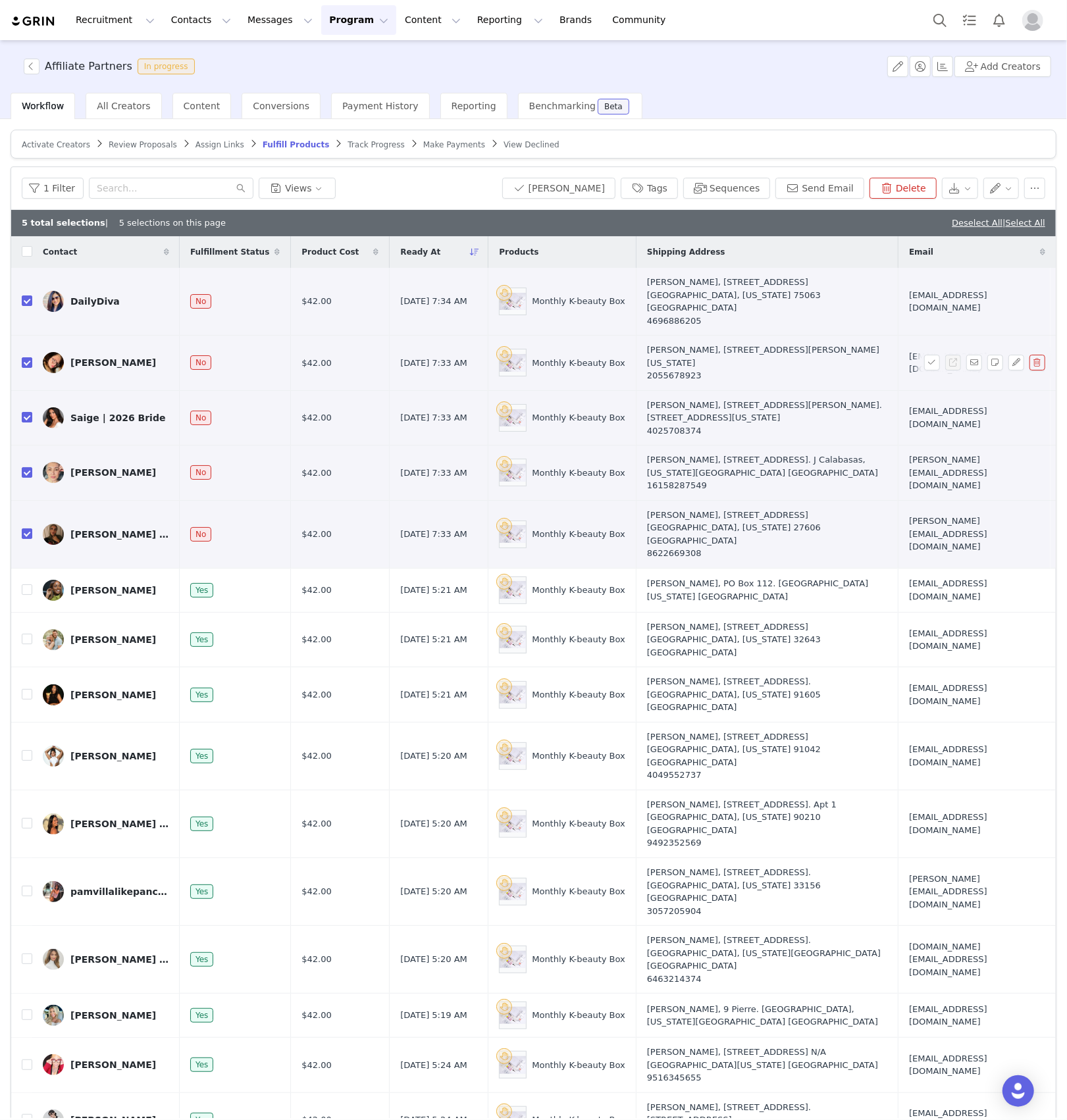
click at [82, 349] on div "Affiliate Partners In progress Add Creators Workflow All Creators Content Conve…" at bounding box center [533, 579] width 1067 height 1078
click at [82, 357] on div "[PERSON_NAME]" at bounding box center [113, 362] width 86 height 10
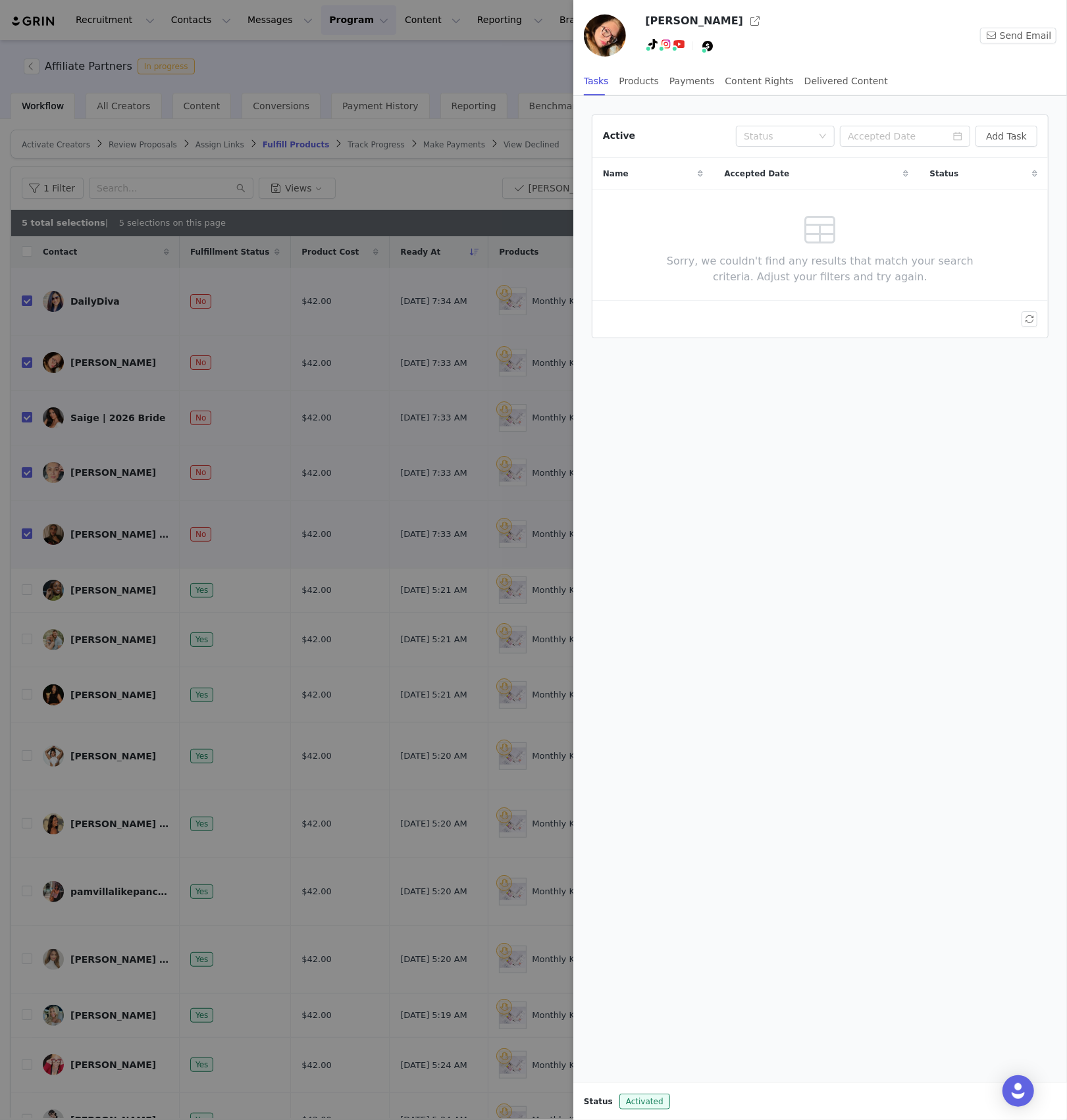
click at [88, 403] on div at bounding box center [533, 560] width 1067 height 1120
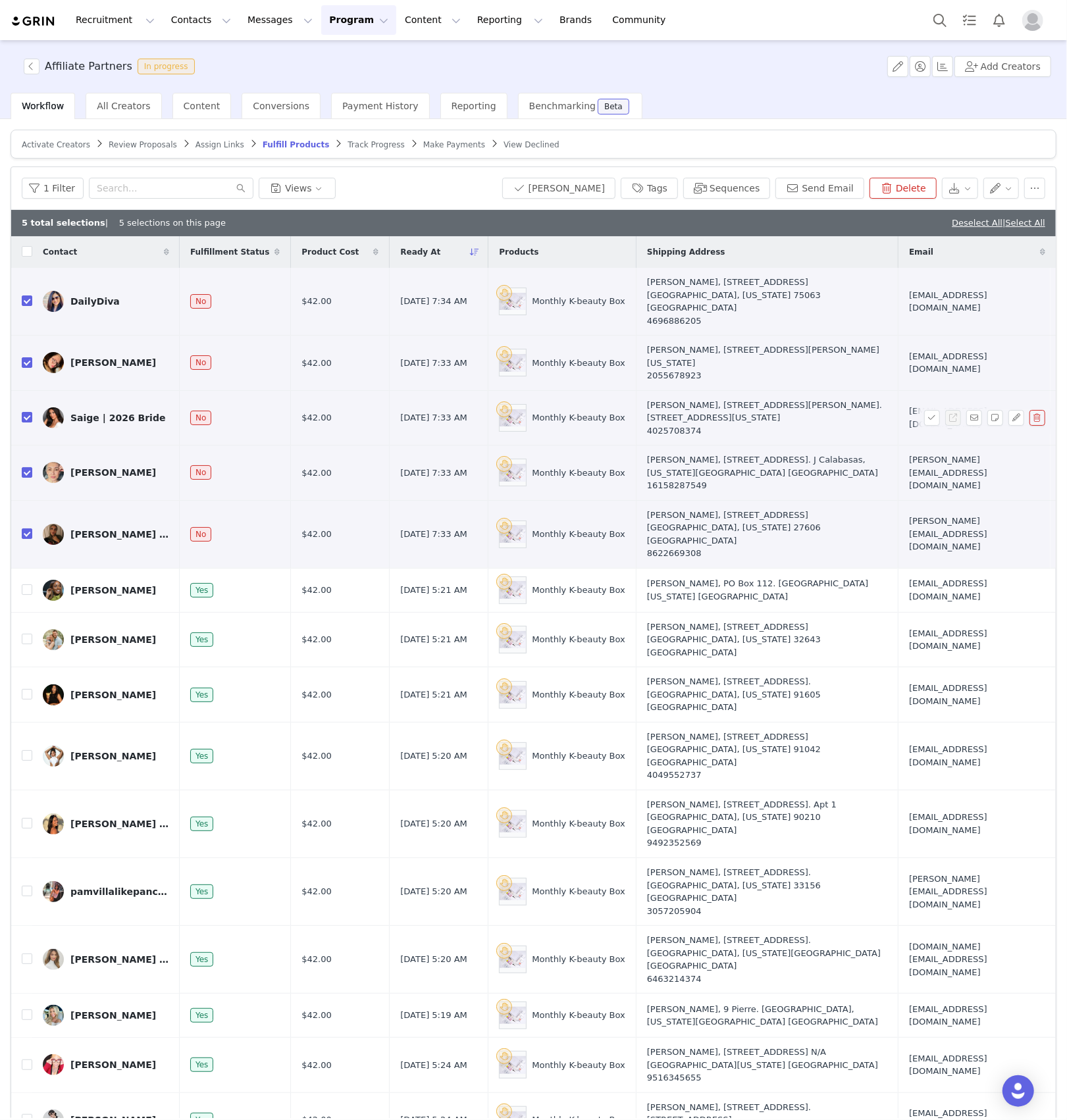
click at [90, 412] on link "Saige | 2026 Bride" at bounding box center [106, 417] width 127 height 21
click at [89, 413] on div "Saige | 2026 Bride" at bounding box center [117, 417] width 95 height 10
click at [119, 413] on div "Saige | 2026 Bride" at bounding box center [117, 417] width 95 height 10
click at [128, 413] on div "Saige | 2026 Bride" at bounding box center [117, 417] width 95 height 10
click at [95, 467] on div "[PERSON_NAME]" at bounding box center [113, 472] width 86 height 10
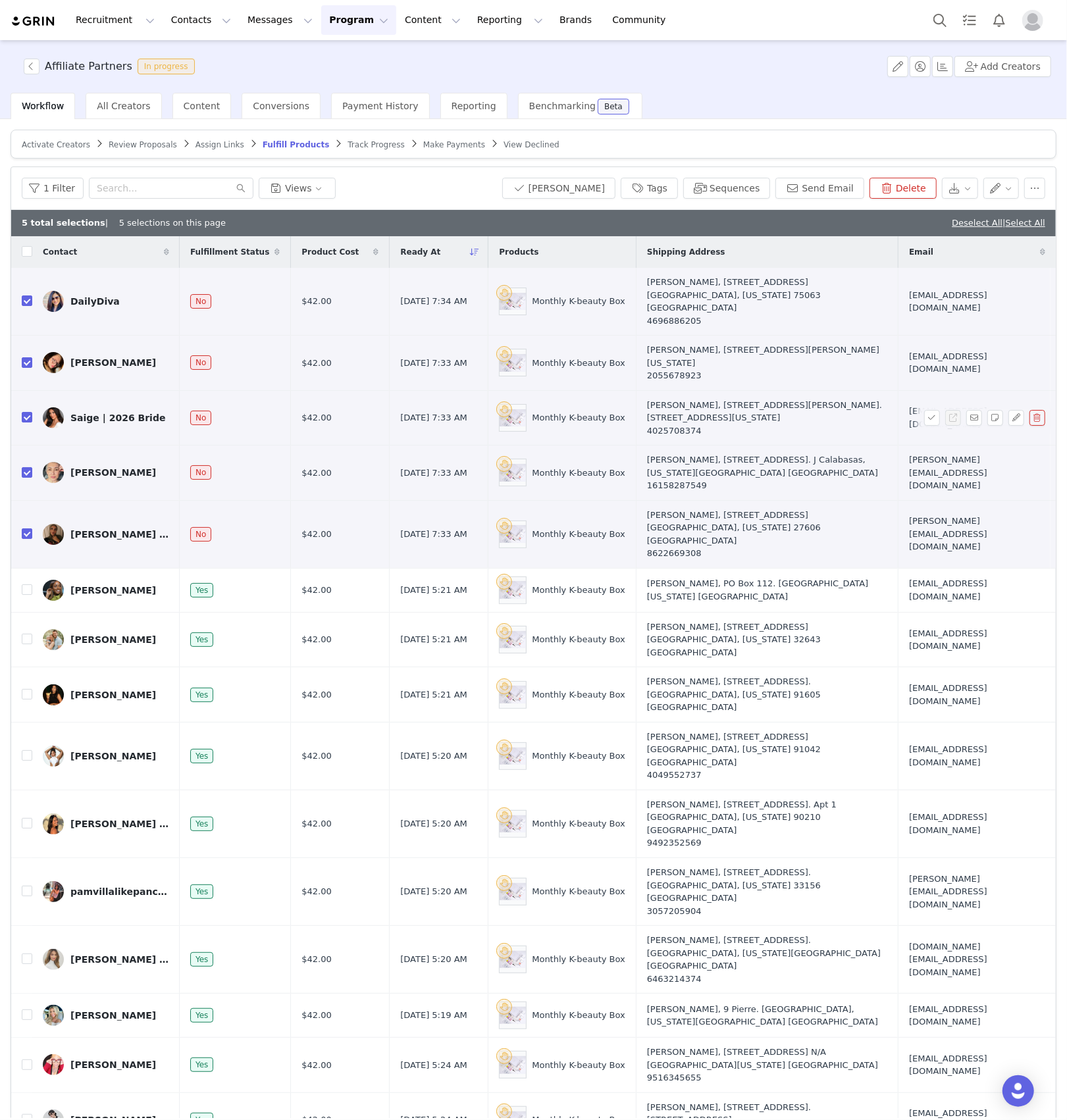
click at [89, 413] on div "Saige | 2026 Bride" at bounding box center [117, 417] width 95 height 10
click at [55, 407] on img at bounding box center [53, 417] width 21 height 21
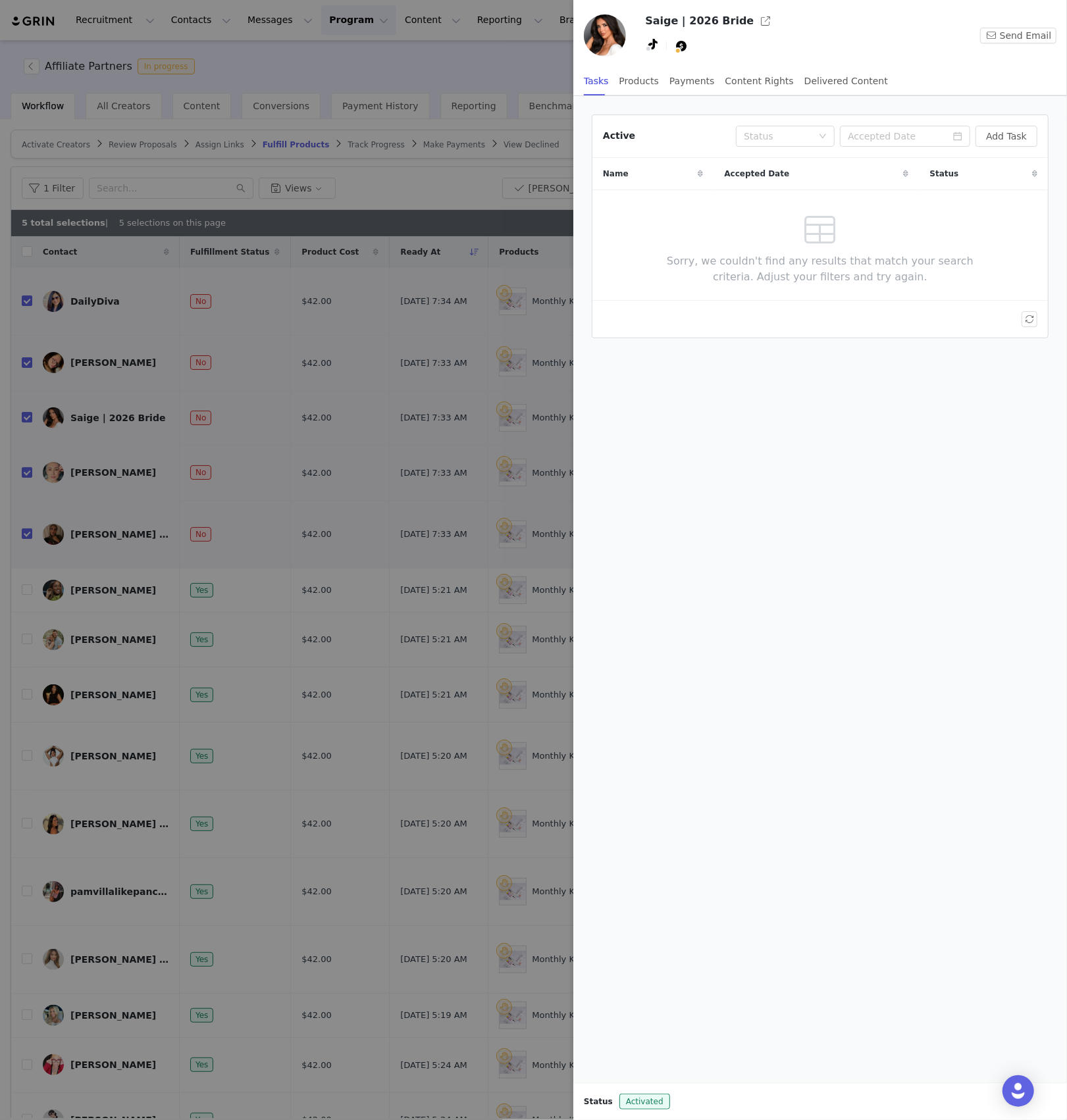
click at [127, 441] on div at bounding box center [533, 560] width 1067 height 1120
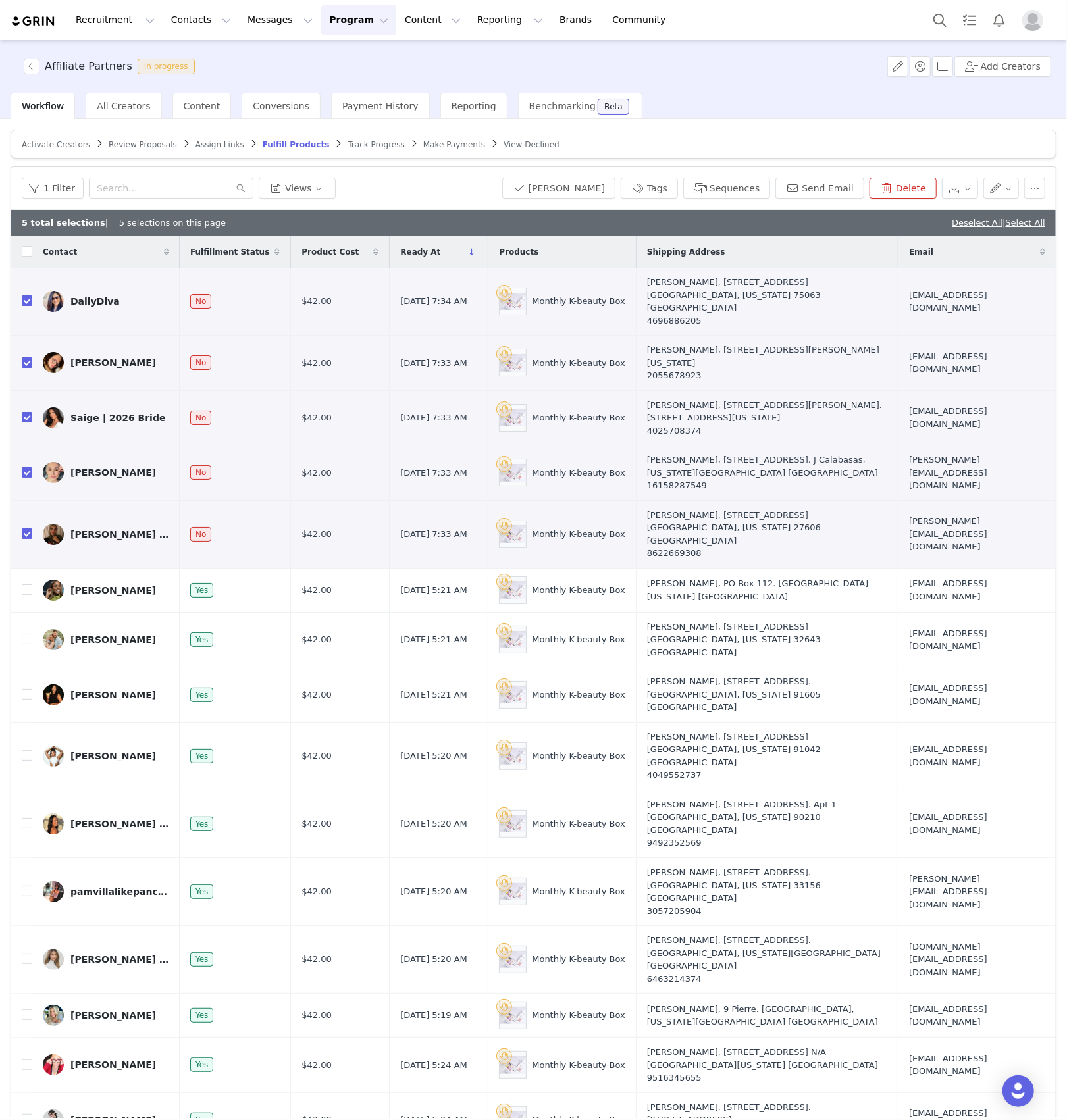
click at [116, 467] on div "[PERSON_NAME]" at bounding box center [113, 472] width 86 height 10
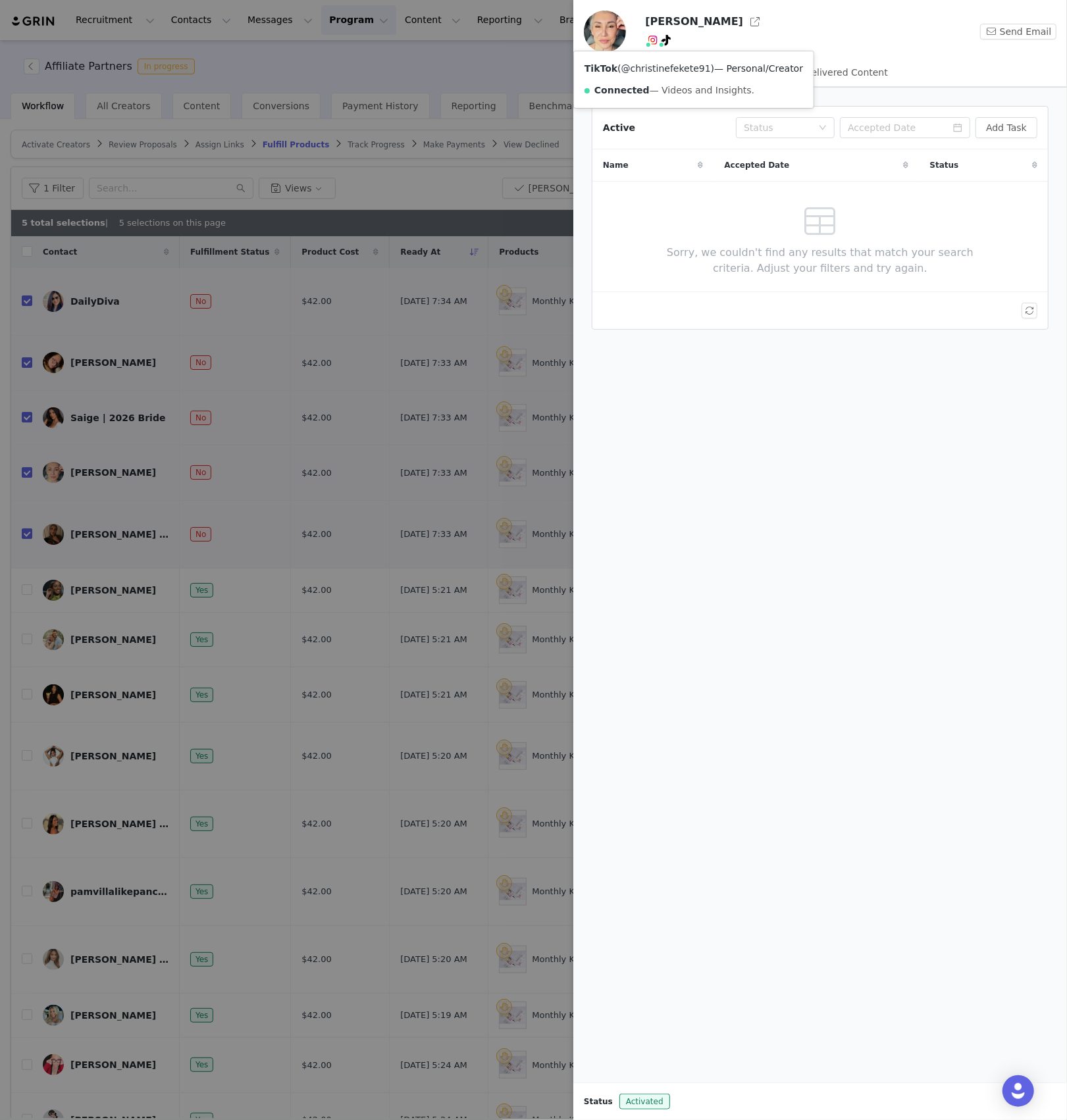
drag, startPoint x: 666, startPoint y: 63, endPoint x: 646, endPoint y: 69, distance: 20.9
click at [90, 512] on div at bounding box center [533, 560] width 1067 height 1120
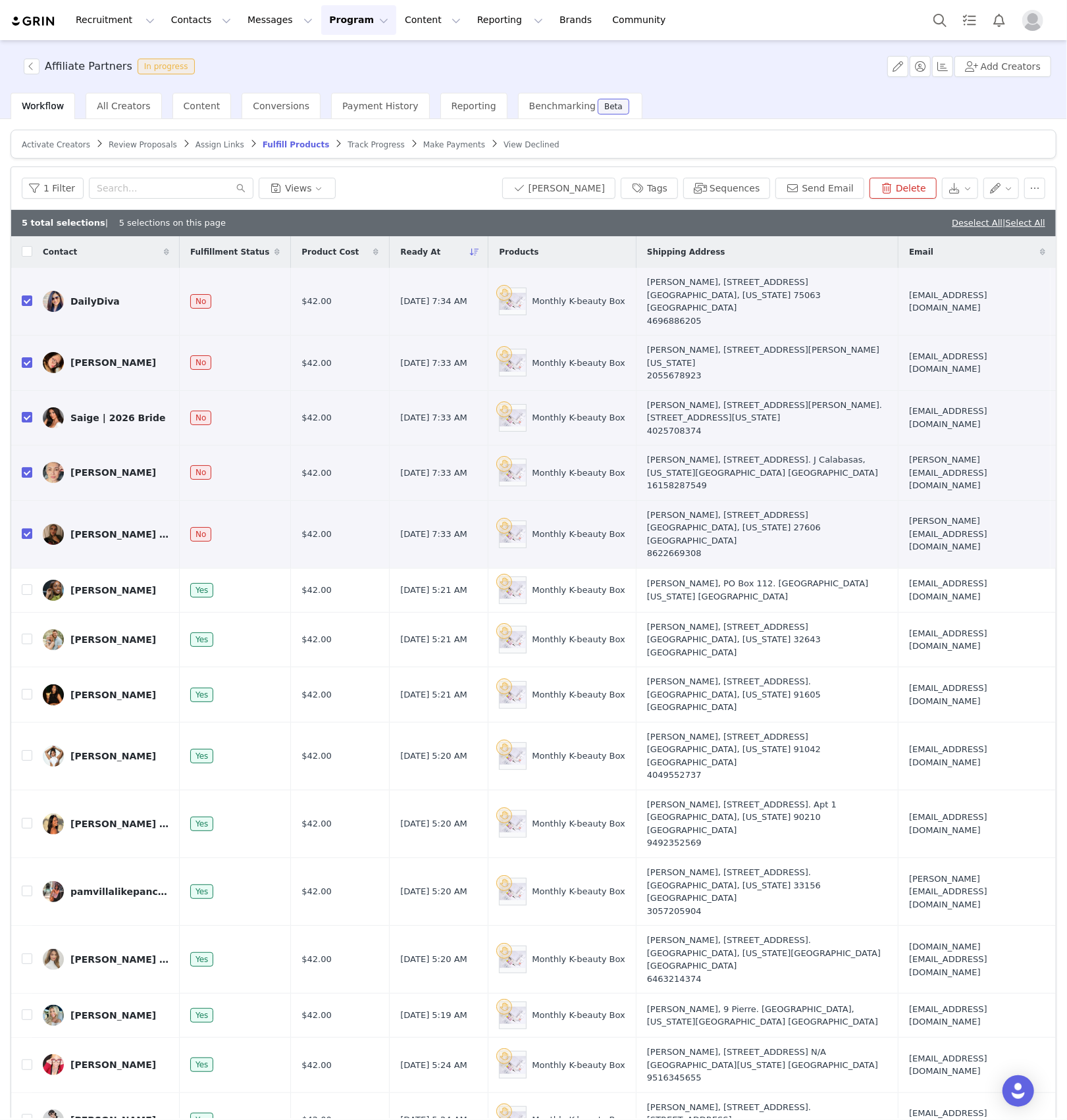
click at [82, 529] on div "[PERSON_NAME] 🍉" at bounding box center [119, 534] width 99 height 10
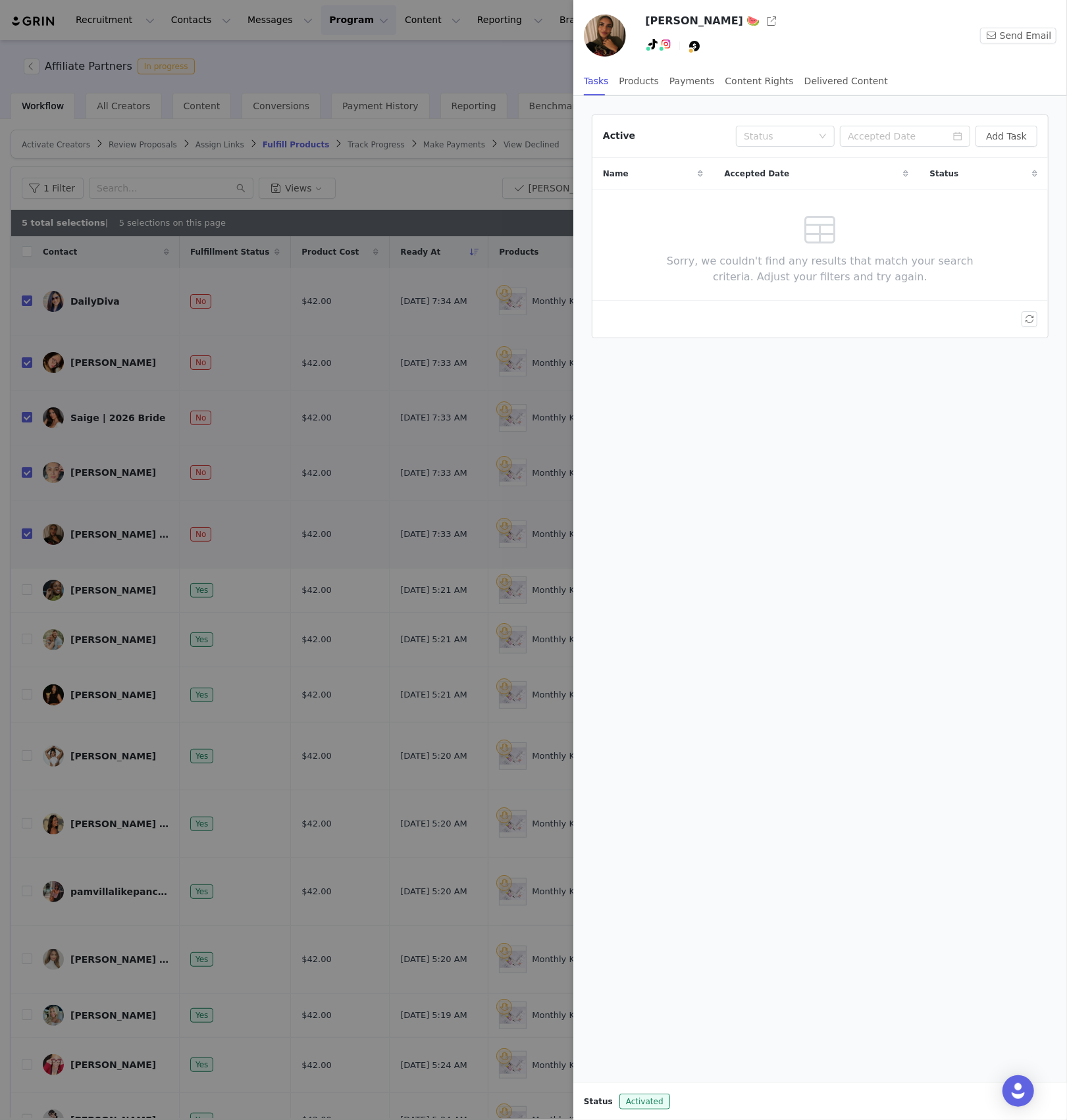
click at [441, 411] on div at bounding box center [533, 560] width 1067 height 1120
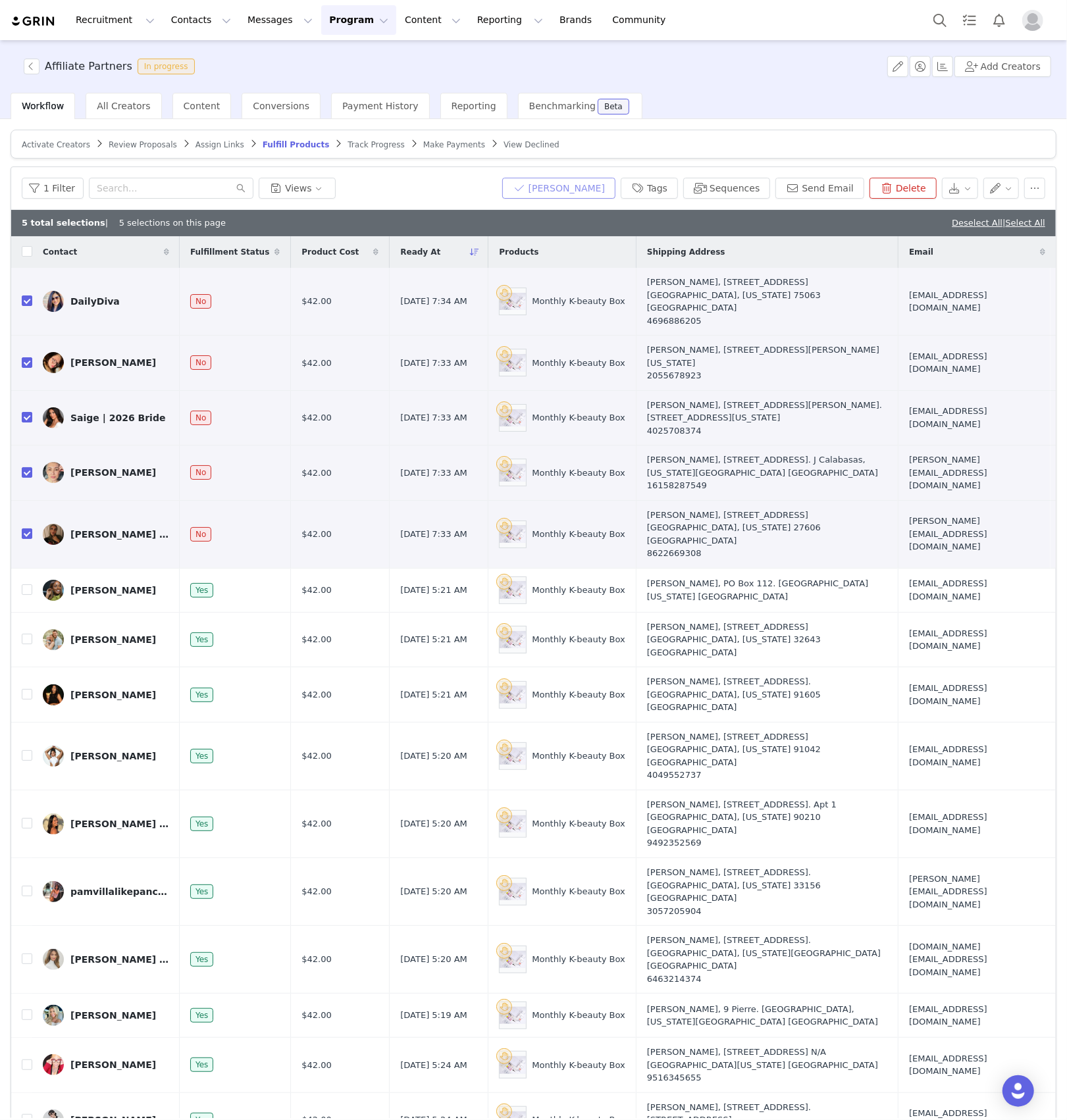
click at [582, 185] on button "[PERSON_NAME]" at bounding box center [559, 188] width 113 height 21
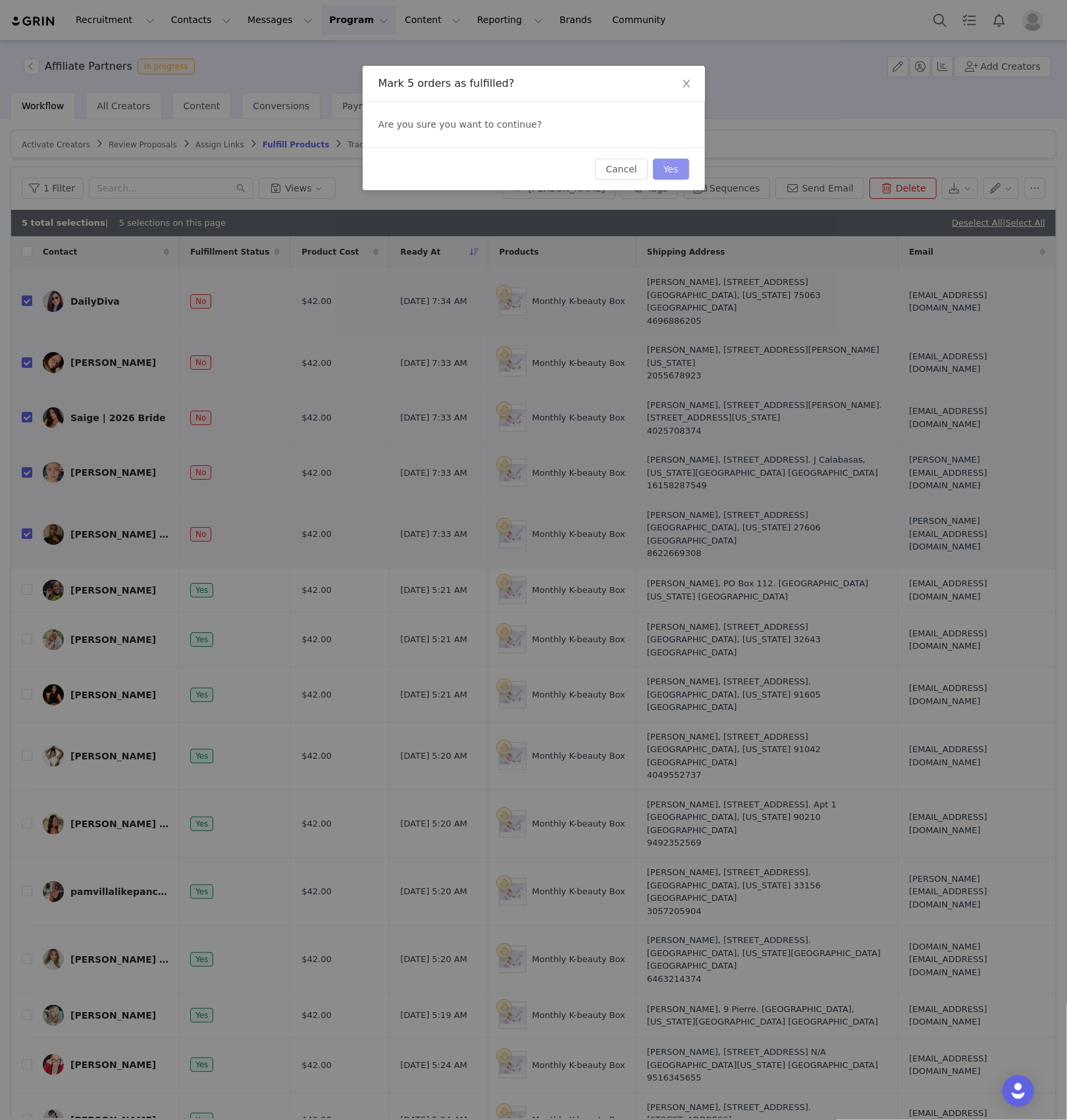
click at [657, 171] on button "Yes" at bounding box center [671, 169] width 36 height 21
